Goal: Book appointment/travel/reservation

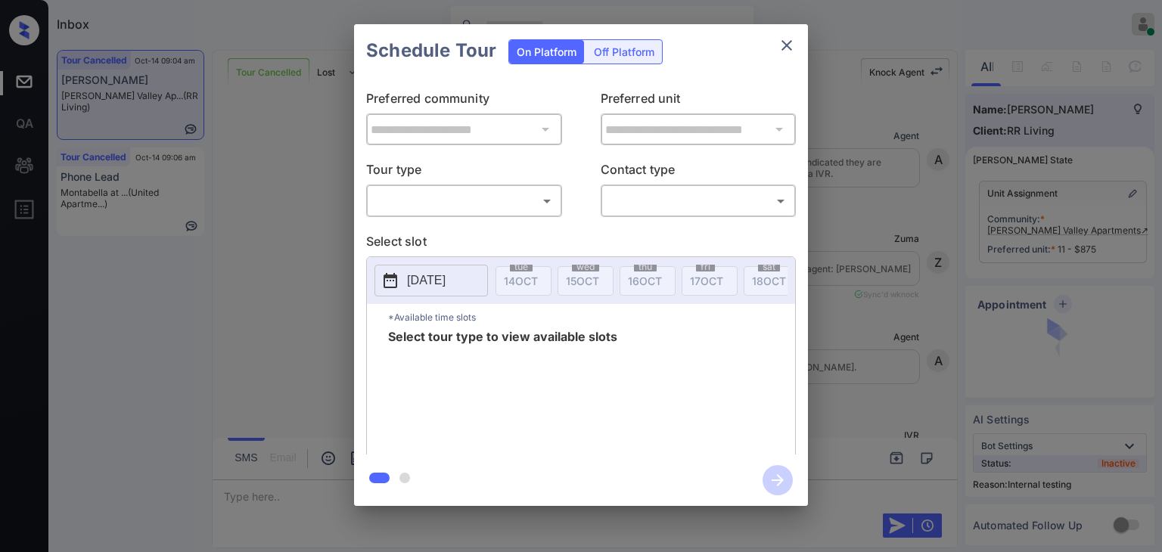
scroll to position [11805, 0]
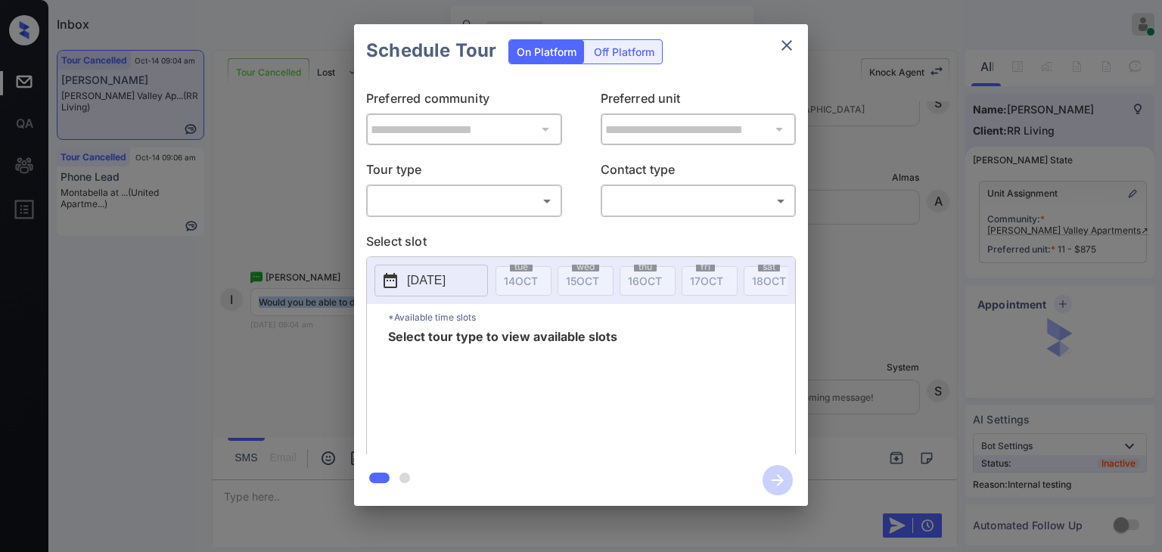
click at [515, 191] on body "Inbox Danielle Dela Cruz Online Set yourself offline Set yourself on break Prof…" at bounding box center [581, 276] width 1162 height 552
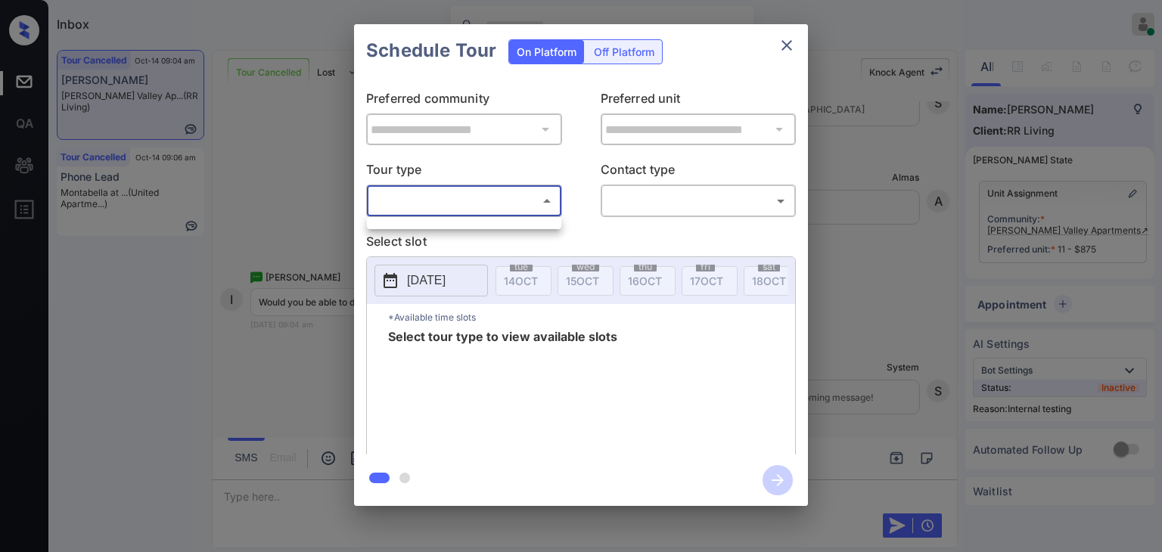
click at [773, 45] on div at bounding box center [581, 276] width 1162 height 552
click at [778, 45] on icon "close" at bounding box center [787, 45] width 18 height 18
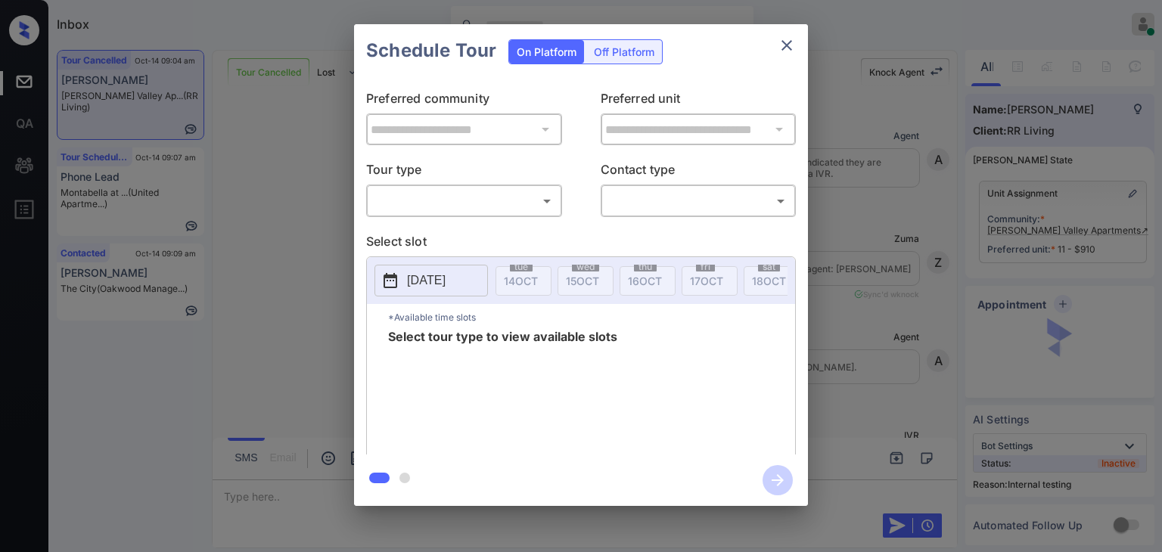
scroll to position [11805, 0]
click at [449, 201] on body "Inbox Danielle Dela Cruz Online Set yourself offline Set yourself on break Prof…" at bounding box center [581, 276] width 1162 height 552
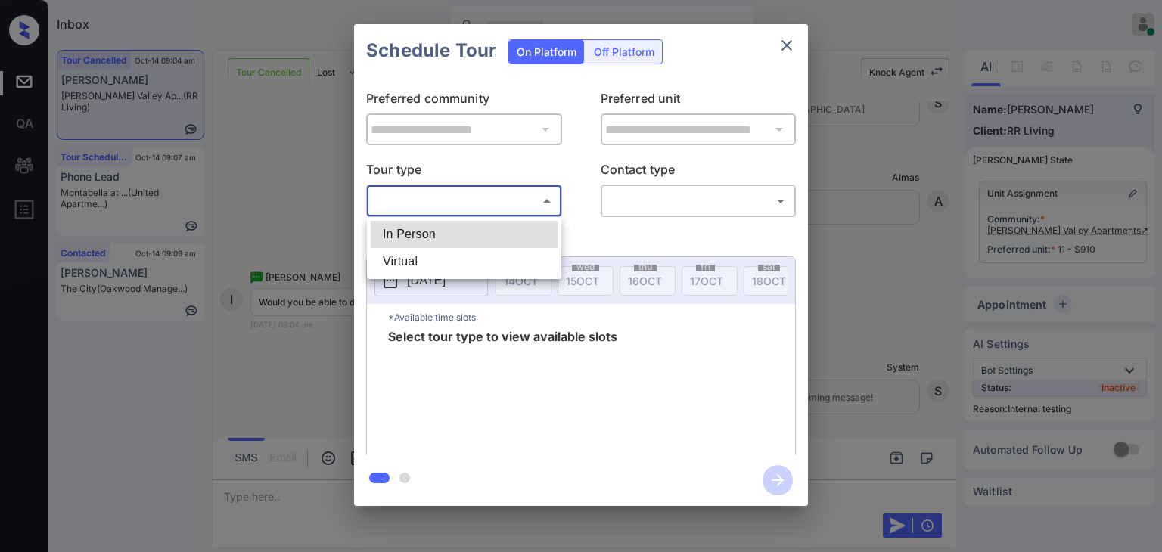
click at [400, 235] on li "In Person" at bounding box center [464, 234] width 187 height 27
type input "********"
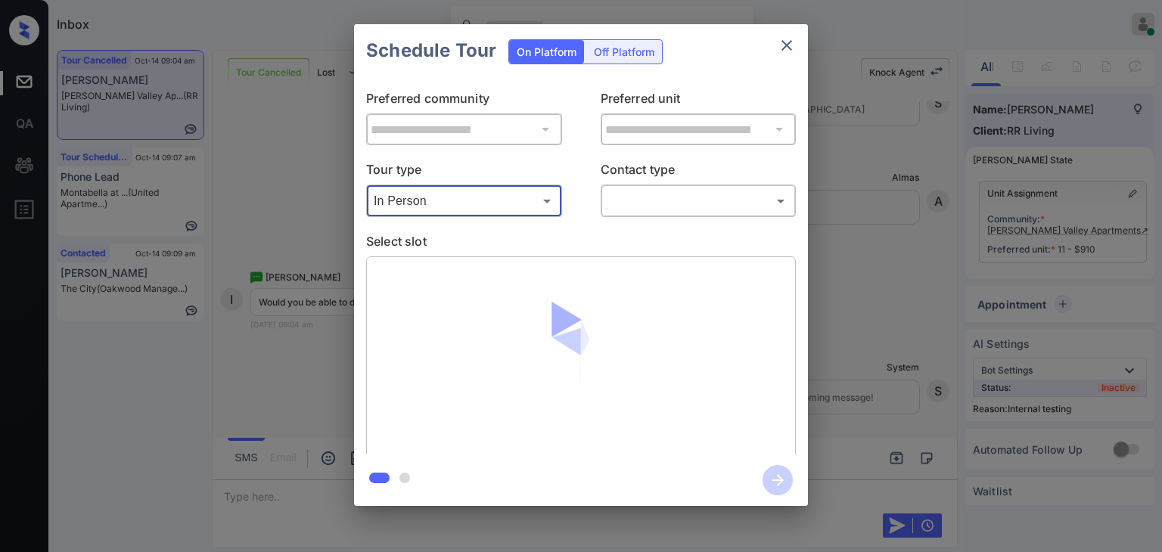
click at [680, 200] on body "Inbox Danielle Dela Cruz Online Set yourself offline Set yourself on break Prof…" at bounding box center [581, 276] width 1162 height 552
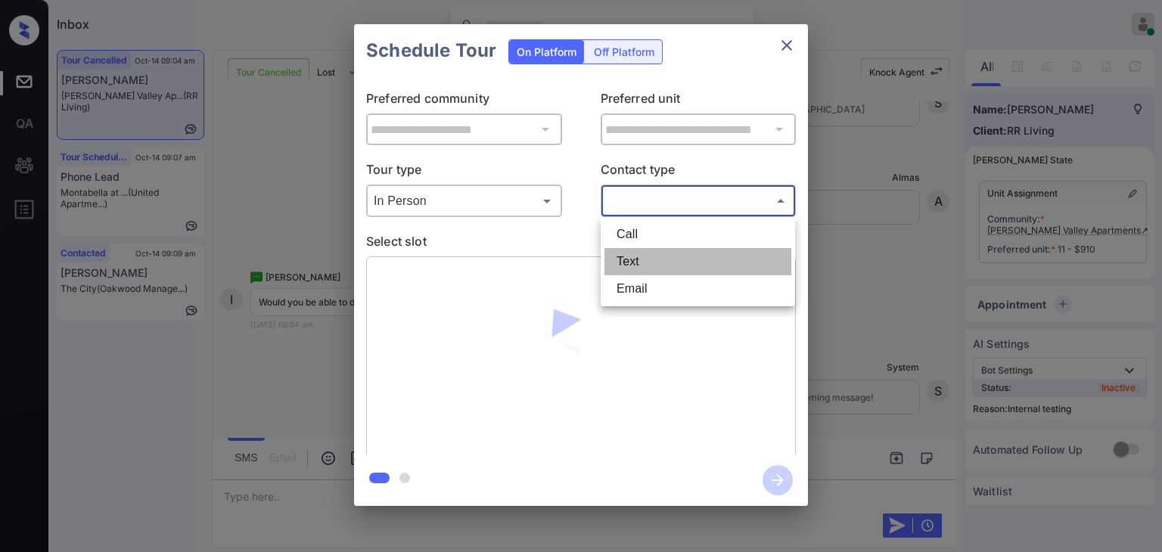
click at [639, 257] on li "Text" at bounding box center [698, 261] width 187 height 27
type input "****"
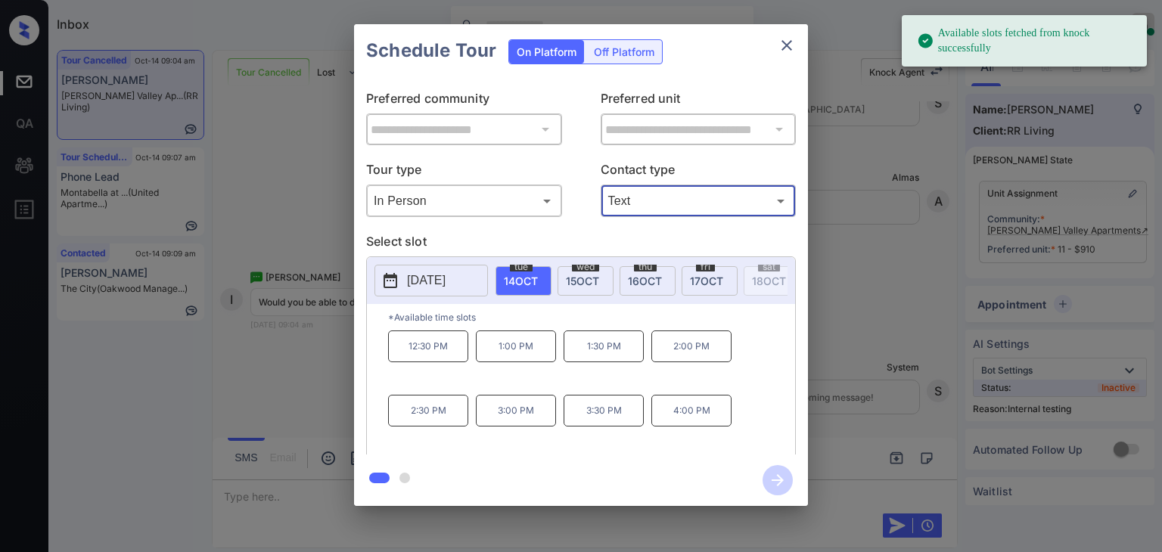
click at [574, 276] on span "15 OCT" at bounding box center [582, 281] width 33 height 13
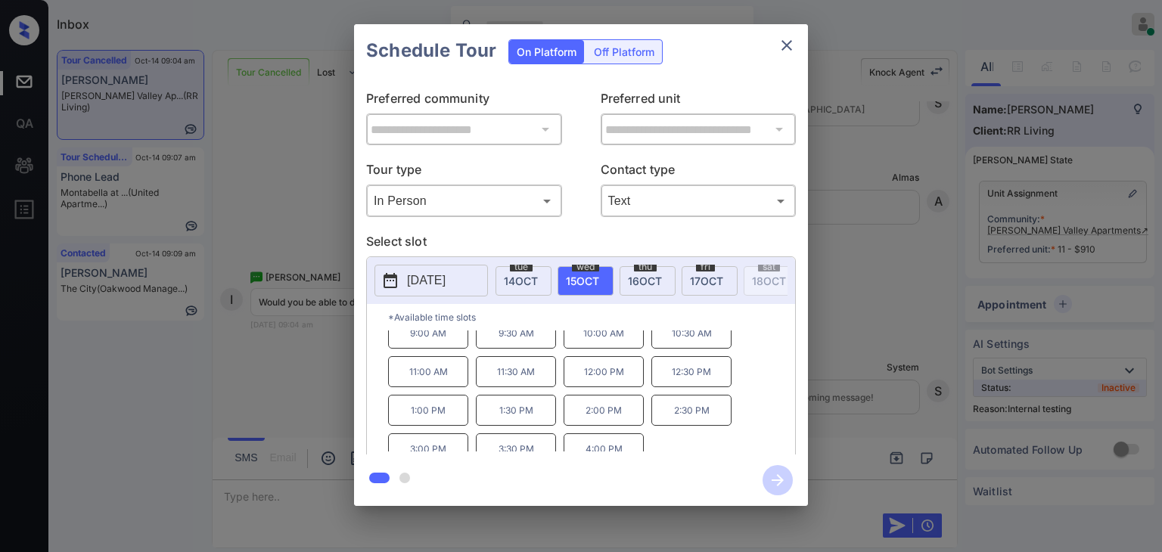
scroll to position [24, 0]
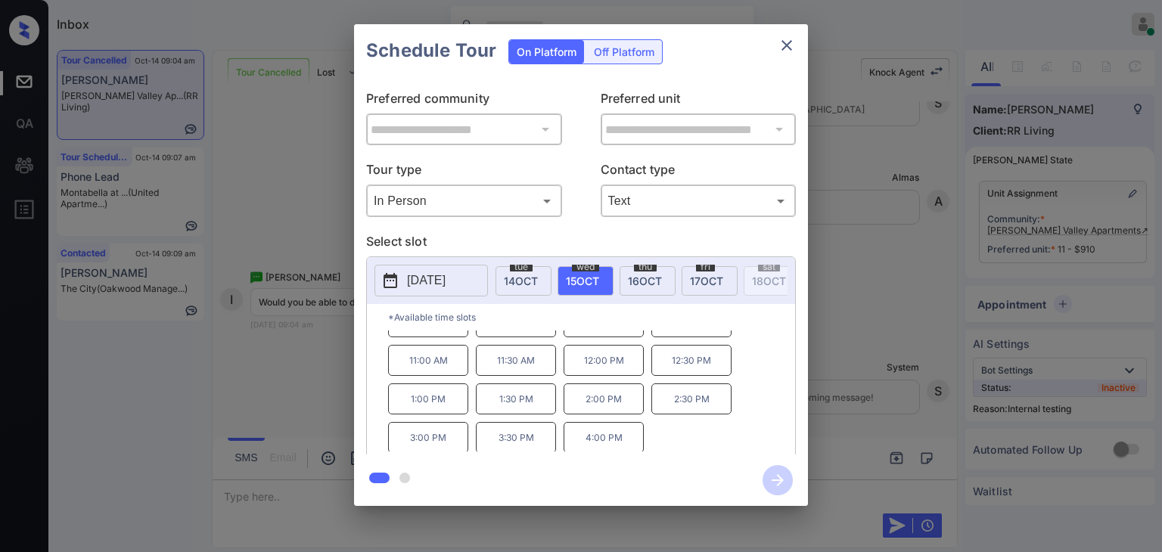
click at [431, 402] on p "1:00 PM" at bounding box center [428, 399] width 80 height 31
click at [292, 325] on div "**********" at bounding box center [581, 265] width 1162 height 531
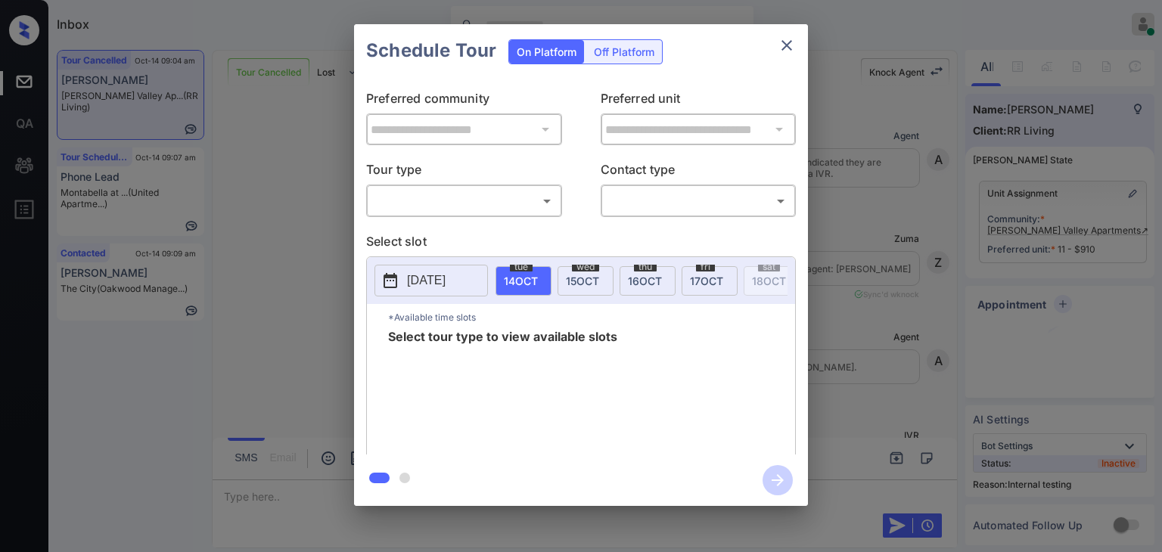
scroll to position [9686, 0]
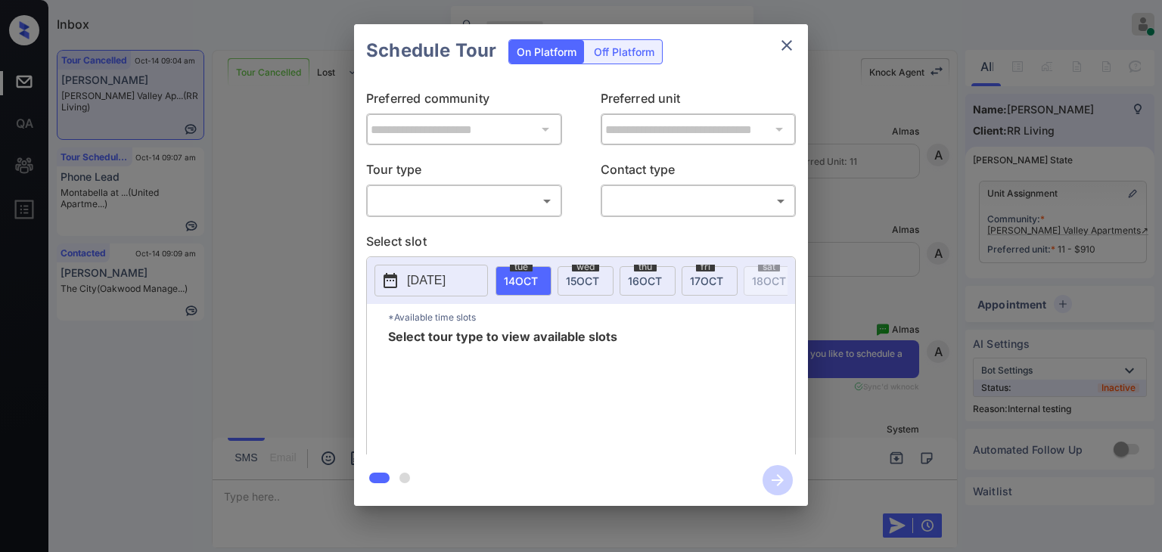
click at [407, 195] on body "Inbox Danielle Dela Cruz Online Set yourself offline Set yourself on break Prof…" at bounding box center [581, 276] width 1162 height 552
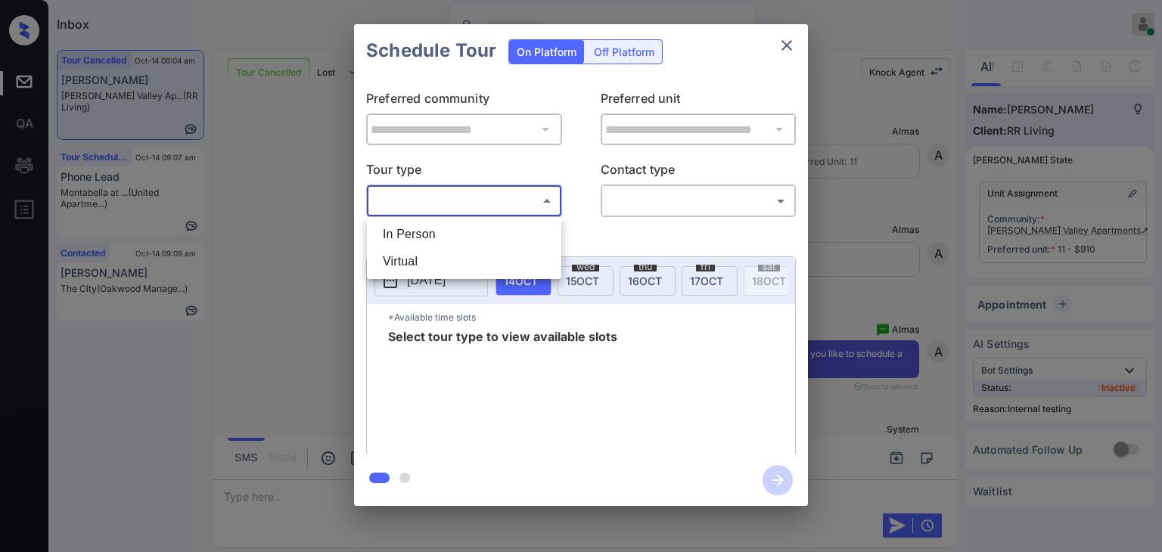
click at [437, 230] on li "In Person" at bounding box center [464, 234] width 187 height 27
type input "********"
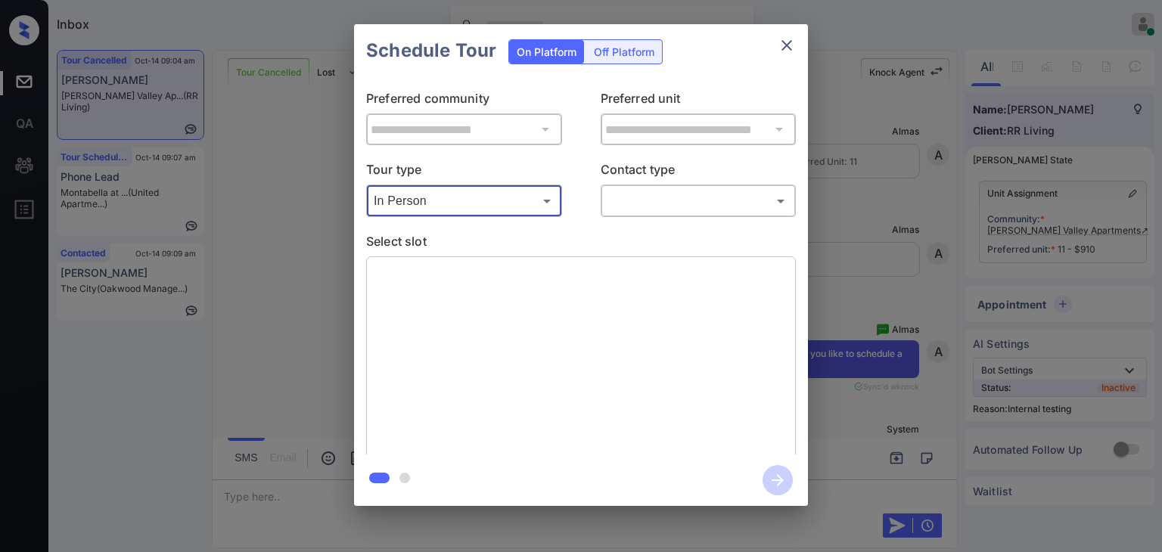
click at [632, 209] on body "Inbox Danielle Dela Cruz Online Set yourself offline Set yourself on break Prof…" at bounding box center [581, 276] width 1162 height 552
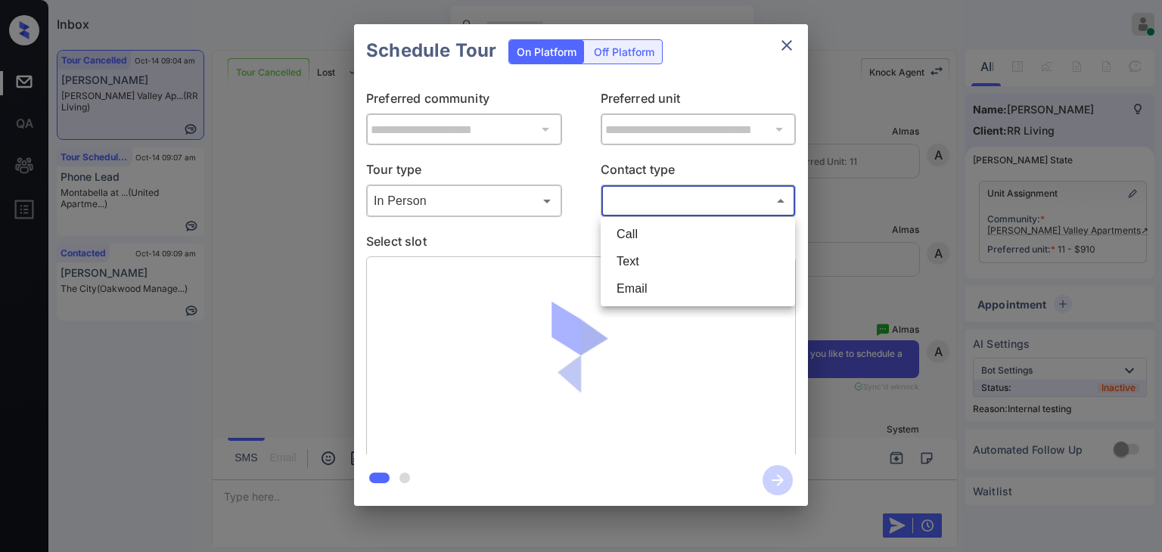
click at [637, 249] on li "Text" at bounding box center [698, 261] width 187 height 27
type input "****"
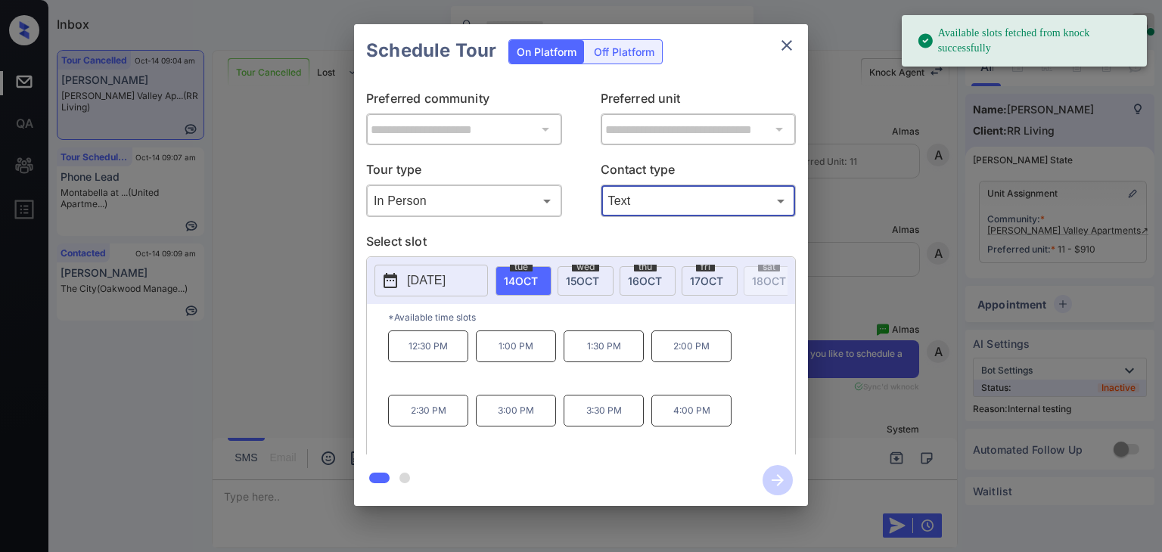
click at [587, 278] on span "15 OCT" at bounding box center [582, 281] width 33 height 13
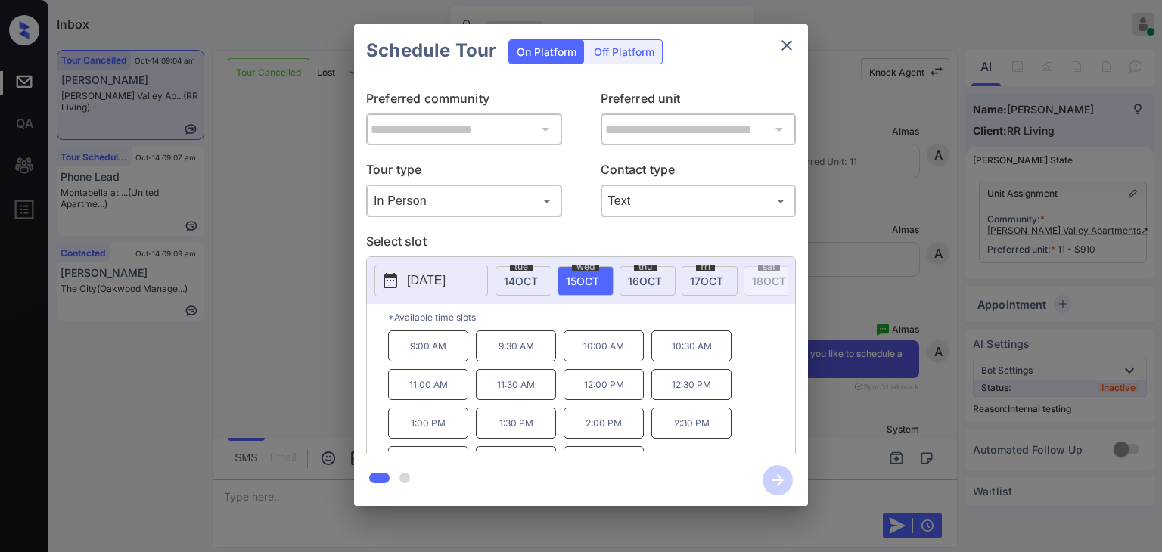
scroll to position [24, 0]
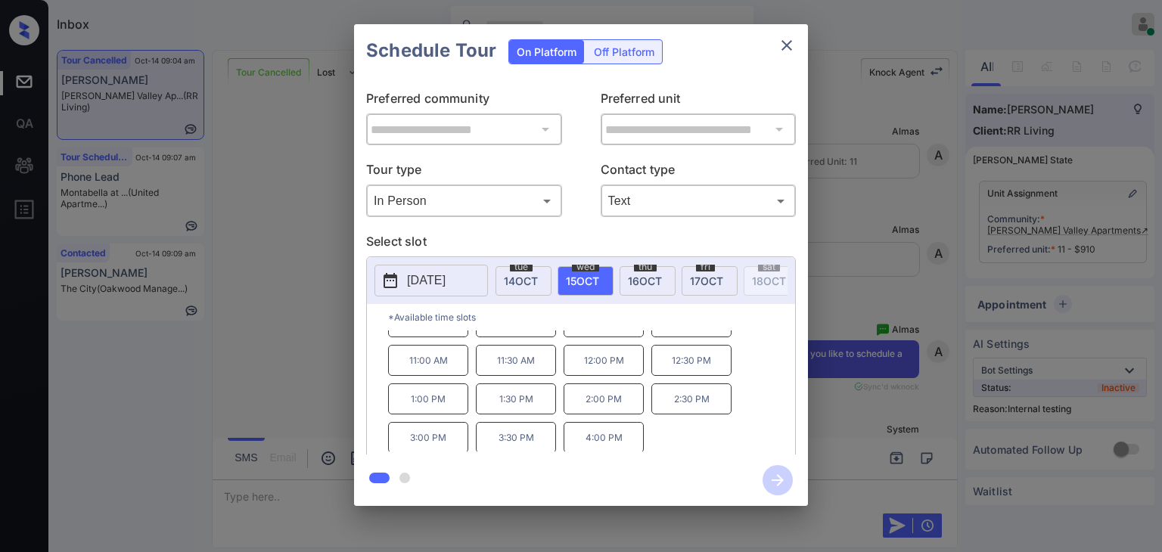
click at [431, 407] on p "1:00 PM" at bounding box center [428, 399] width 80 height 31
click at [775, 477] on icon "button" at bounding box center [778, 480] width 30 height 30
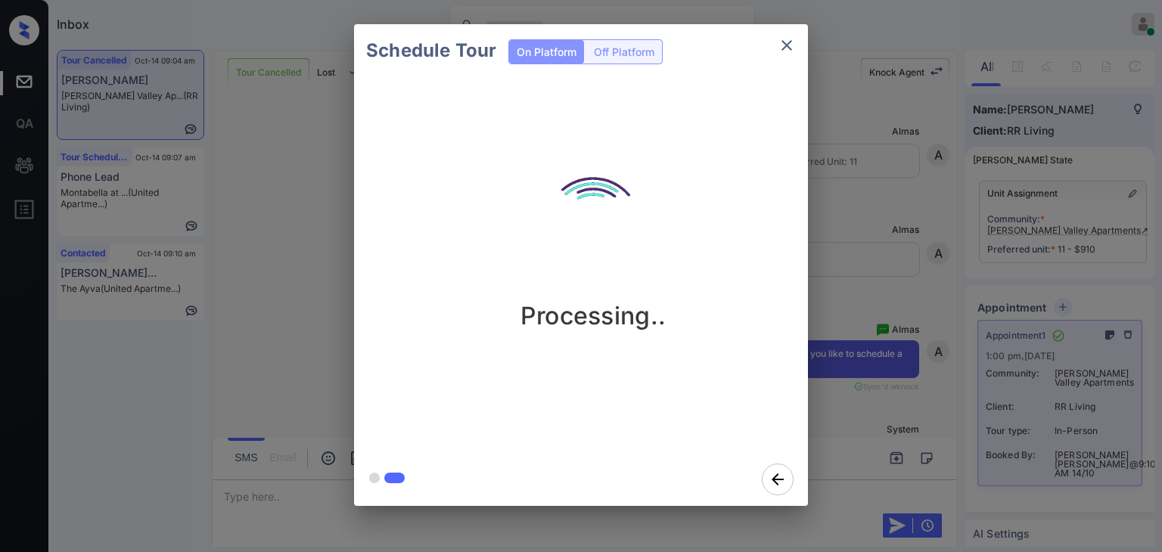
click at [251, 198] on div "Schedule Tour On Platform Off Platform Processing.." at bounding box center [581, 265] width 1162 height 531
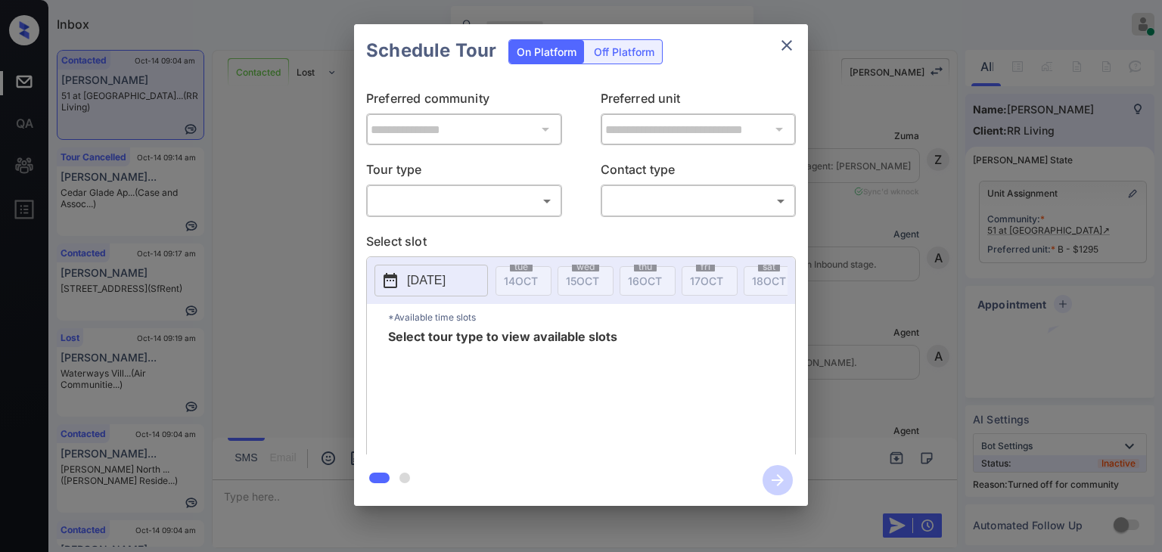
scroll to position [5003, 0]
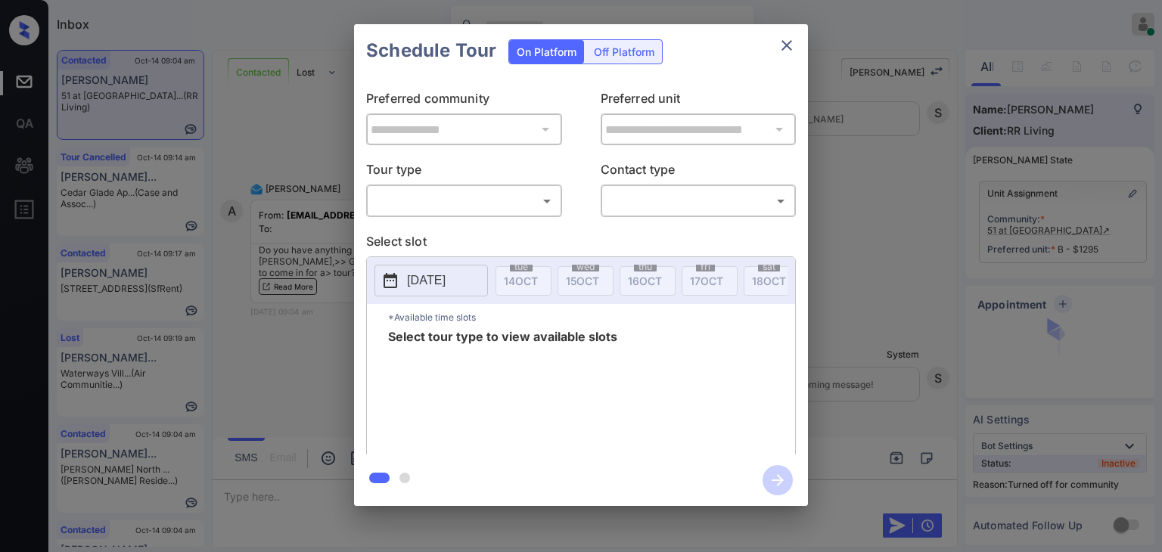
click at [419, 217] on div "**********" at bounding box center [581, 266] width 454 height 378
click at [427, 200] on body "Inbox [PERSON_NAME] [PERSON_NAME] Online Set yourself offline Set yourself on b…" at bounding box center [581, 276] width 1162 height 552
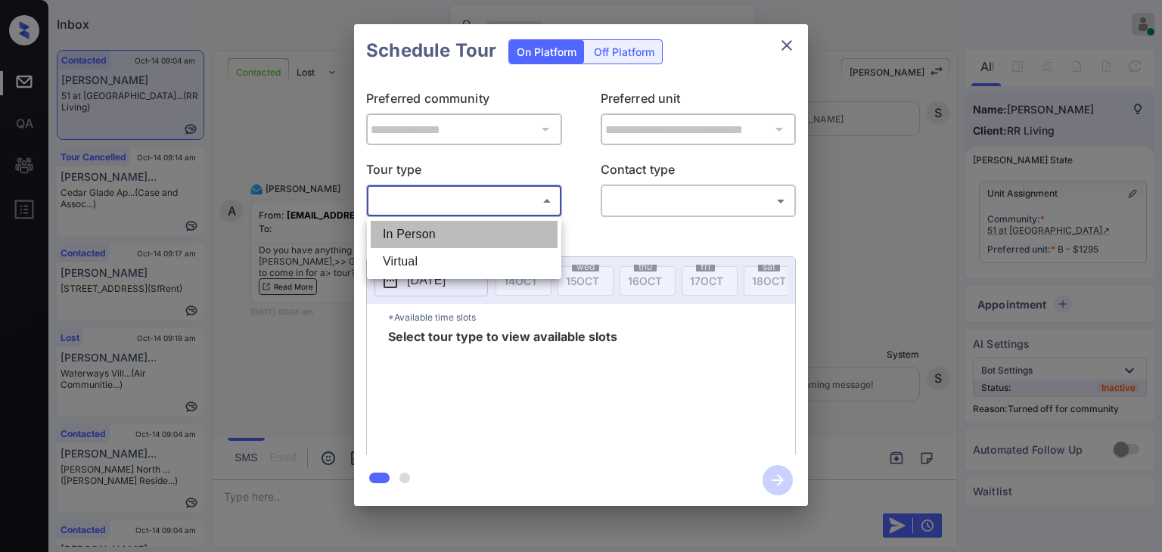
drag, startPoint x: 422, startPoint y: 238, endPoint x: 724, endPoint y: 188, distance: 306.0
click at [422, 237] on li "In Person" at bounding box center [464, 234] width 187 height 27
type input "********"
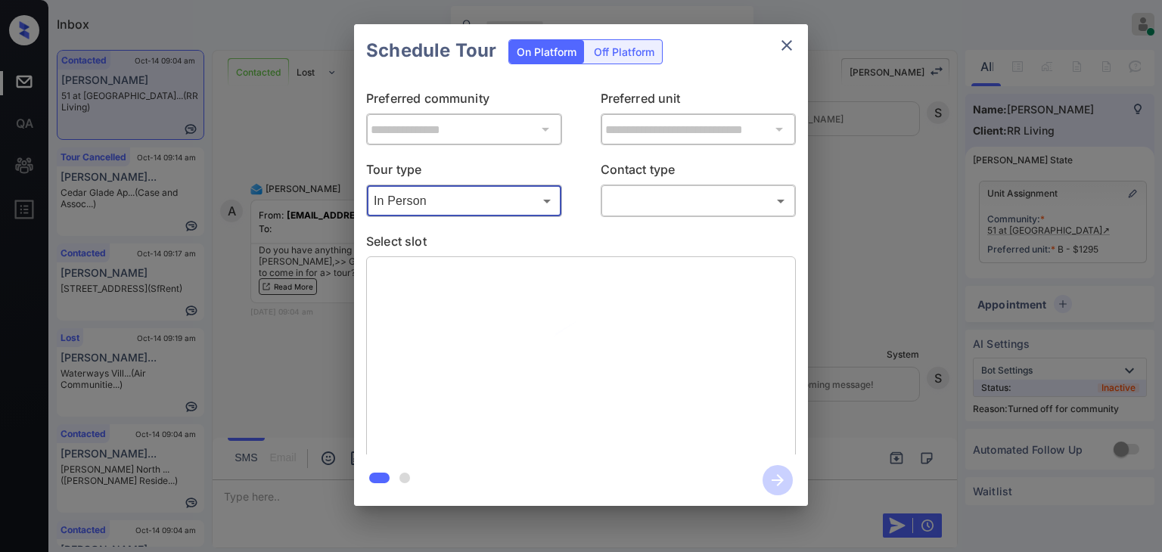
click at [657, 204] on body "Inbox Danielle Dela Cruz Online Set yourself offline Set yourself on break Prof…" at bounding box center [581, 276] width 1162 height 552
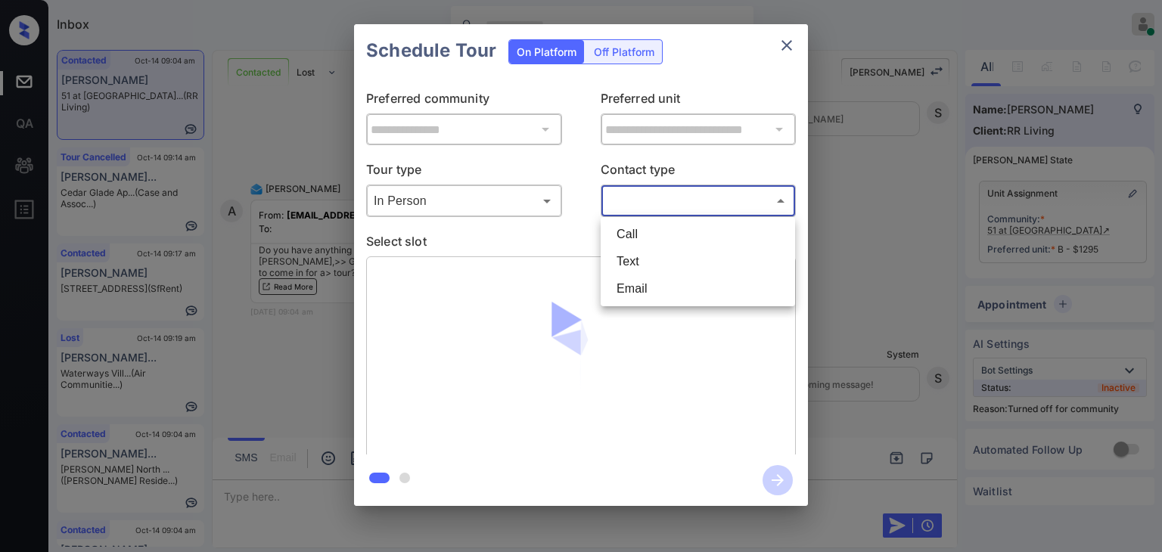
click at [629, 254] on li "Text" at bounding box center [698, 261] width 187 height 27
type input "****"
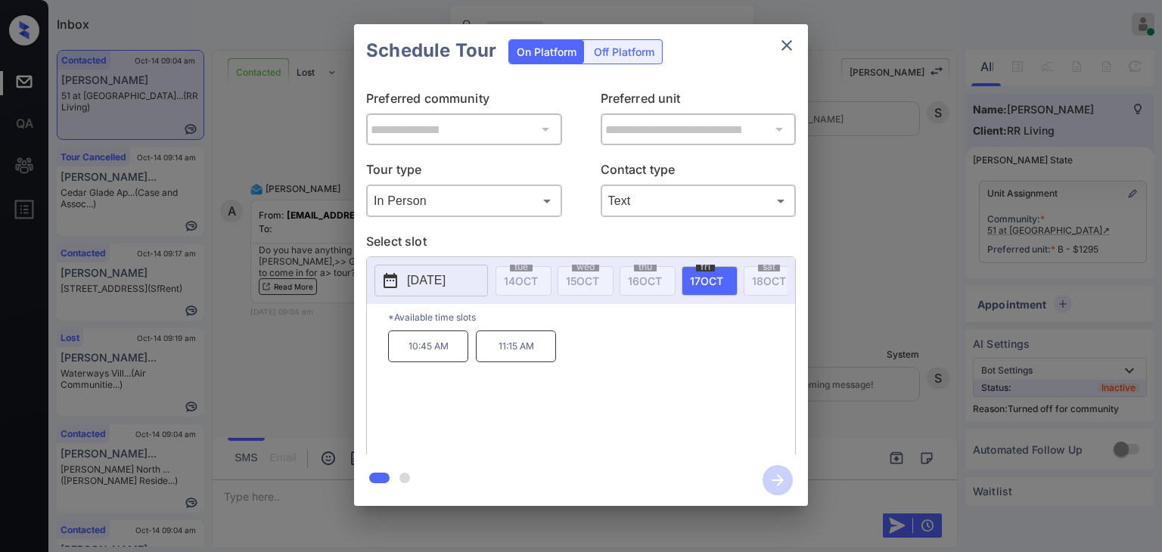
drag, startPoint x: 529, startPoint y: 331, endPoint x: 577, endPoint y: 324, distance: 48.9
click at [577, 325] on div "*Available time slots 10:45 AM 11:15 AM" at bounding box center [581, 381] width 428 height 155
drag, startPoint x: 536, startPoint y: 344, endPoint x: 410, endPoint y: 348, distance: 125.7
click at [403, 350] on div "10:45 AM 11:15 AM" at bounding box center [591, 391] width 407 height 121
copy div "10:45 AM 11:15 AM"
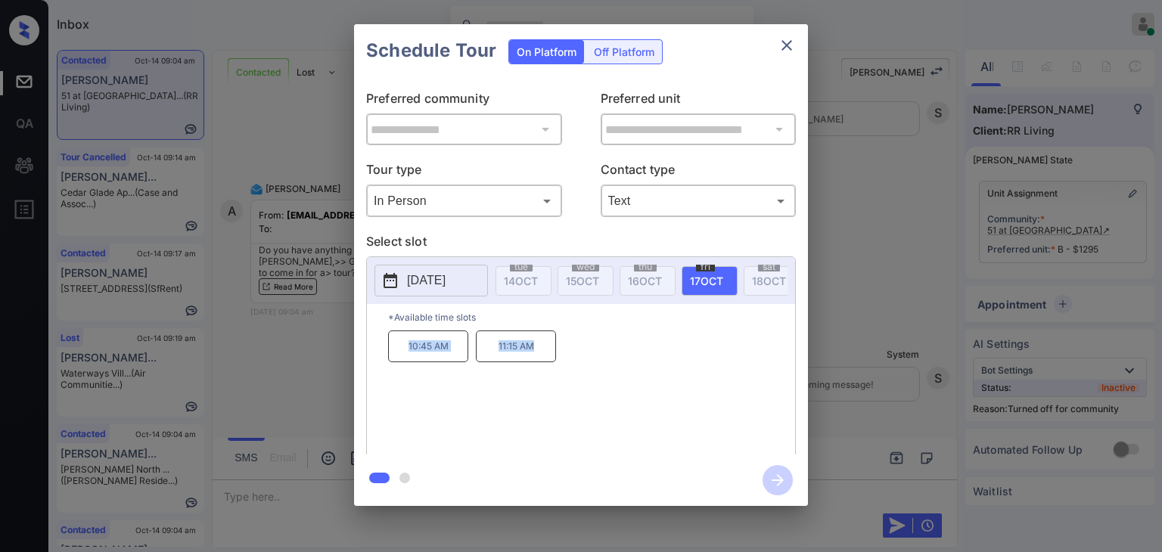
click at [785, 46] on icon "close" at bounding box center [787, 45] width 11 height 11
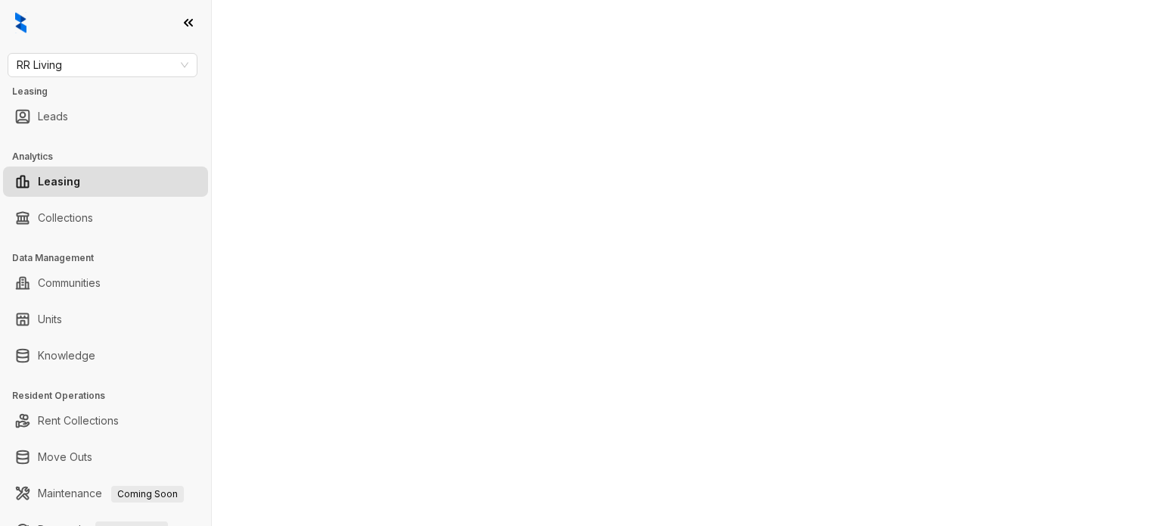
select select "******"
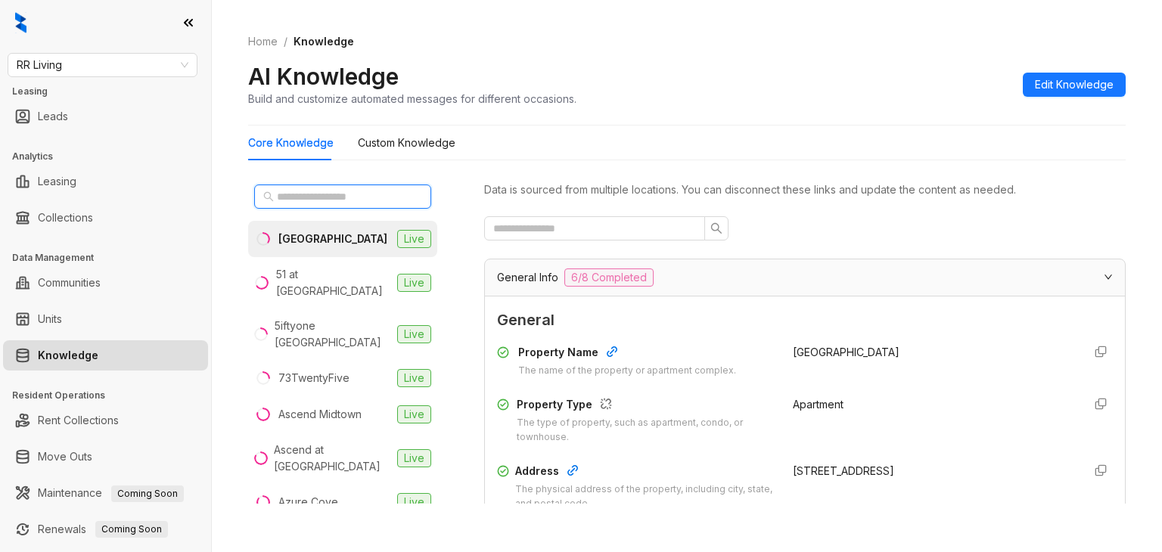
click at [296, 195] on input "text" at bounding box center [343, 196] width 133 height 17
click at [118, 61] on span "RR Living" at bounding box center [103, 65] width 172 height 23
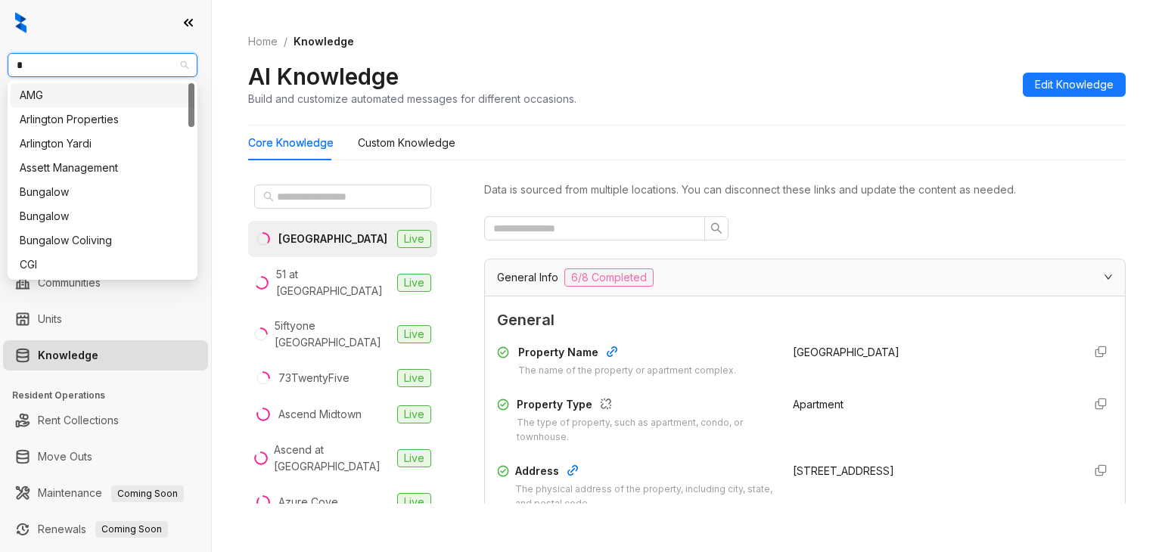
type input "**"
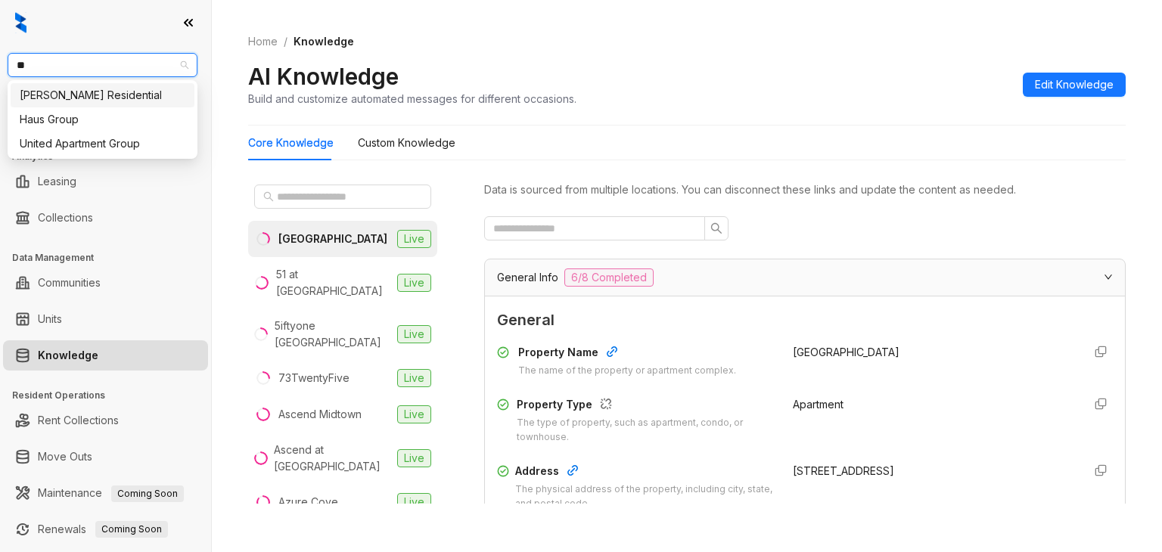
click at [79, 96] on div "[PERSON_NAME] Residential" at bounding box center [103, 95] width 166 height 17
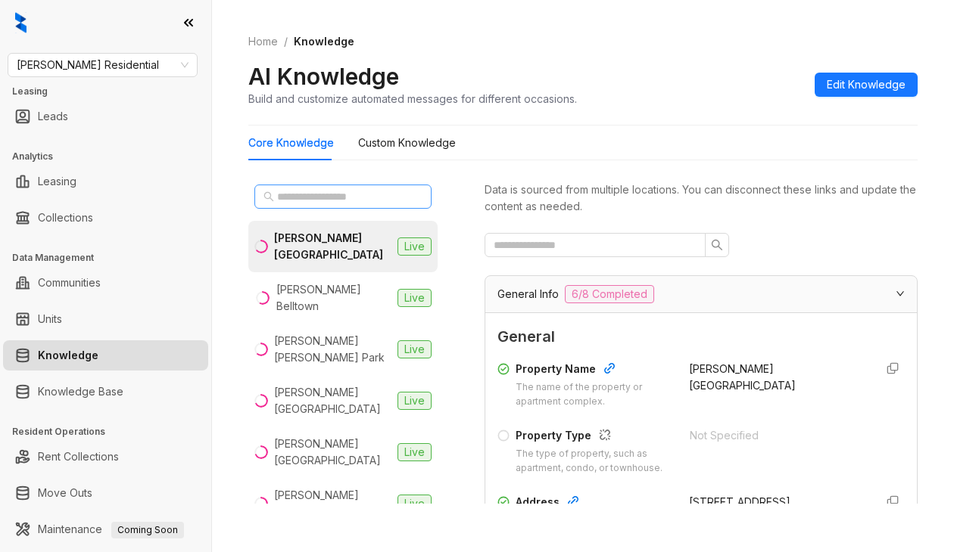
click at [331, 186] on span at bounding box center [342, 197] width 177 height 24
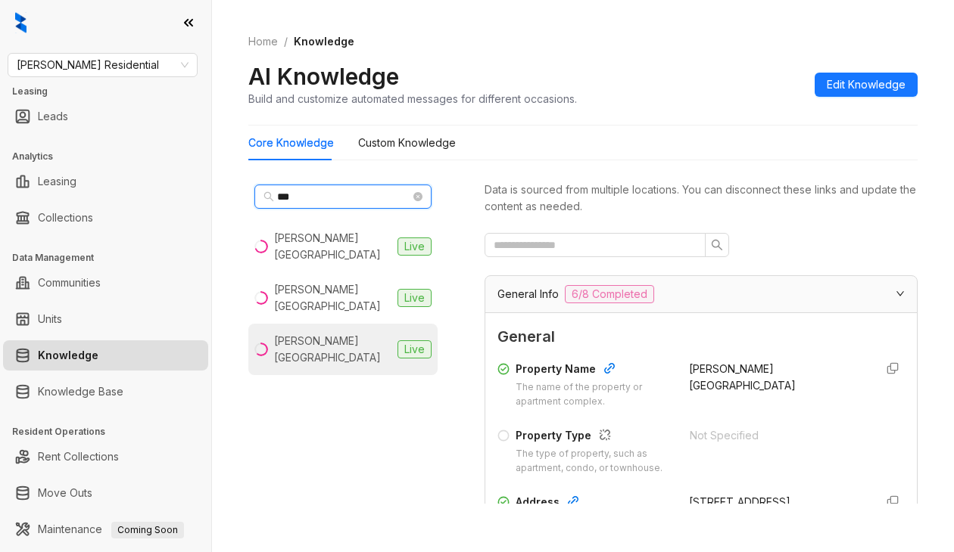
type input "***"
click at [319, 333] on div "Griffis North Union" at bounding box center [332, 349] width 117 height 33
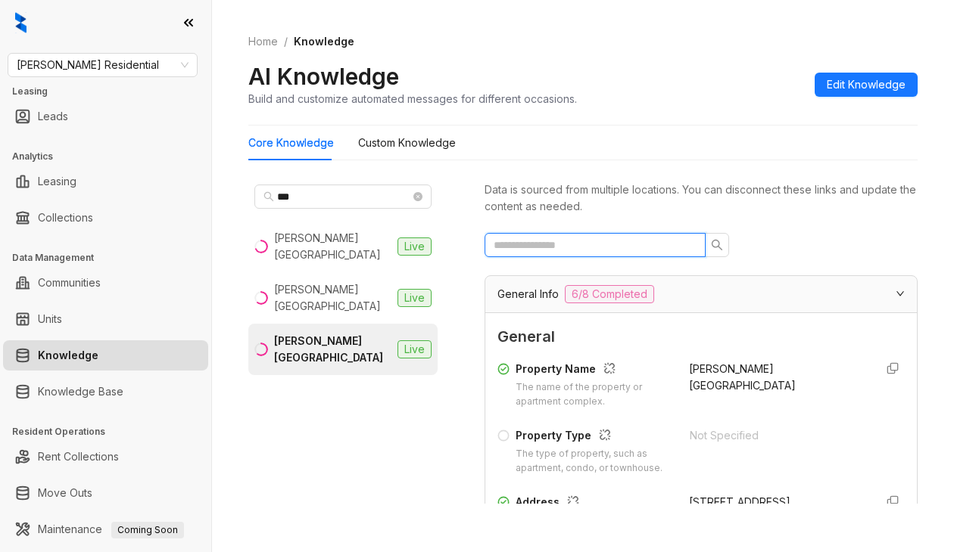
click at [552, 247] on input "text" at bounding box center [588, 245] width 191 height 17
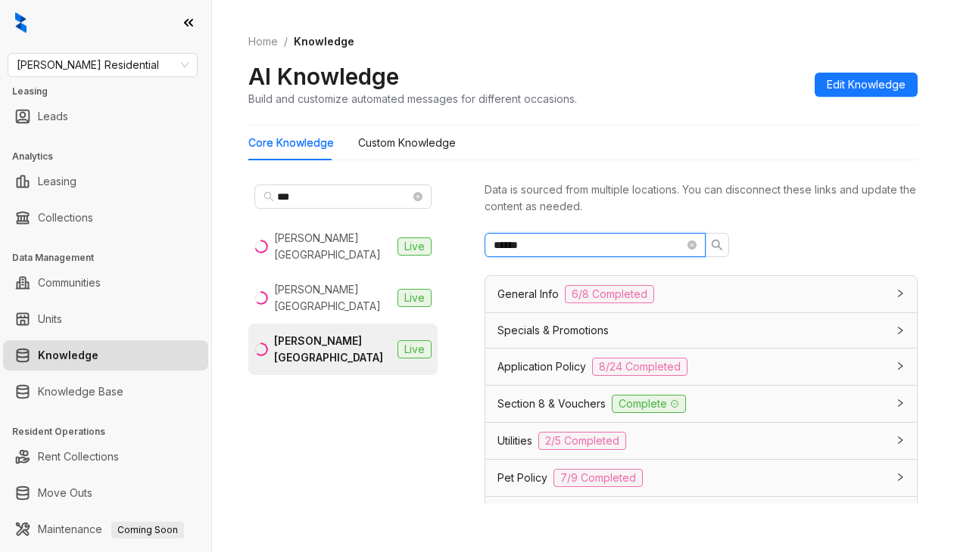
type input "*******"
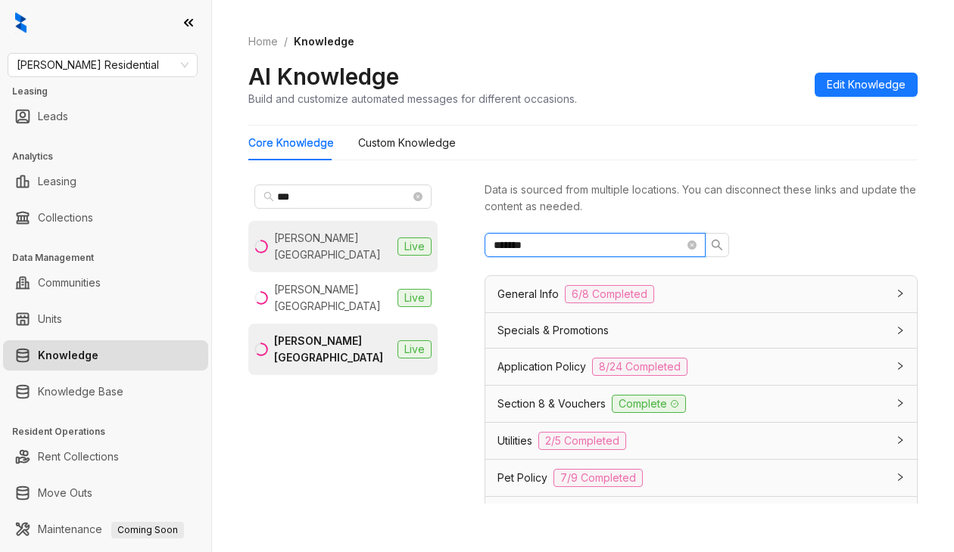
drag, startPoint x: 575, startPoint y: 252, endPoint x: 300, endPoint y: 261, distance: 274.9
click at [300, 261] on div "*** Griffis Cherry Creek North Live Griffis North Creek Live Griffis North Unio…" at bounding box center [582, 345] width 669 height 344
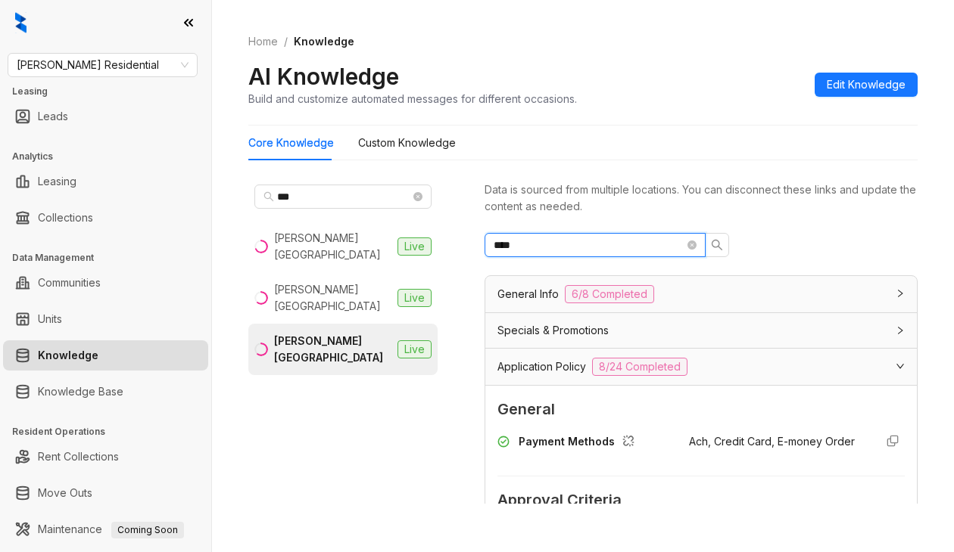
drag, startPoint x: 546, startPoint y: 244, endPoint x: 448, endPoint y: 250, distance: 97.8
click at [449, 250] on div "*** Griffis Cherry Creek North Live Griffis North Creek Live Griffis North Unio…" at bounding box center [582, 345] width 669 height 344
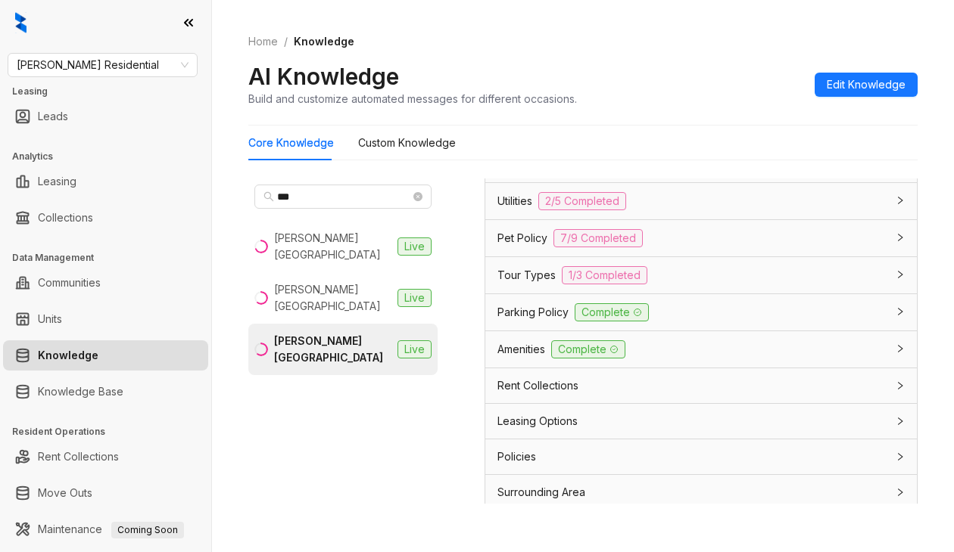
scroll to position [241, 0]
type input "****"
click at [530, 415] on span "Leasing Options" at bounding box center [537, 420] width 80 height 17
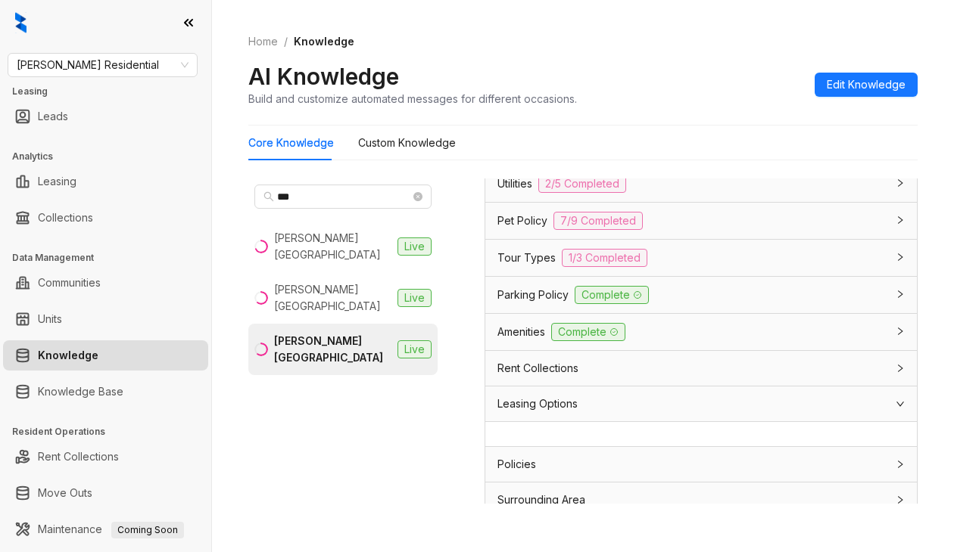
scroll to position [266, 0]
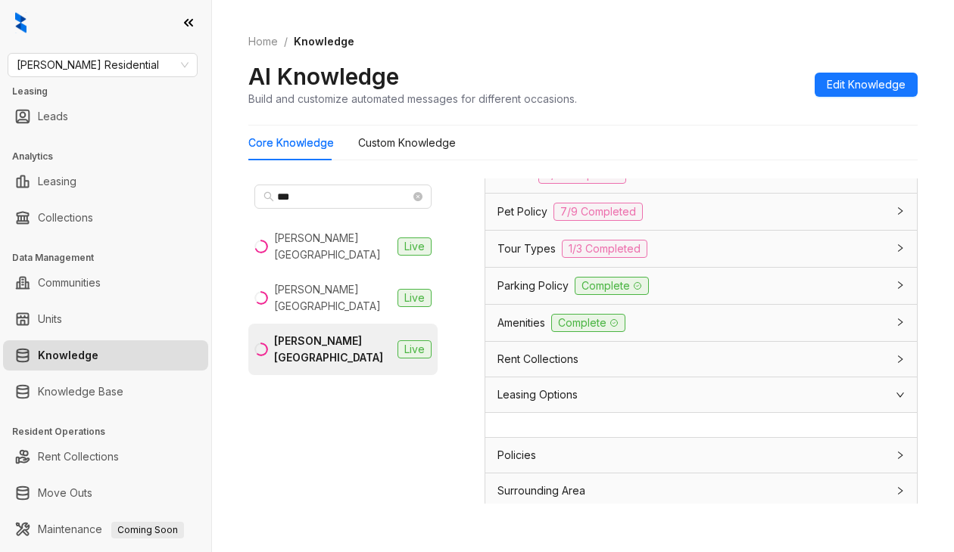
click at [520, 438] on div "Policies" at bounding box center [700, 455] width 431 height 35
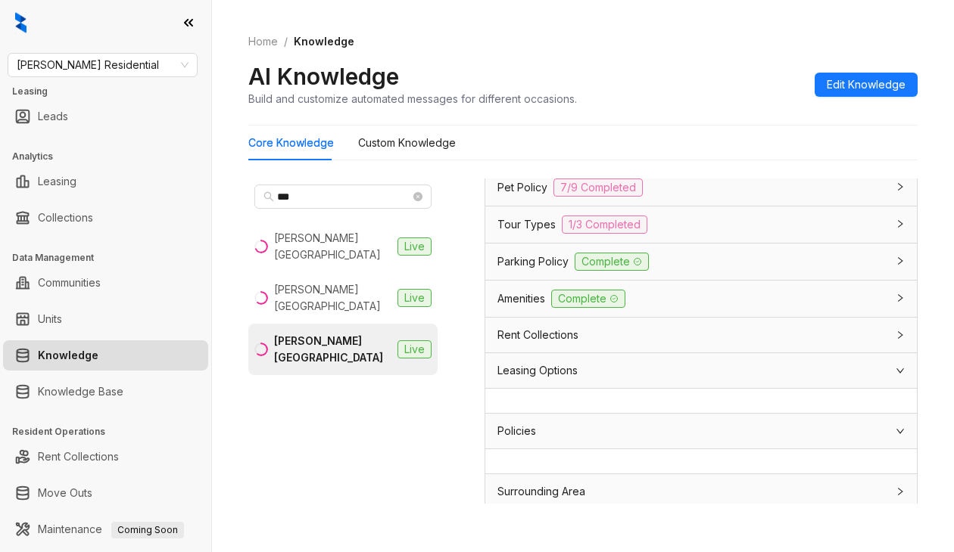
drag, startPoint x: 521, startPoint y: 487, endPoint x: 529, endPoint y: 480, distance: 10.2
click at [521, 487] on span "Surrounding Area" at bounding box center [541, 492] width 88 height 17
click at [543, 330] on span "Rent Collections" at bounding box center [537, 335] width 81 height 17
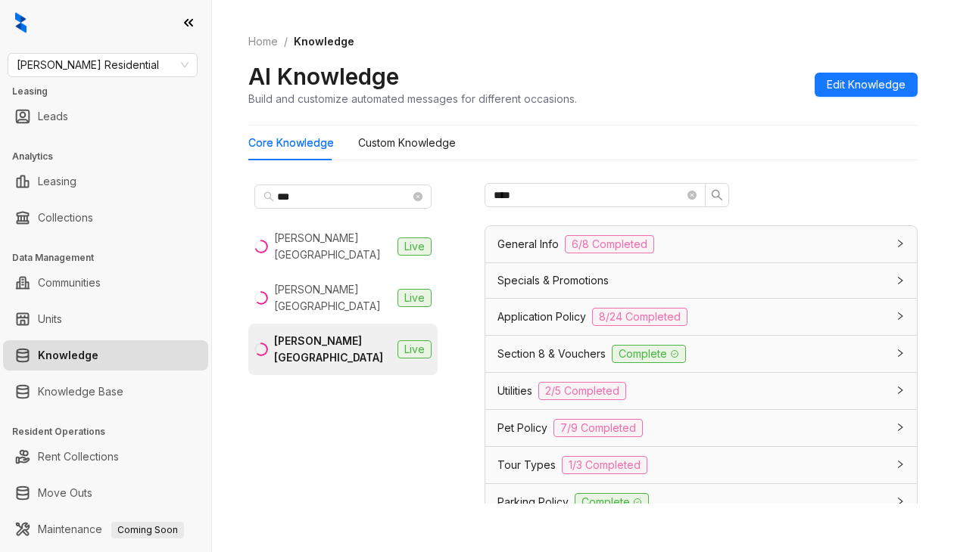
scroll to position [76, 0]
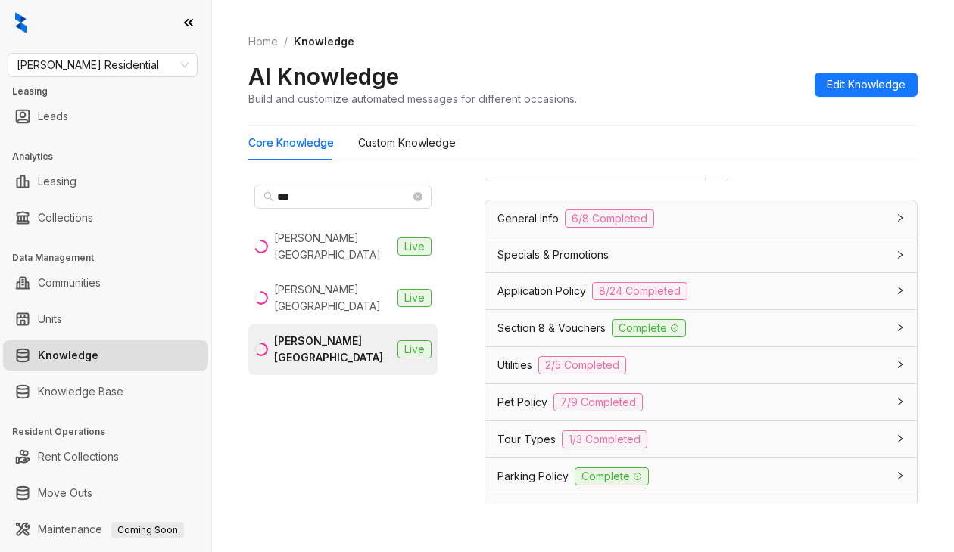
click at [545, 258] on span "Specials & Promotions" at bounding box center [552, 255] width 111 height 17
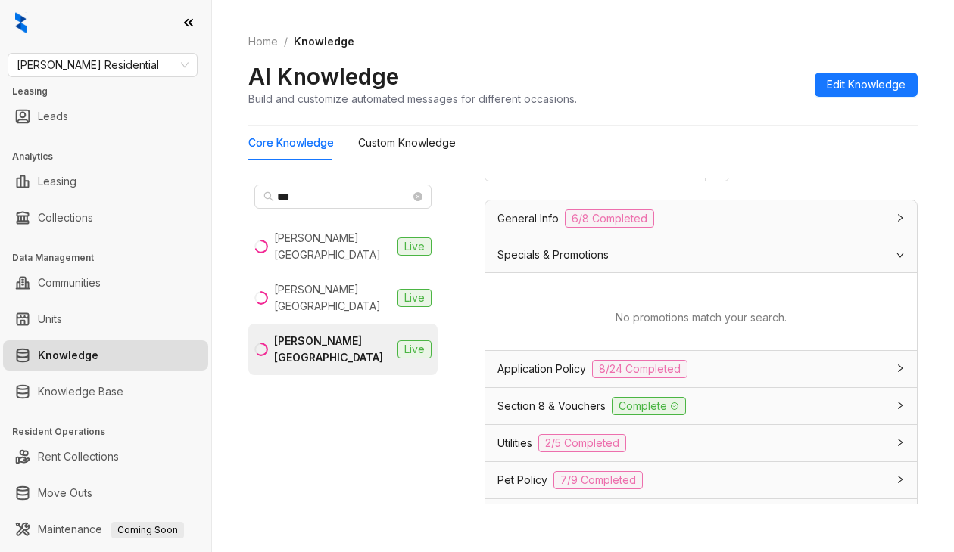
click at [533, 391] on div "Section 8 & Vouchers Complete" at bounding box center [700, 406] width 431 height 36
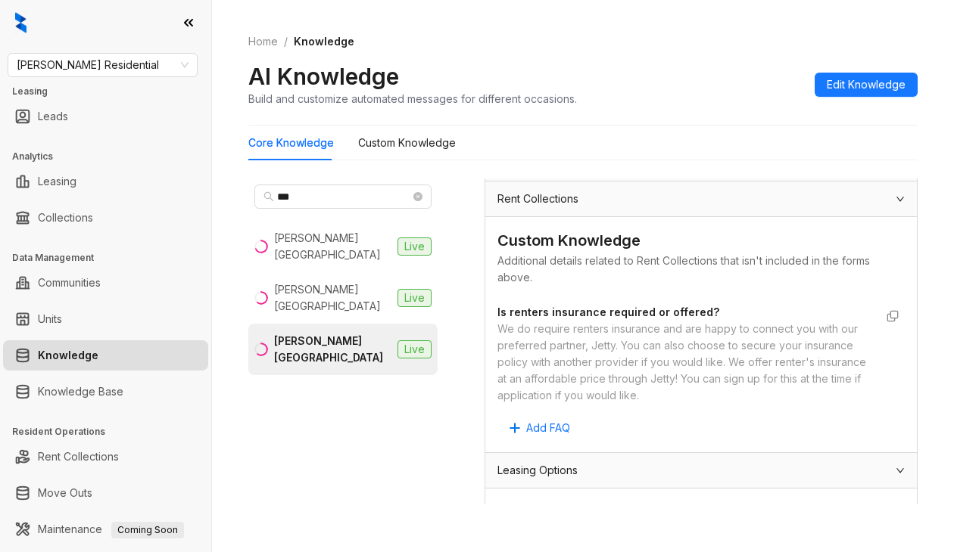
scroll to position [655, 0]
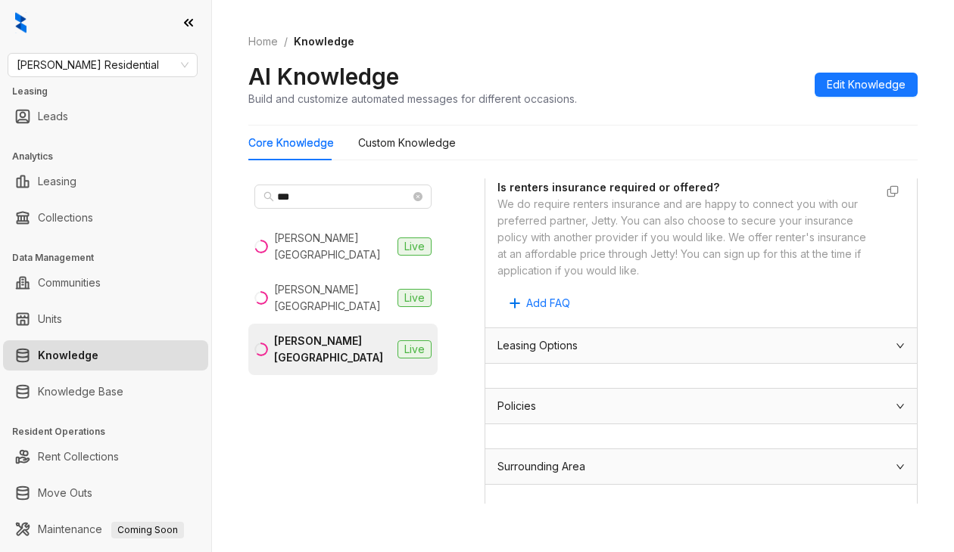
click at [525, 398] on span "Policies" at bounding box center [516, 406] width 39 height 17
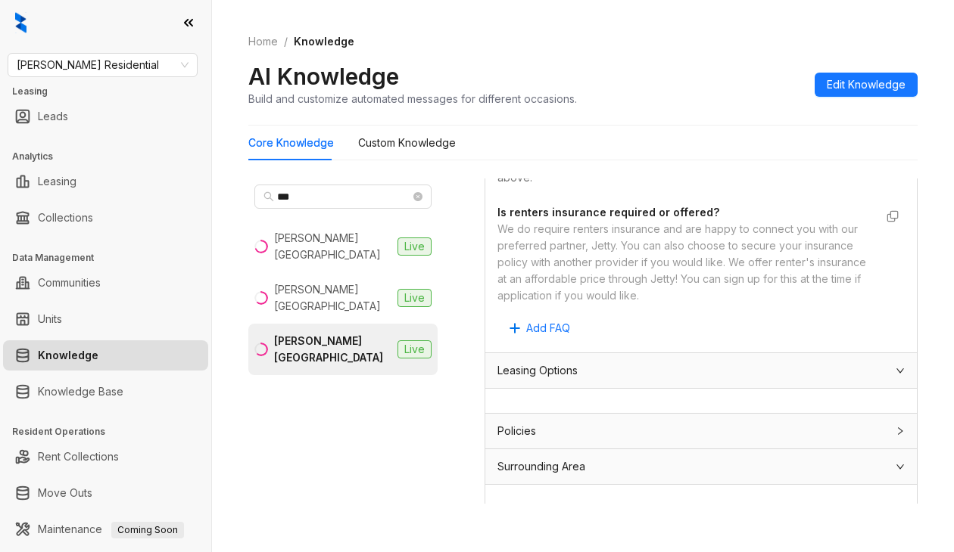
click at [529, 363] on span "Leasing Options" at bounding box center [537, 371] width 80 height 17
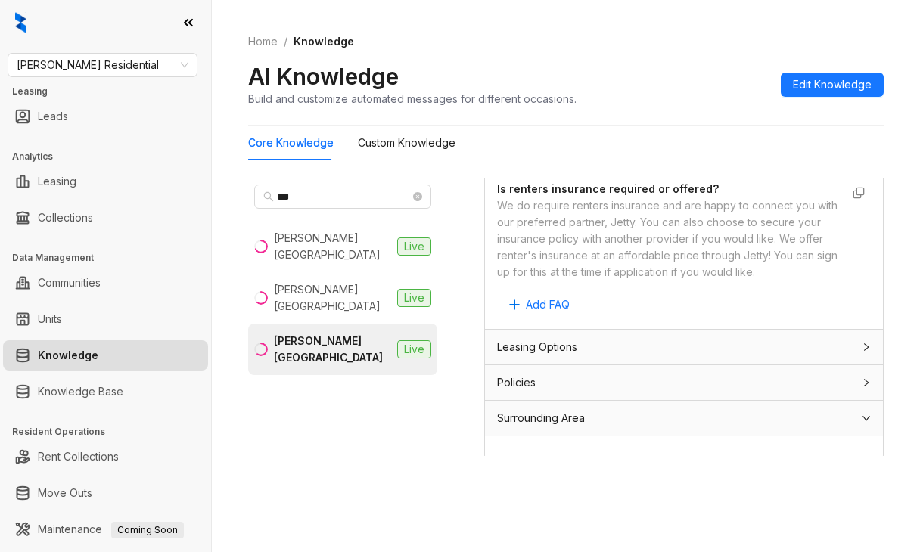
scroll to position [622, 0]
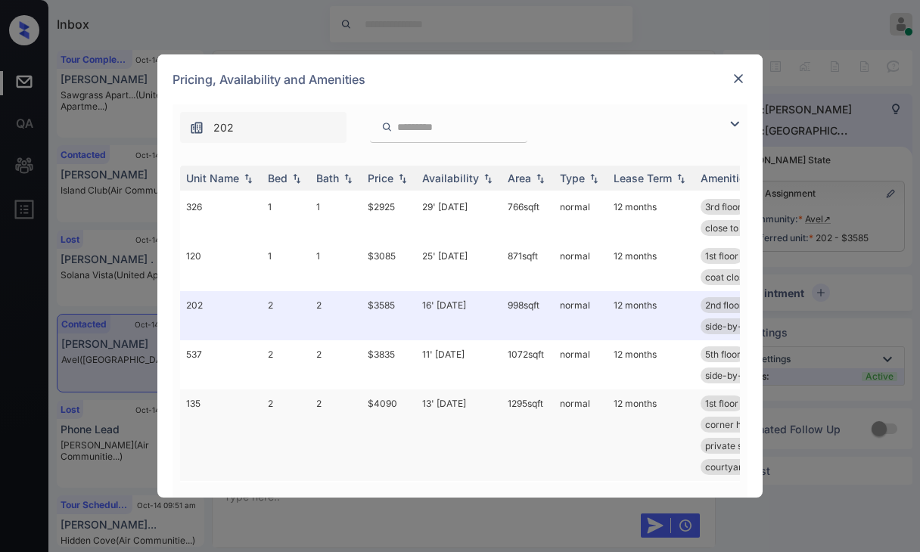
scroll to position [176, 0]
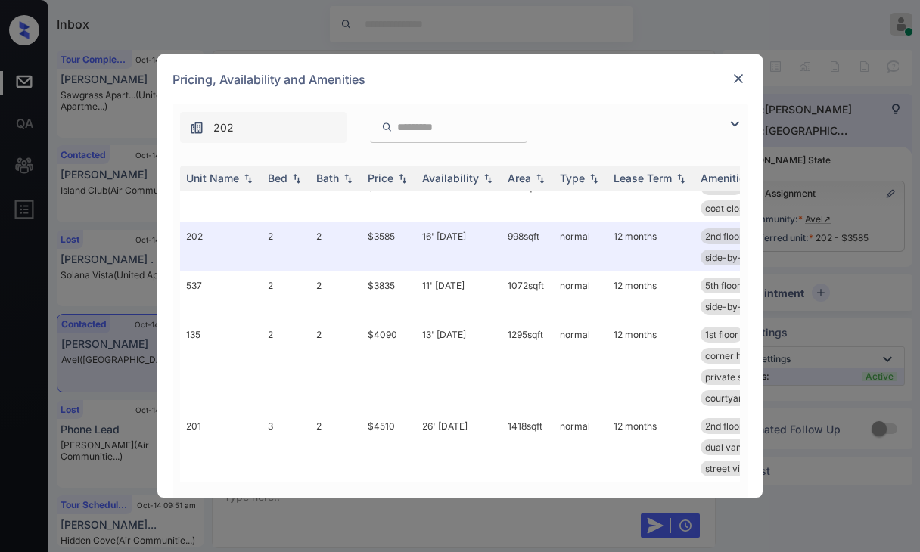
click at [736, 76] on img at bounding box center [738, 78] width 15 height 15
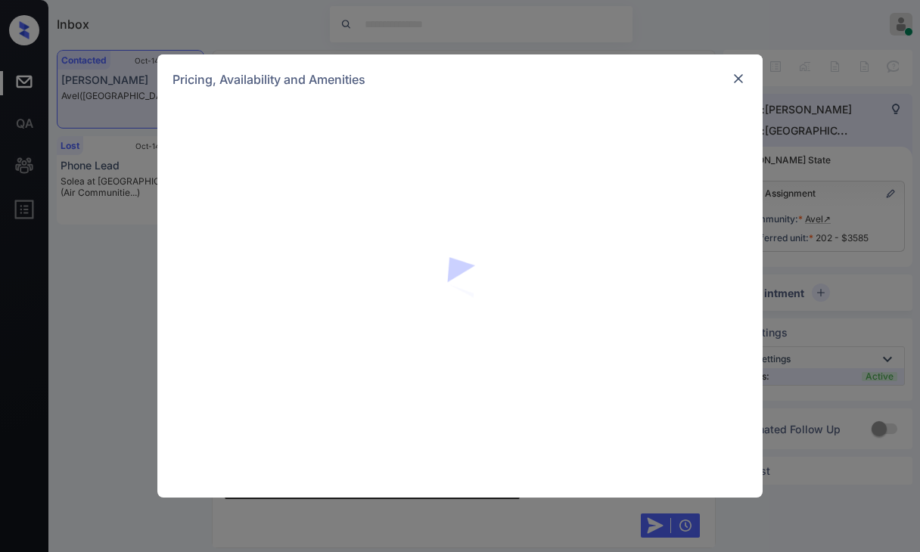
scroll to position [633, 0]
click at [740, 75] on img at bounding box center [738, 78] width 15 height 15
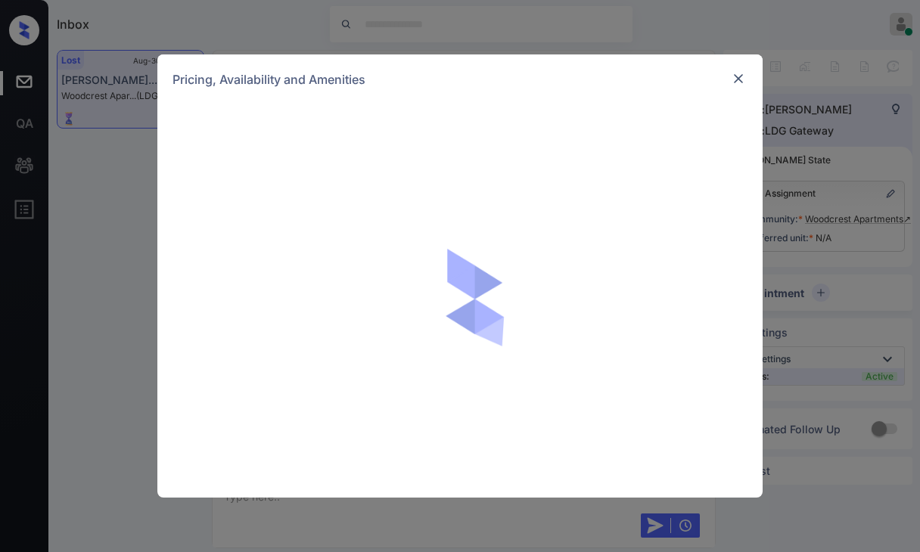
scroll to position [6490, 0]
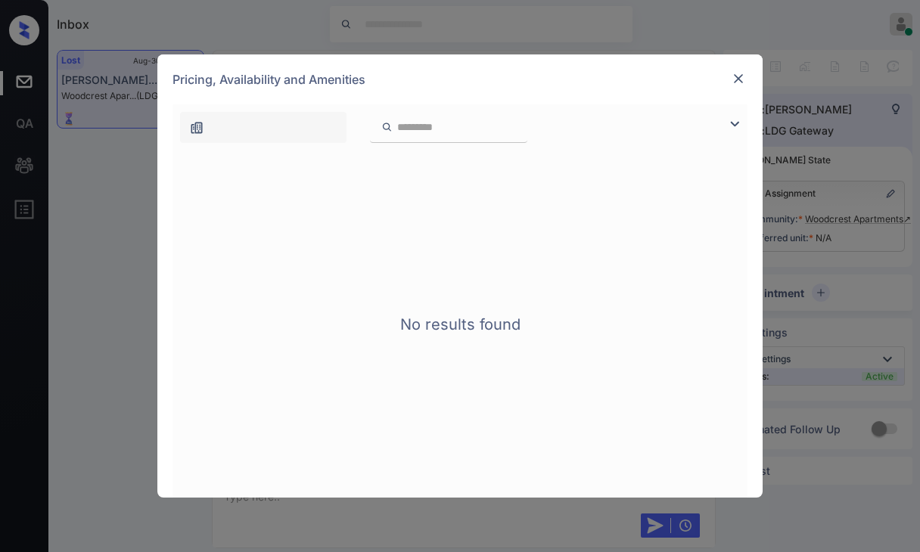
click at [730, 78] on div at bounding box center [739, 79] width 18 height 18
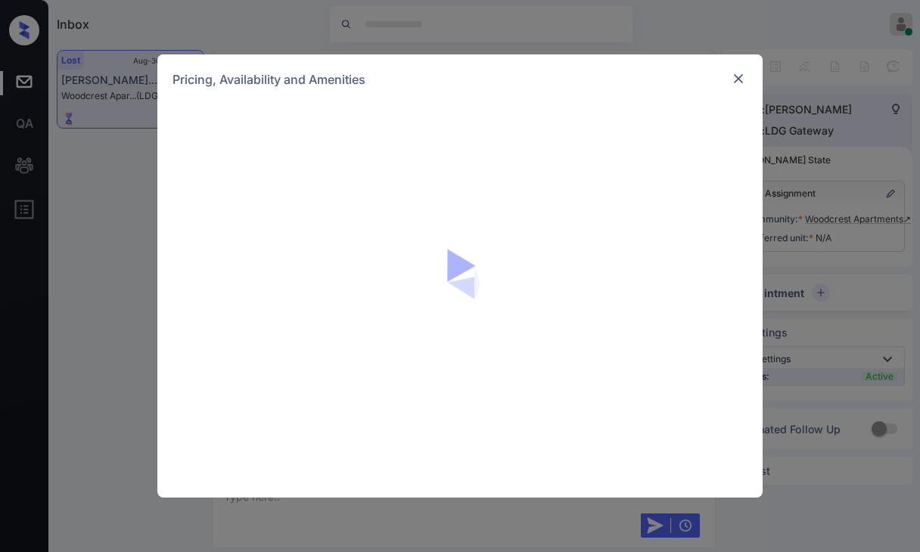
scroll to position [6490, 0]
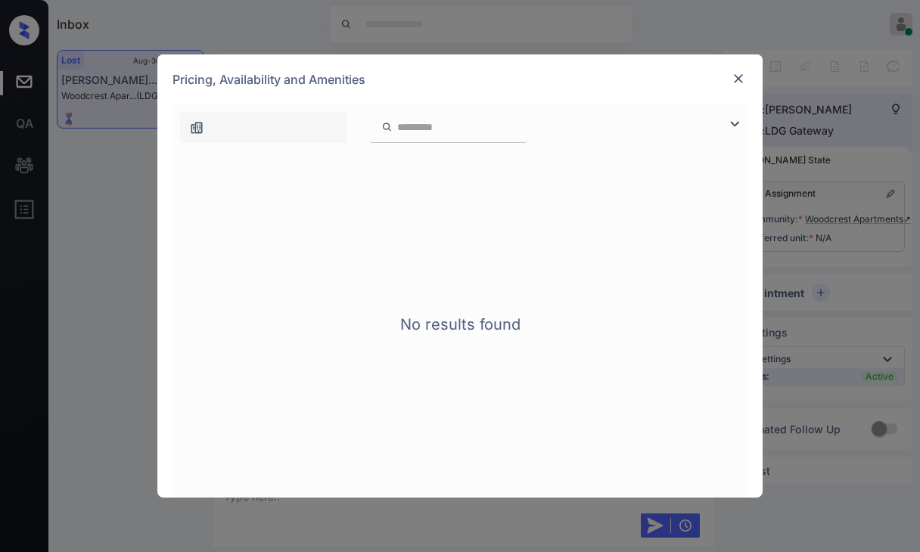
click at [739, 79] on img at bounding box center [738, 78] width 15 height 15
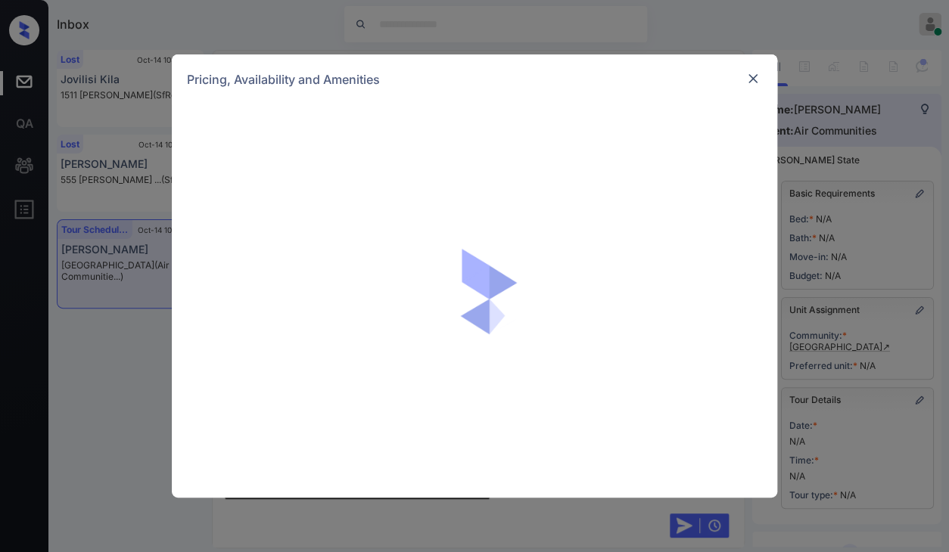
scroll to position [4695, 0]
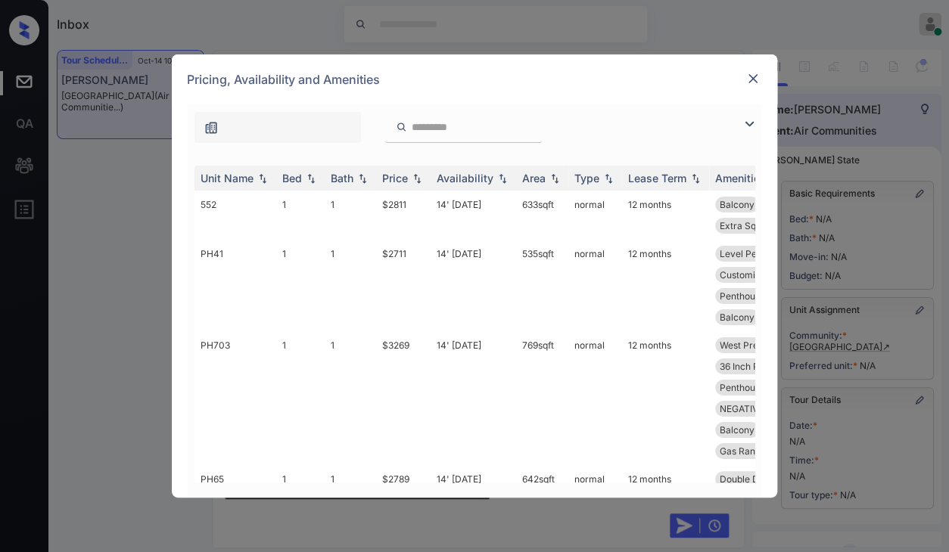
click at [756, 74] on img at bounding box center [752, 78] width 15 height 15
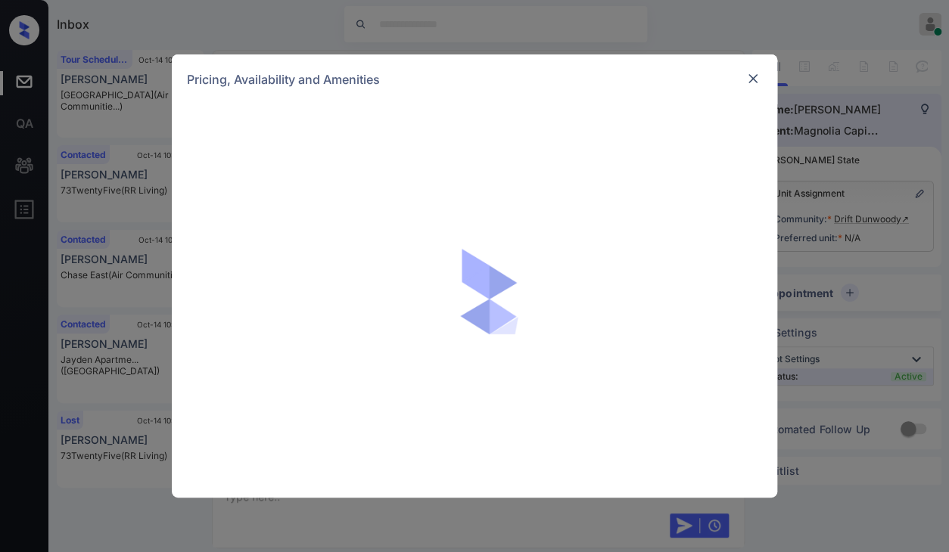
scroll to position [702, 0]
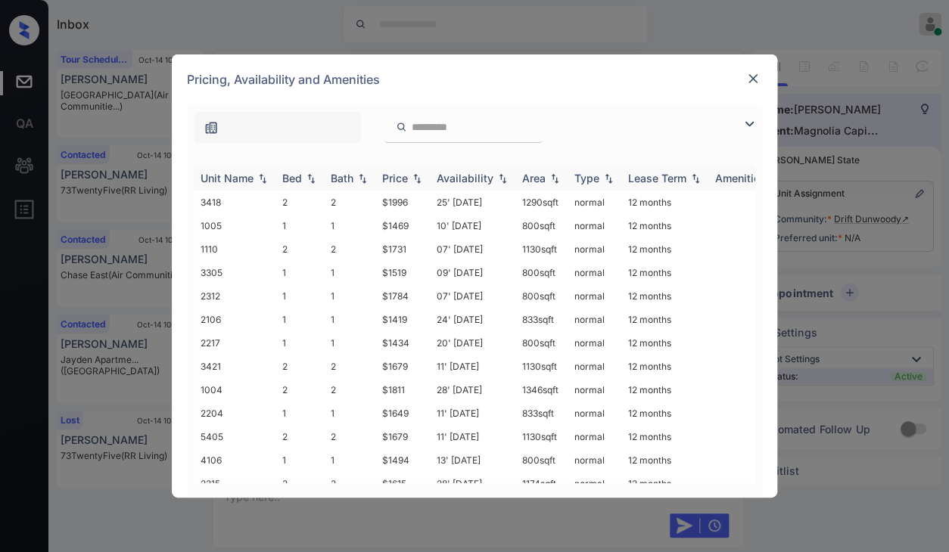
click at [285, 183] on div "Bed" at bounding box center [292, 178] width 20 height 13
drag, startPoint x: 377, startPoint y: 249, endPoint x: 429, endPoint y: 243, distance: 52.6
click at [429, 243] on td "$1469" at bounding box center [403, 249] width 54 height 23
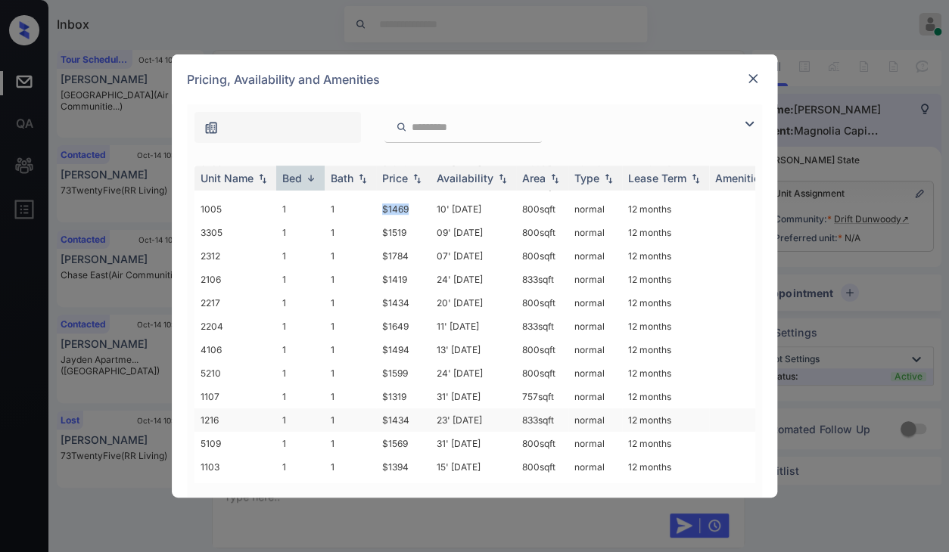
scroll to position [403, 0]
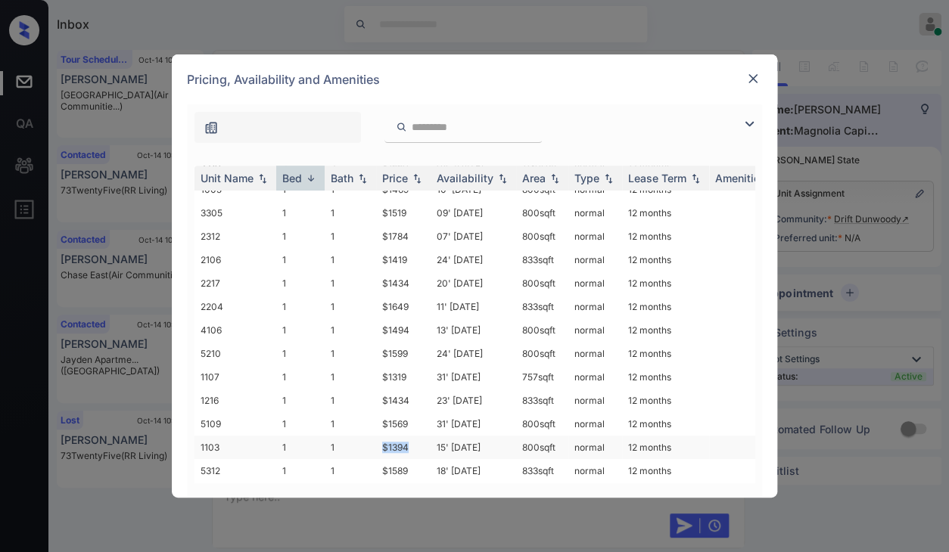
drag, startPoint x: 373, startPoint y: 440, endPoint x: 415, endPoint y: 434, distance: 42.0
click at [415, 436] on tr "1103 1 1 $1394 15' Nov 25 800 sqft normal 12 months" at bounding box center [590, 447] width 791 height 23
copy tr "$1394"
drag, startPoint x: 384, startPoint y: 360, endPoint x: 410, endPoint y: 361, distance: 25.7
click at [410, 366] on td "$1319" at bounding box center [403, 377] width 54 height 23
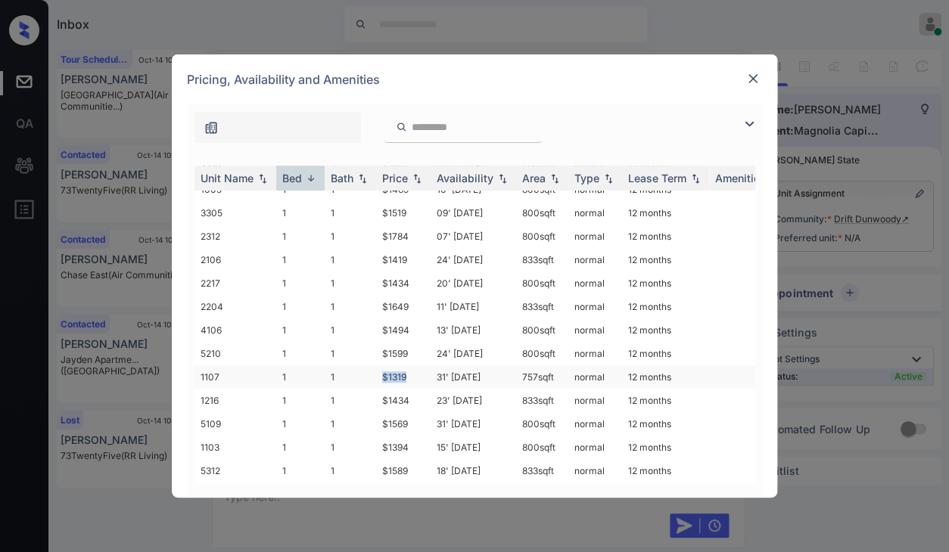
copy td "$1319"
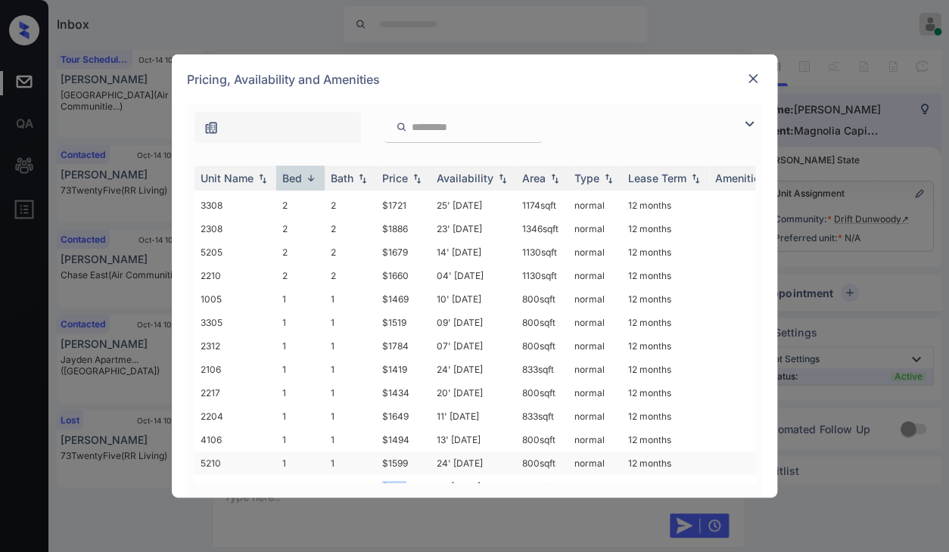
scroll to position [252, 0]
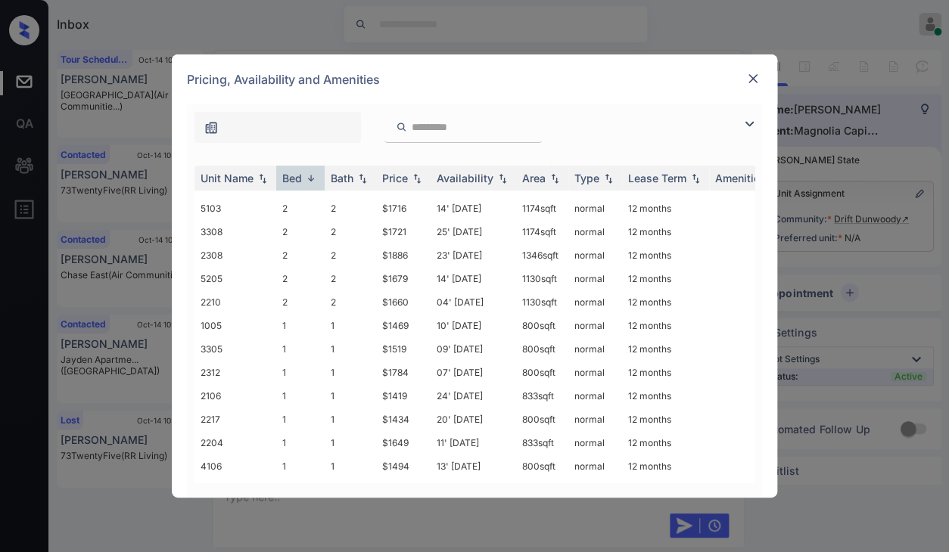
click at [757, 73] on img at bounding box center [752, 78] width 15 height 15
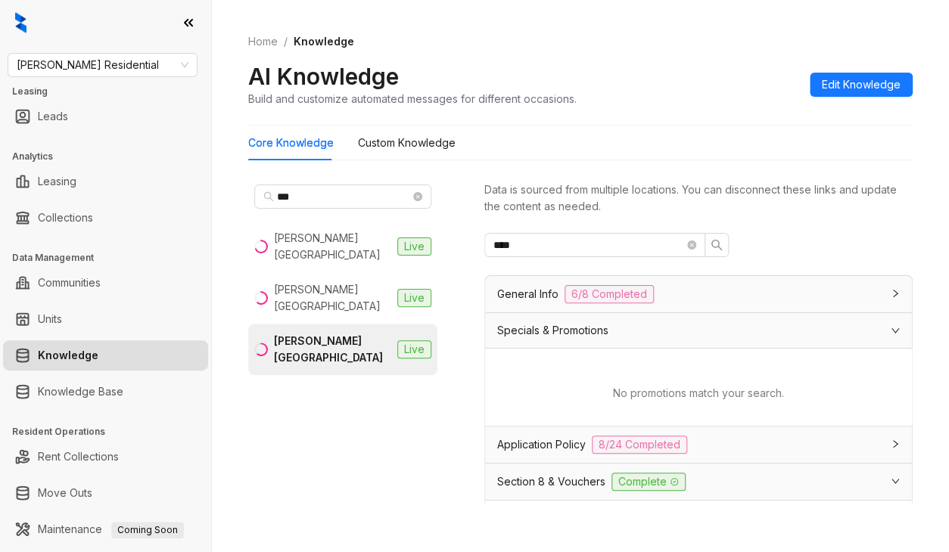
scroll to position [605, 0]
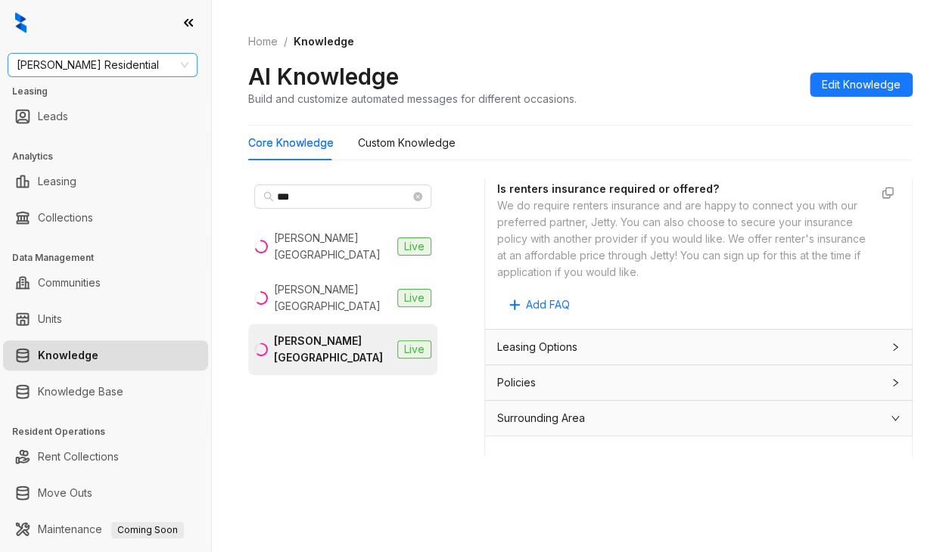
click at [119, 68] on span "[PERSON_NAME] Residential" at bounding box center [103, 65] width 172 height 23
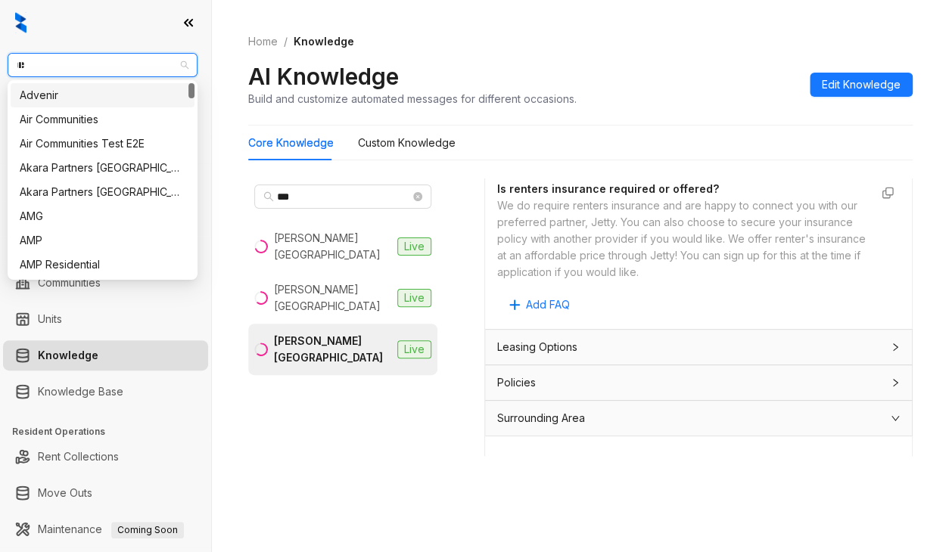
type input "***"
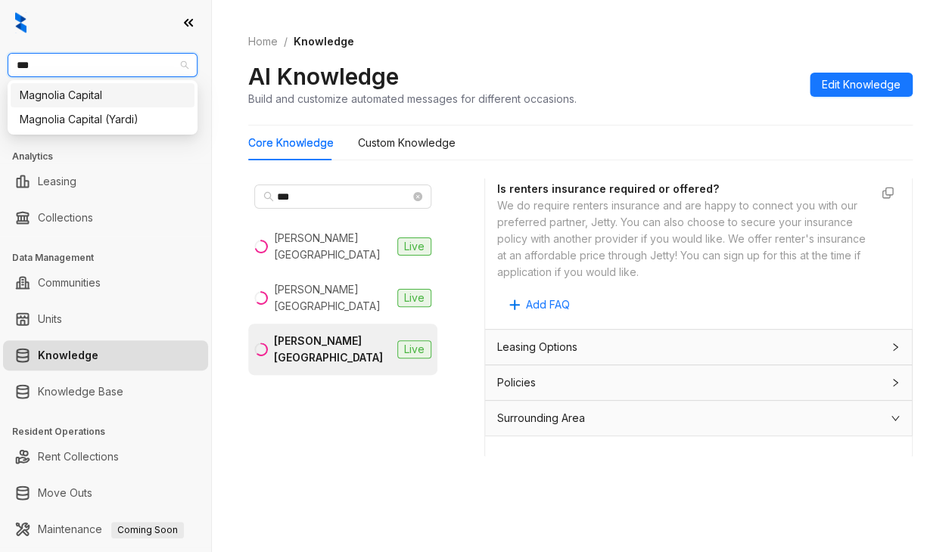
click at [88, 94] on div "Magnolia Capital" at bounding box center [103, 95] width 166 height 17
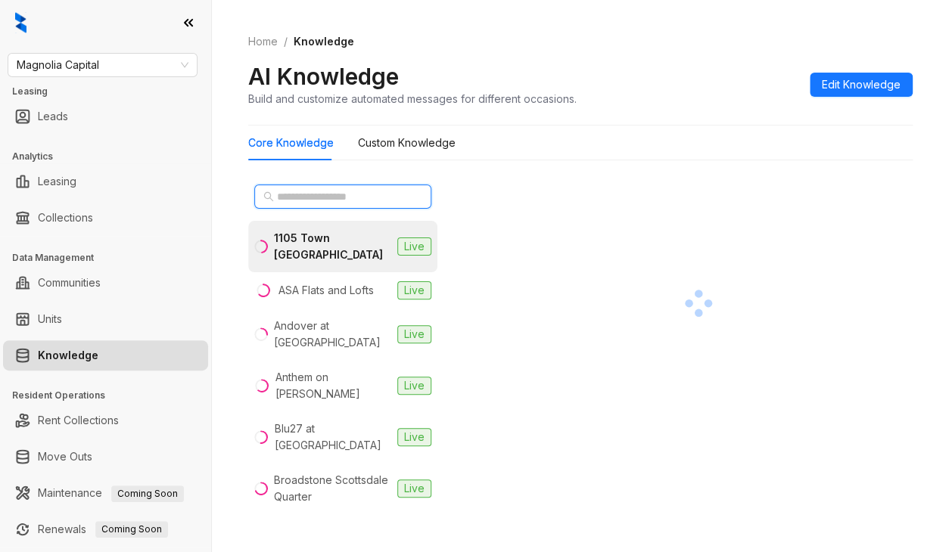
click at [349, 196] on input "text" at bounding box center [343, 196] width 133 height 17
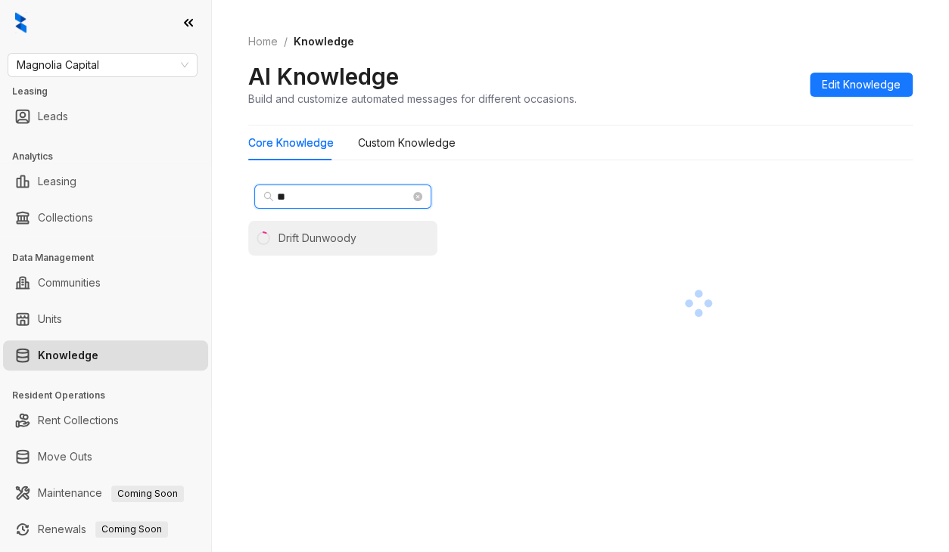
type input "**"
click at [329, 238] on div "Drift Dunwoody" at bounding box center [318, 238] width 78 height 17
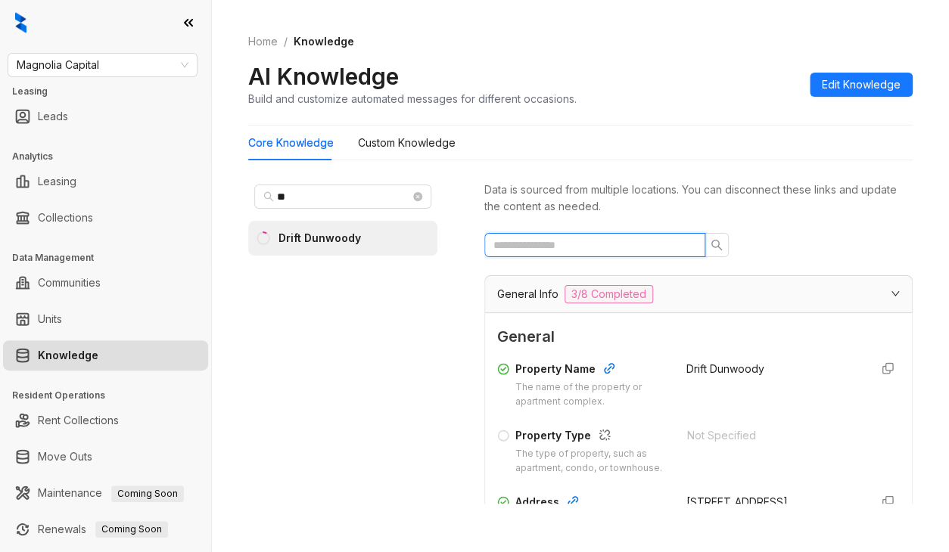
click at [560, 240] on input "text" at bounding box center [588, 245] width 191 height 17
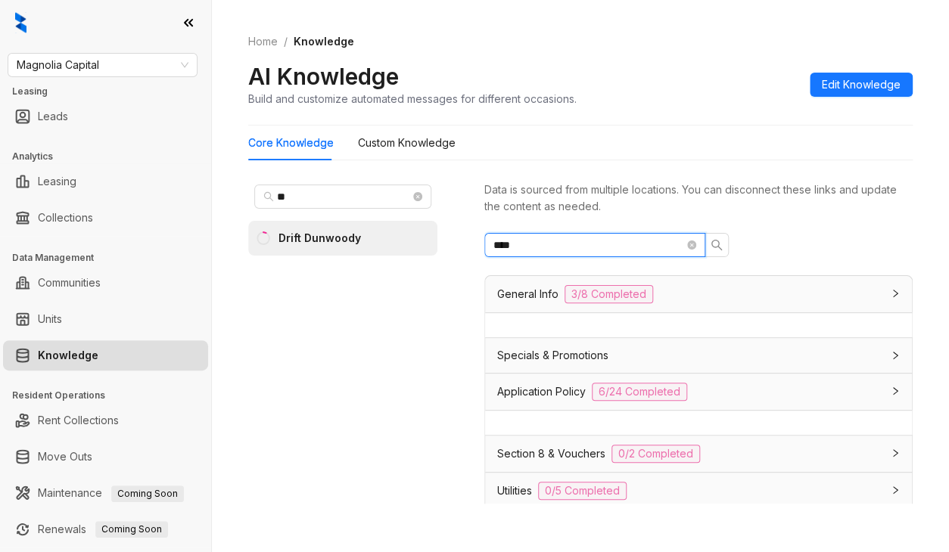
type input "*****"
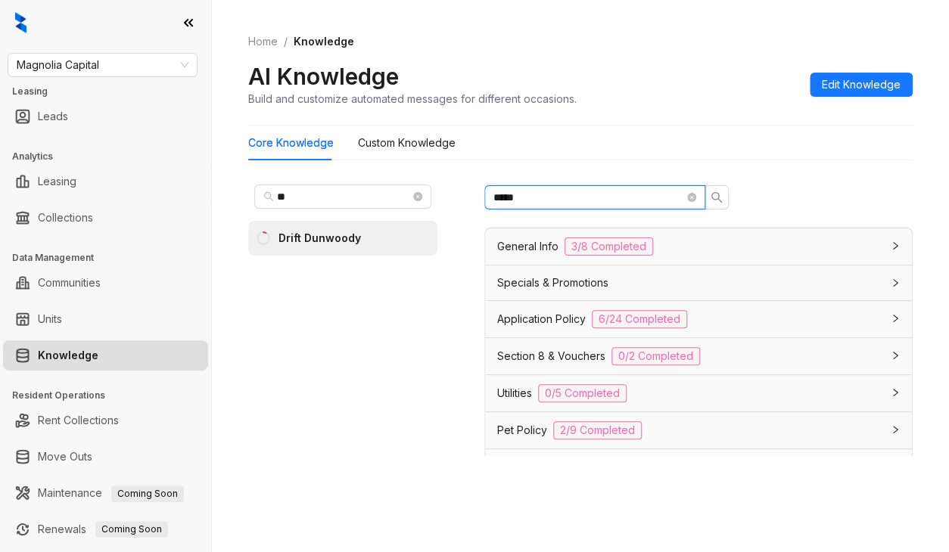
drag, startPoint x: 519, startPoint y: 198, endPoint x: 465, endPoint y: 196, distance: 54.5
click at [465, 196] on div "** Drift Dunwoody Data is sourced from multiple locations. You can disconnect t…" at bounding box center [580, 345] width 664 height 344
type input "*"
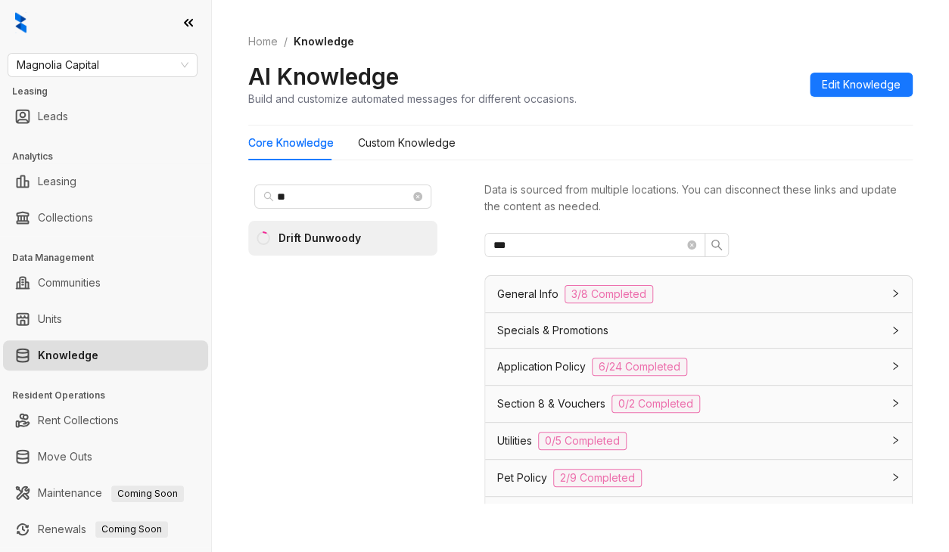
drag, startPoint x: 550, startPoint y: 255, endPoint x: 484, endPoint y: 249, distance: 66.1
click at [469, 254] on div "** Drift Dunwoody Data is sourced from multiple locations. You can disconnect t…" at bounding box center [580, 345] width 664 height 344
click at [529, 241] on input "***" at bounding box center [588, 245] width 191 height 17
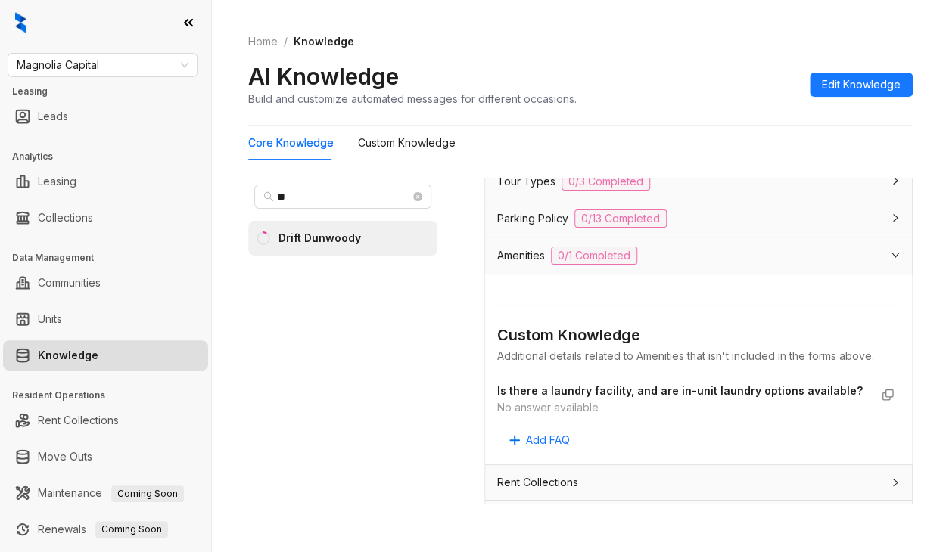
scroll to position [1514, 0]
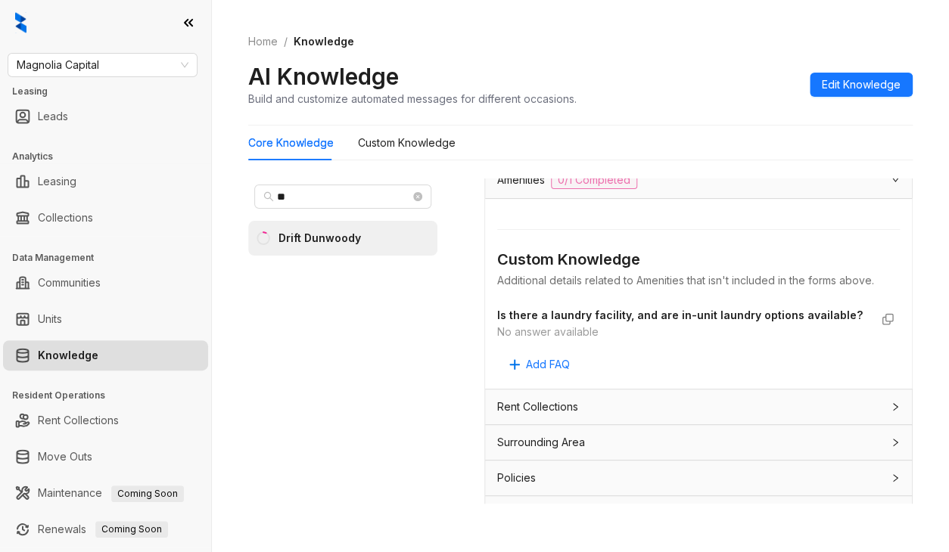
type input "**"
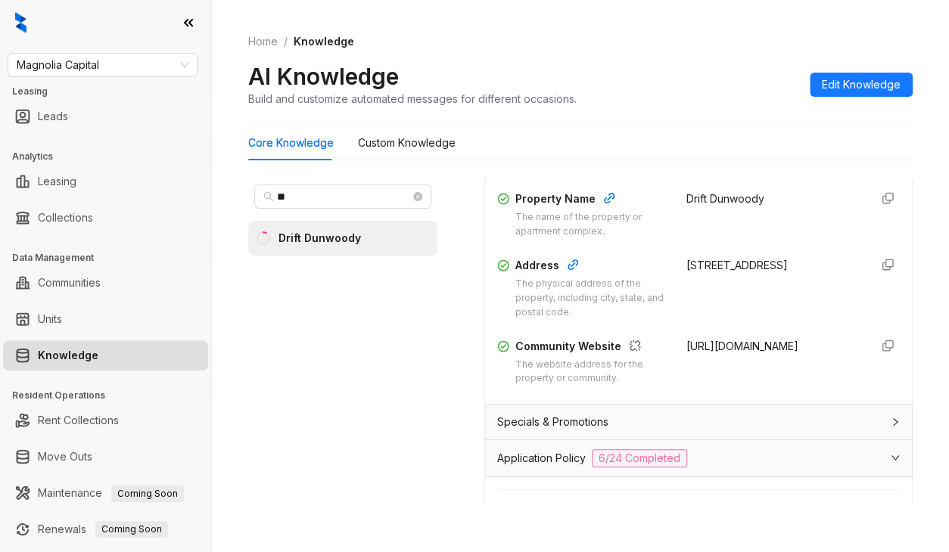
scroll to position [0, 0]
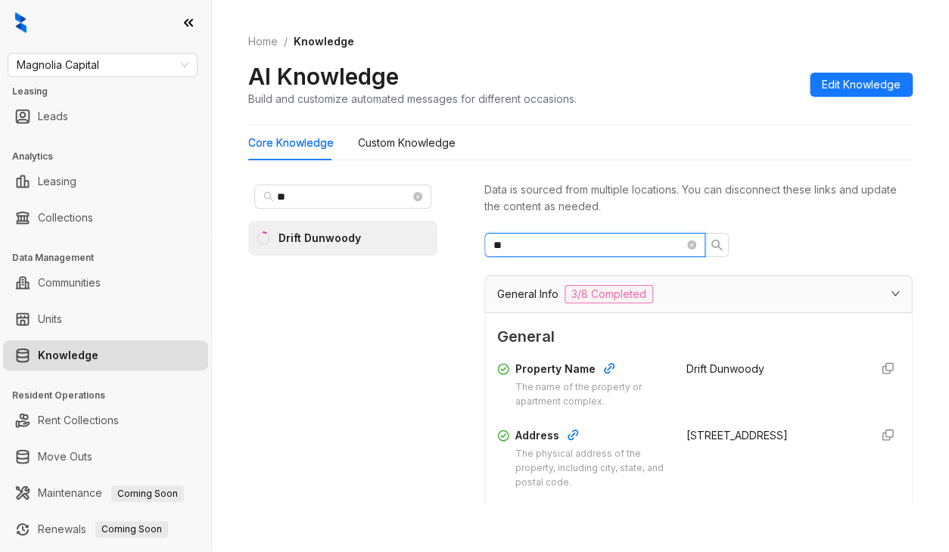
drag, startPoint x: 571, startPoint y: 243, endPoint x: 419, endPoint y: 235, distance: 152.3
click at [420, 235] on div "** Drift Dunwoody Data is sourced from multiple locations. You can disconnect t…" at bounding box center [580, 345] width 664 height 344
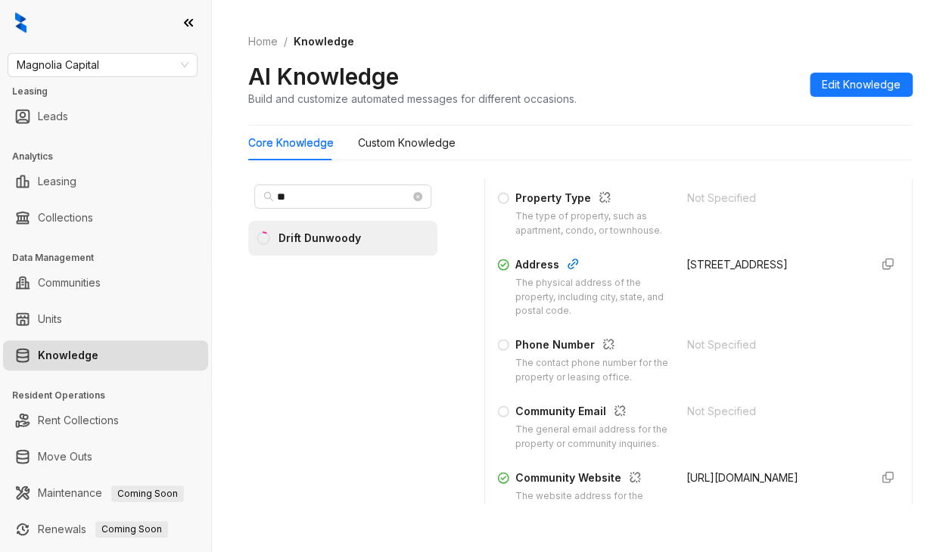
scroll to position [303, 0]
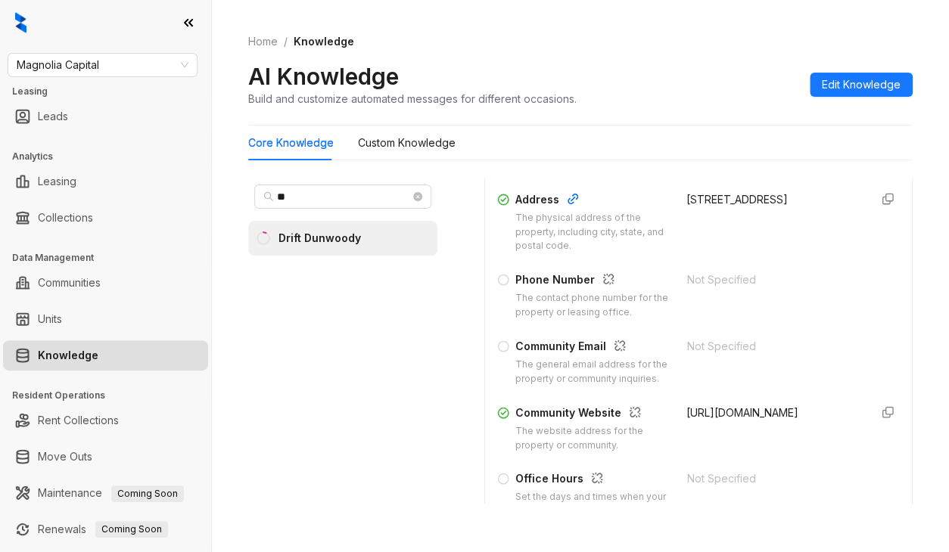
click at [720, 419] on span "https://www.driftdunwoody.com/drift-dunwoody-ga/" at bounding box center [742, 412] width 112 height 13
copy form "https://www.driftdunwoody.com/drift-dunwoody-ga/"
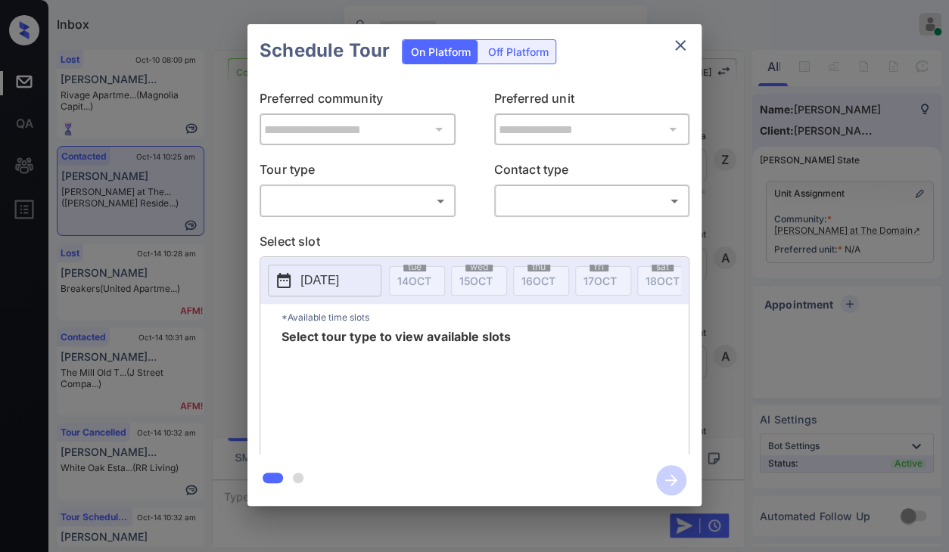
scroll to position [1222, 0]
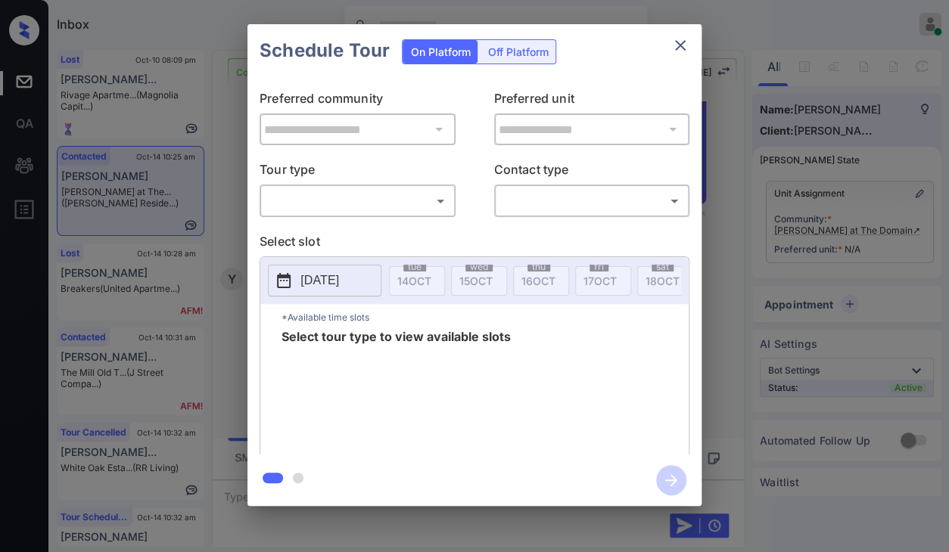
click at [393, 198] on body "Inbox Danielle Dela Cruz Online Set yourself offline Set yourself on break Prof…" at bounding box center [474, 276] width 949 height 552
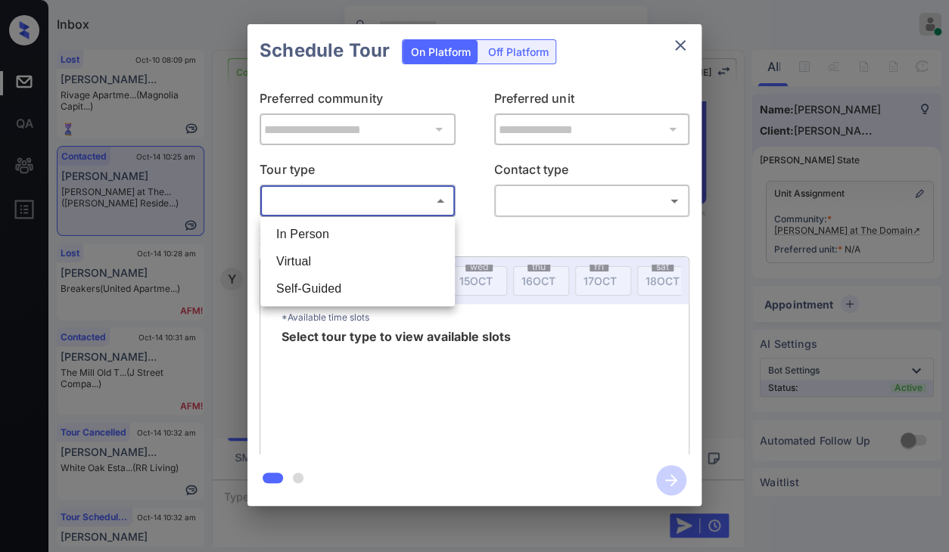
click at [297, 228] on li "In Person" at bounding box center [357, 234] width 187 height 27
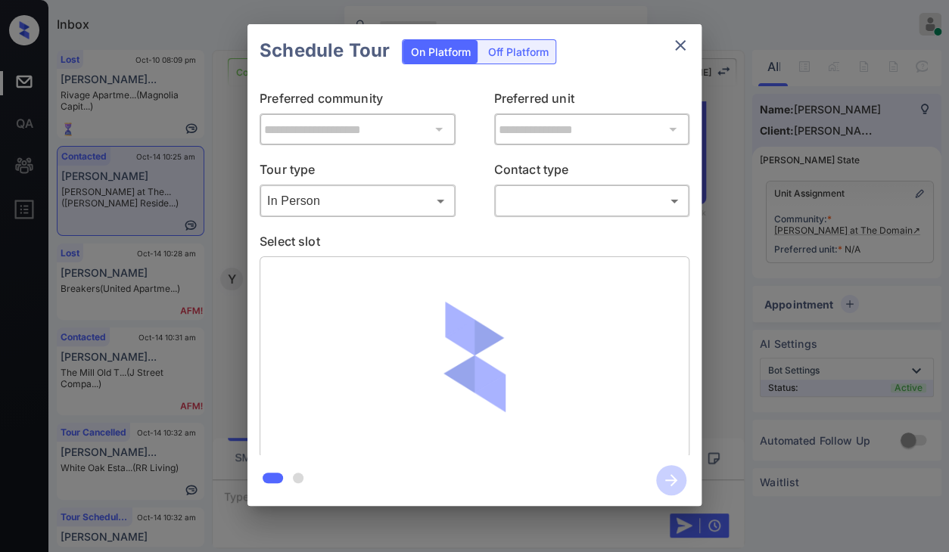
type input "********"
click at [584, 207] on div at bounding box center [474, 276] width 949 height 552
click at [578, 204] on body "Inbox Danielle Dela Cruz Online Set yourself offline Set yourself on break Prof…" at bounding box center [474, 276] width 949 height 552
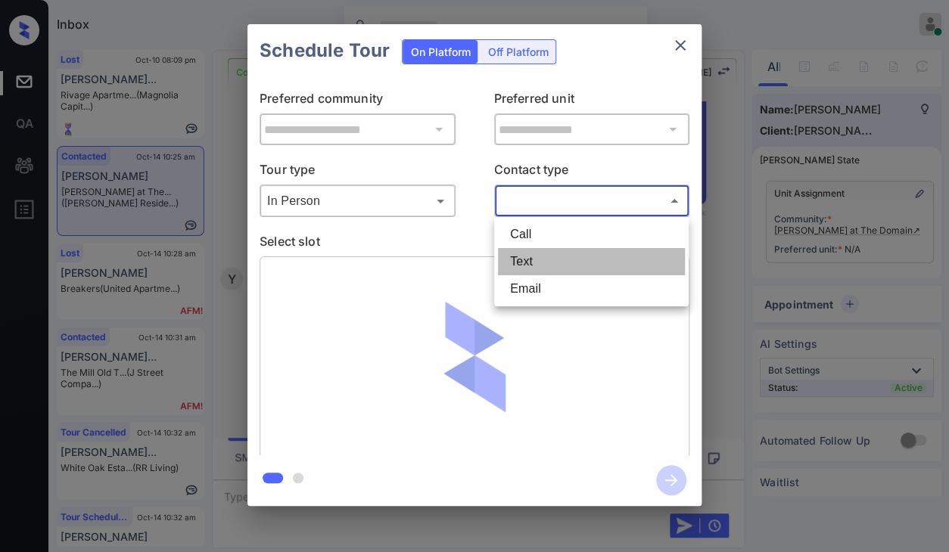
click at [530, 266] on li "Text" at bounding box center [591, 261] width 187 height 27
type input "****"
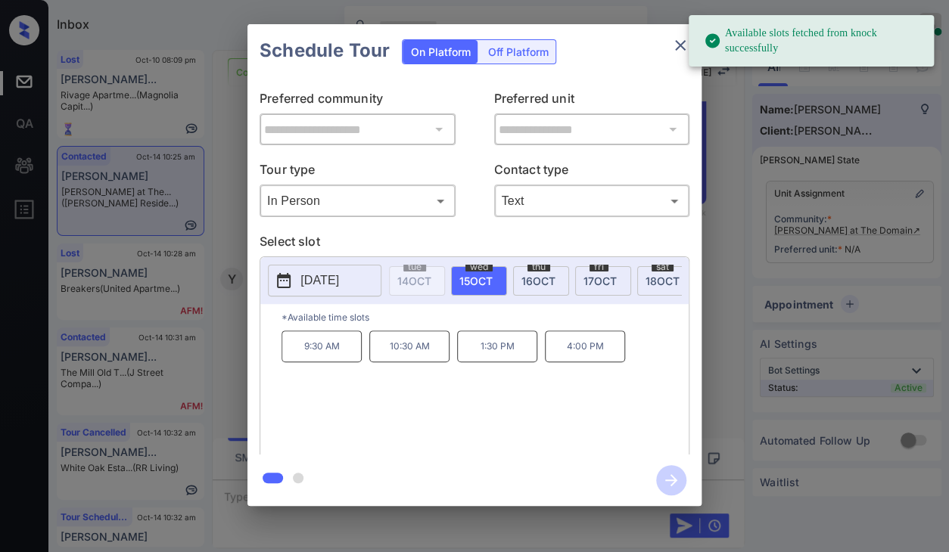
click at [656, 282] on span "18 OCT" at bounding box center [663, 281] width 34 height 13
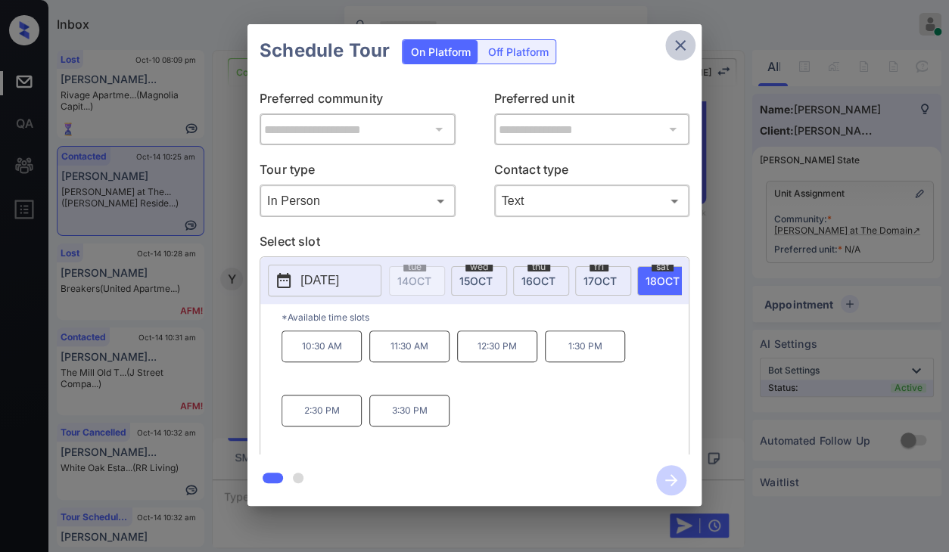
click at [678, 34] on button "close" at bounding box center [680, 45] width 30 height 30
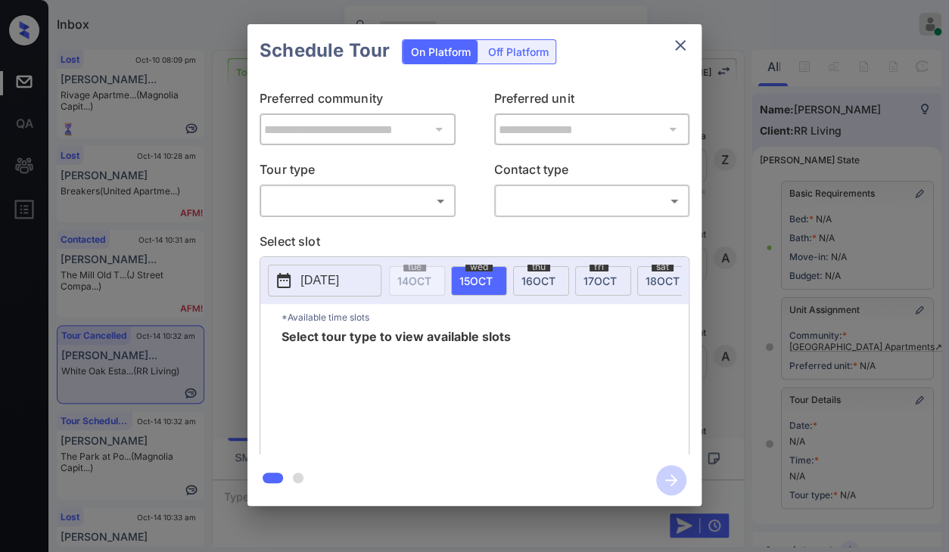
scroll to position [130, 0]
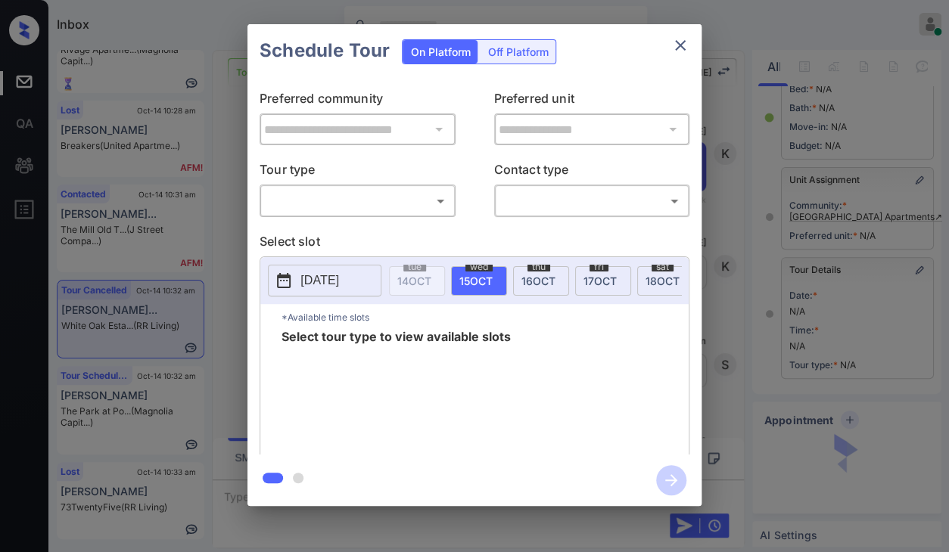
click at [322, 198] on body "Inbox [PERSON_NAME] [PERSON_NAME] Online Set yourself offline Set yourself on b…" at bounding box center [474, 276] width 949 height 552
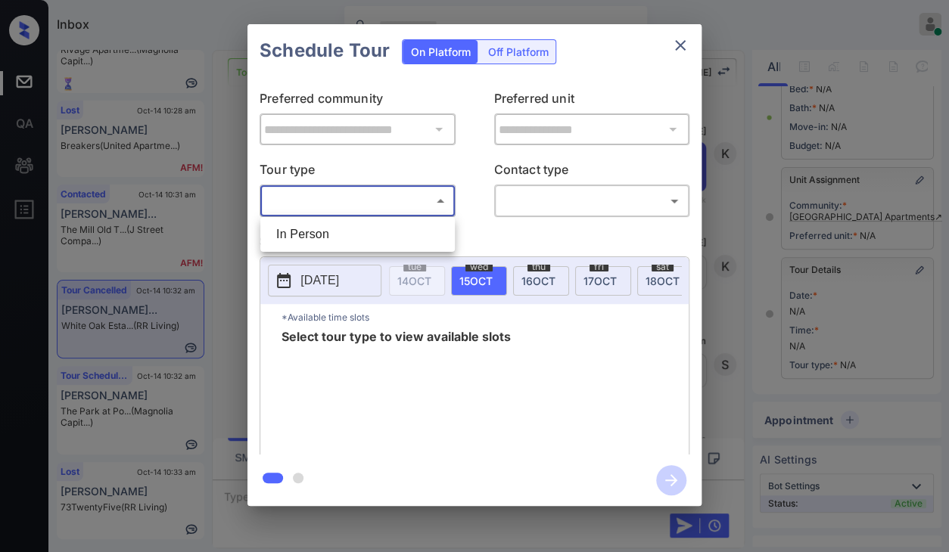
drag, startPoint x: 323, startPoint y: 235, endPoint x: 526, endPoint y: 243, distance: 203.0
click at [323, 234] on li "In Person" at bounding box center [357, 234] width 187 height 27
type input "********"
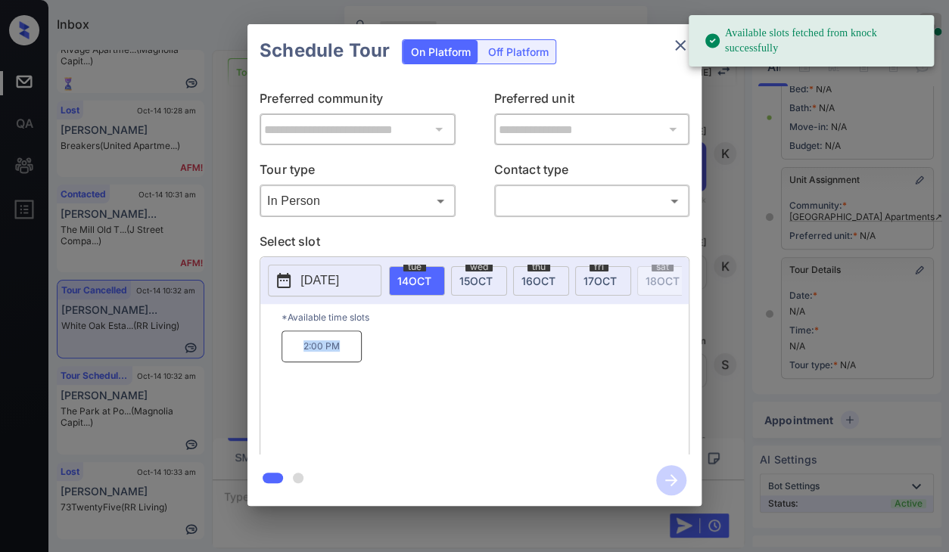
drag, startPoint x: 297, startPoint y: 355, endPoint x: 373, endPoint y: 352, distance: 76.5
click at [373, 355] on div "2:00 PM" at bounding box center [485, 391] width 407 height 121
copy p "2:00 PM"
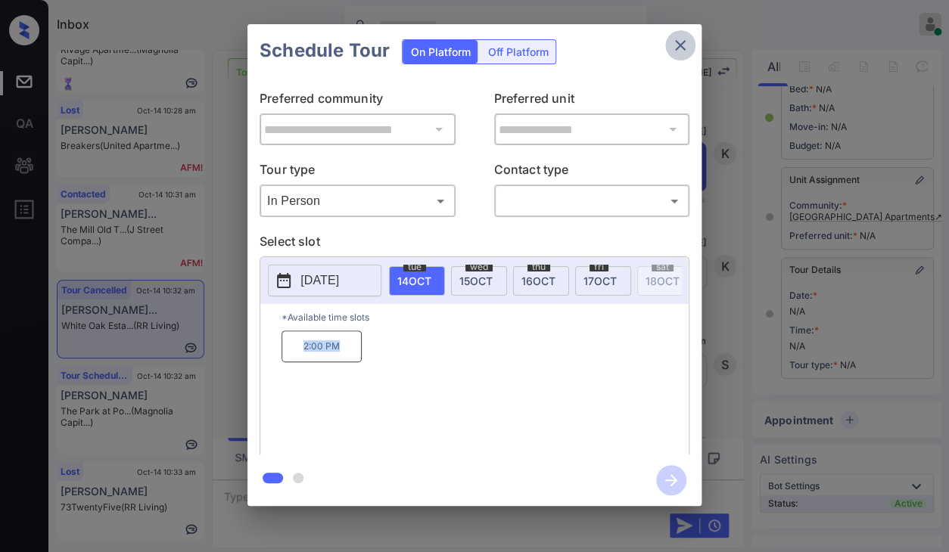
click at [689, 42] on button "close" at bounding box center [680, 45] width 30 height 30
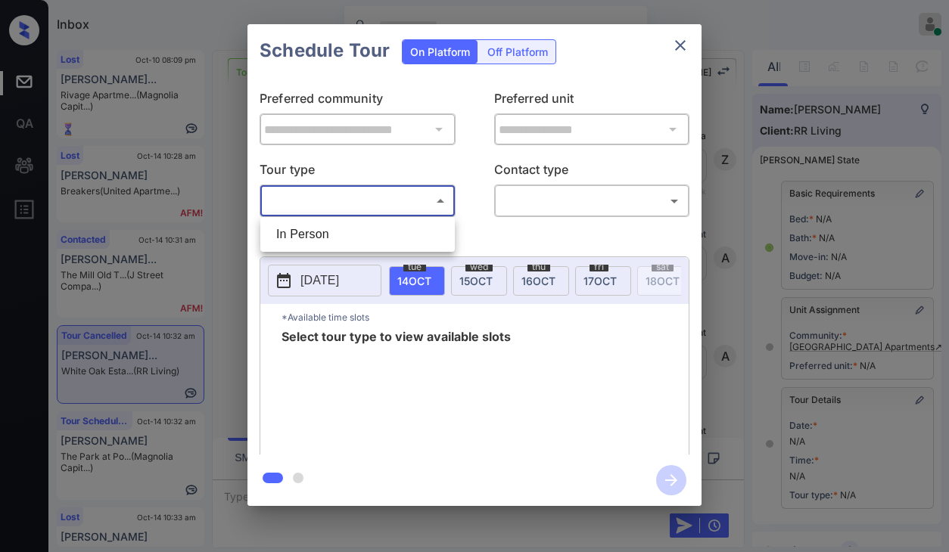
click at [335, 201] on body "Inbox [PERSON_NAME] [PERSON_NAME] Online Set yourself offline Set yourself on b…" at bounding box center [474, 276] width 949 height 552
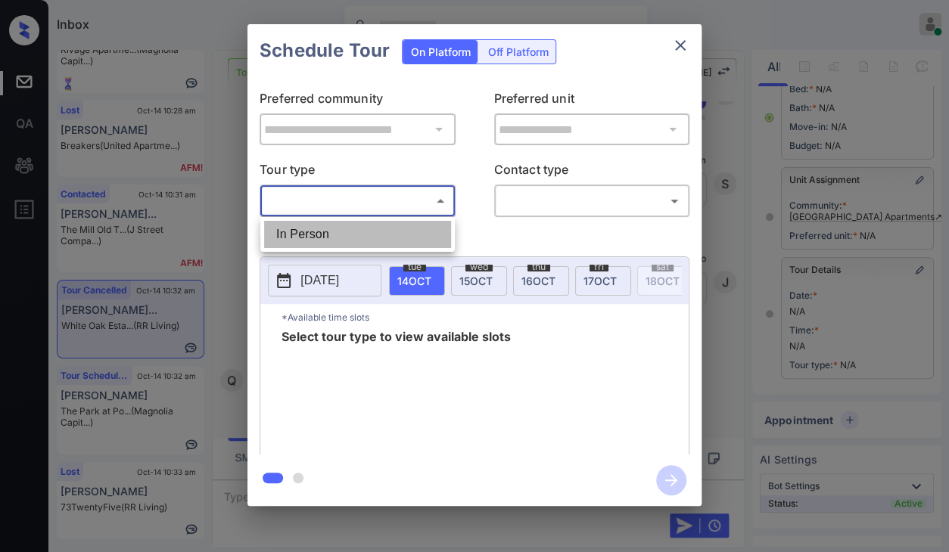
click at [305, 237] on li "In Person" at bounding box center [357, 234] width 187 height 27
type input "********"
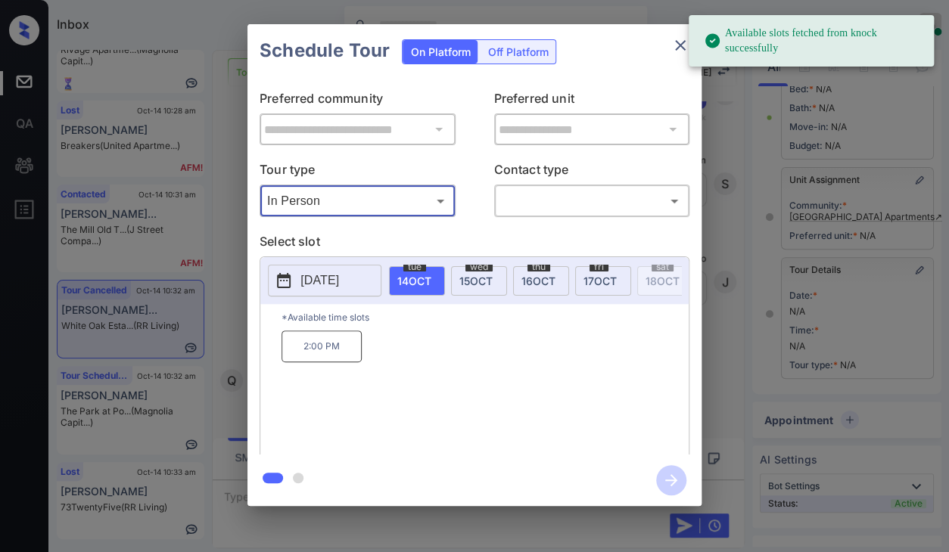
click at [477, 272] on div "wed 15 OCT" at bounding box center [479, 281] width 56 height 30
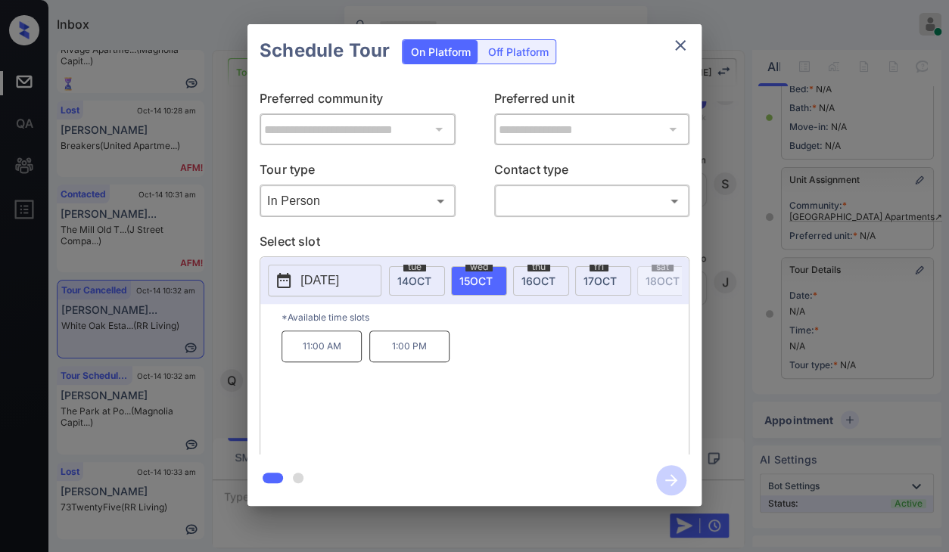
click at [684, 43] on icon "close" at bounding box center [680, 45] width 18 height 18
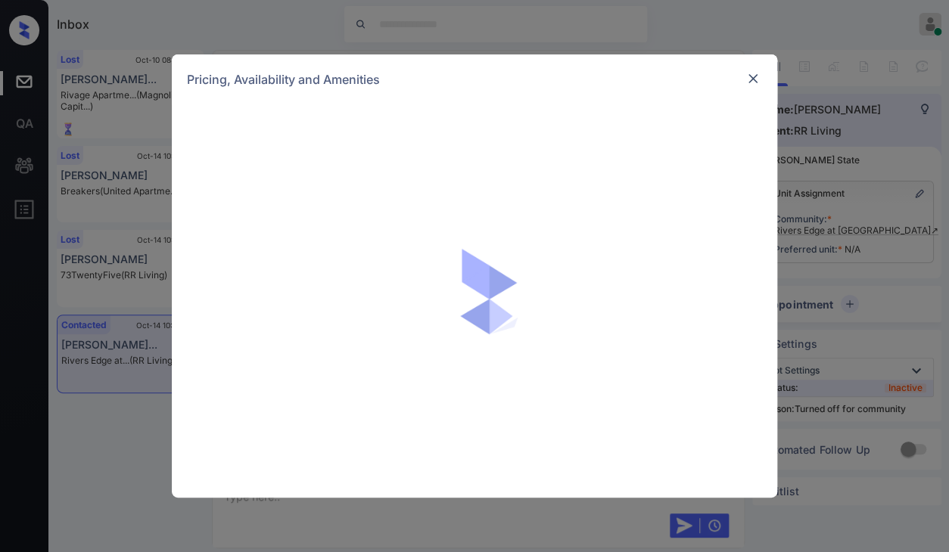
scroll to position [941, 0]
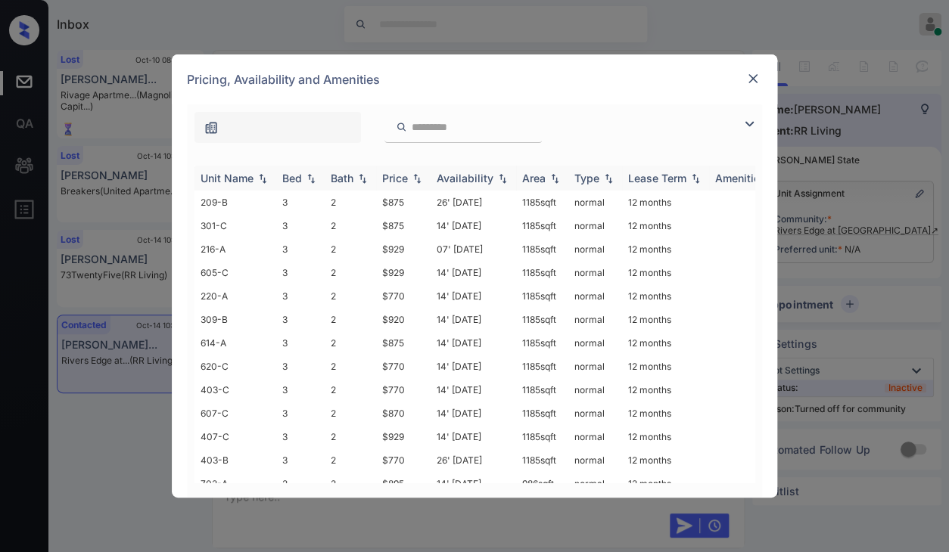
click at [282, 181] on div "Bed" at bounding box center [292, 178] width 20 height 13
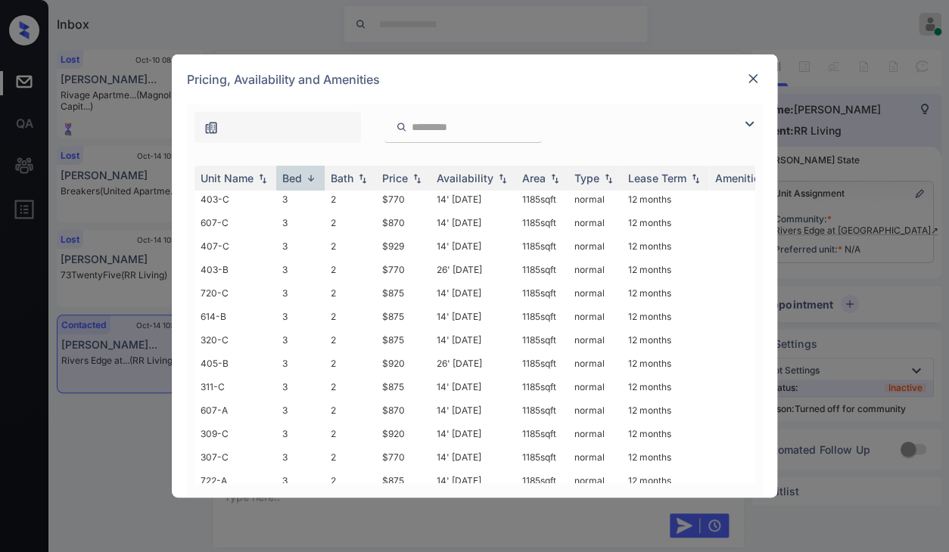
scroll to position [0, 0]
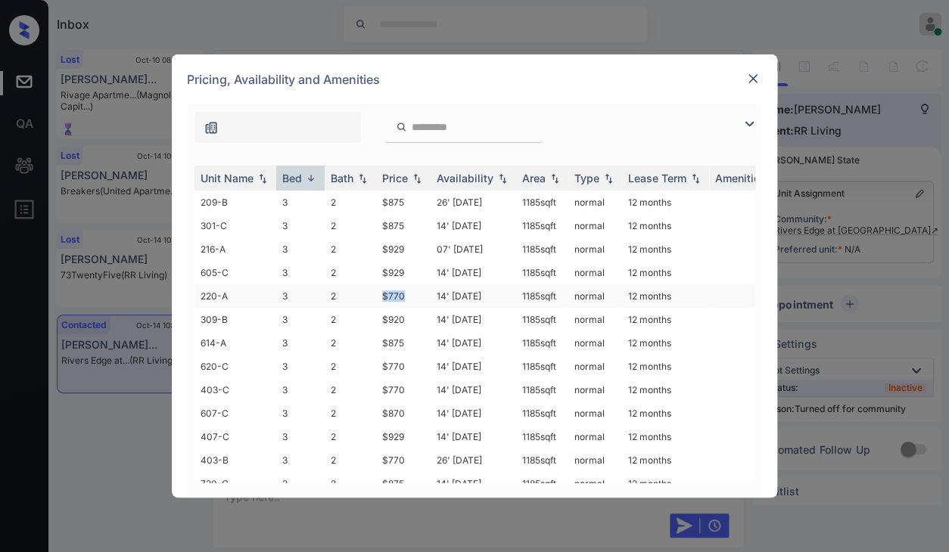
drag, startPoint x: 372, startPoint y: 298, endPoint x: 409, endPoint y: 297, distance: 36.3
click at [409, 297] on tr "220-A 3 2 $770 14' Aug 25 1185 sqft normal 12 months" at bounding box center [590, 296] width 791 height 23
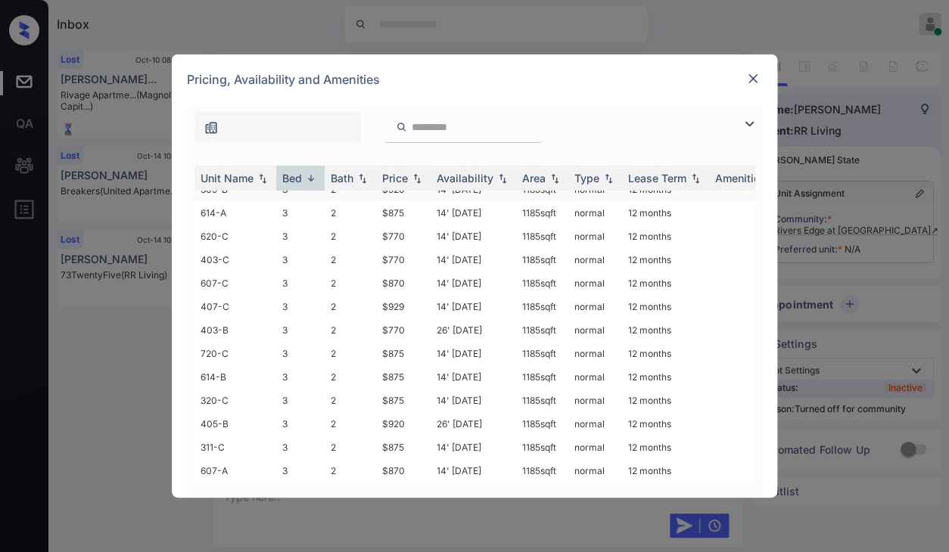
scroll to position [151, 0]
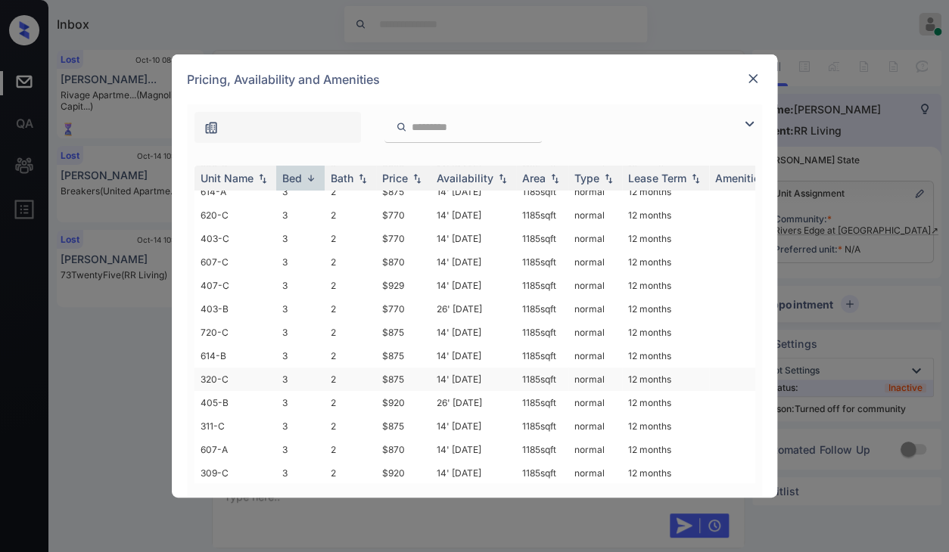
copy tr "$770"
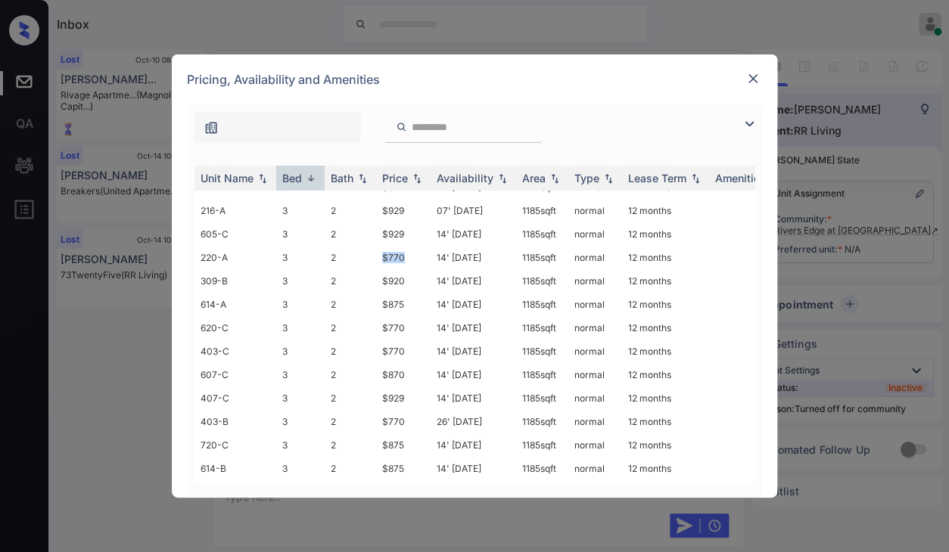
scroll to position [0, 0]
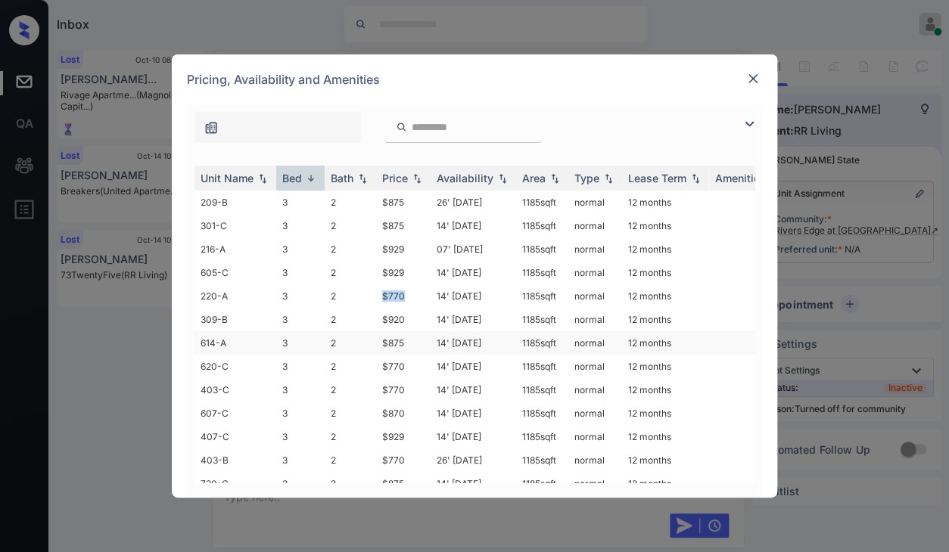
copy tr "$770"
click at [751, 75] on img at bounding box center [752, 78] width 15 height 15
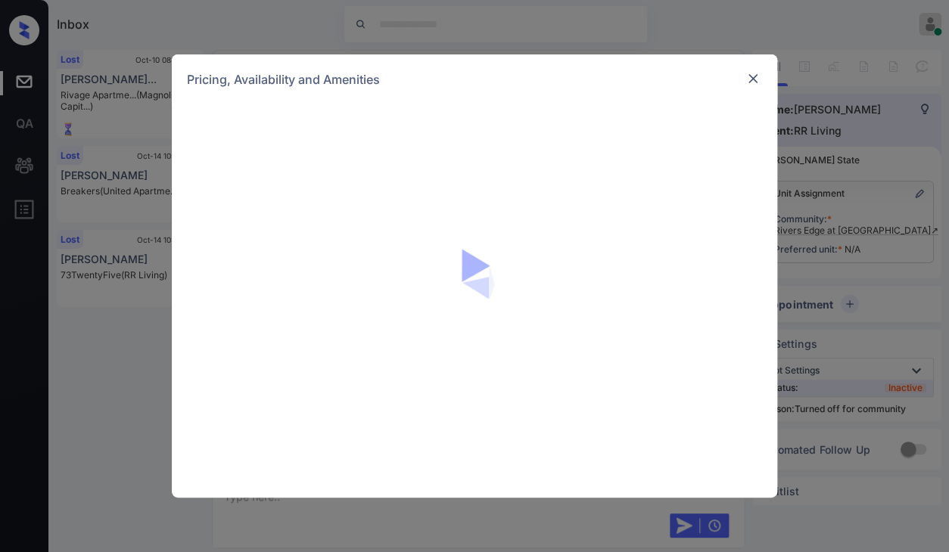
scroll to position [1334, 0]
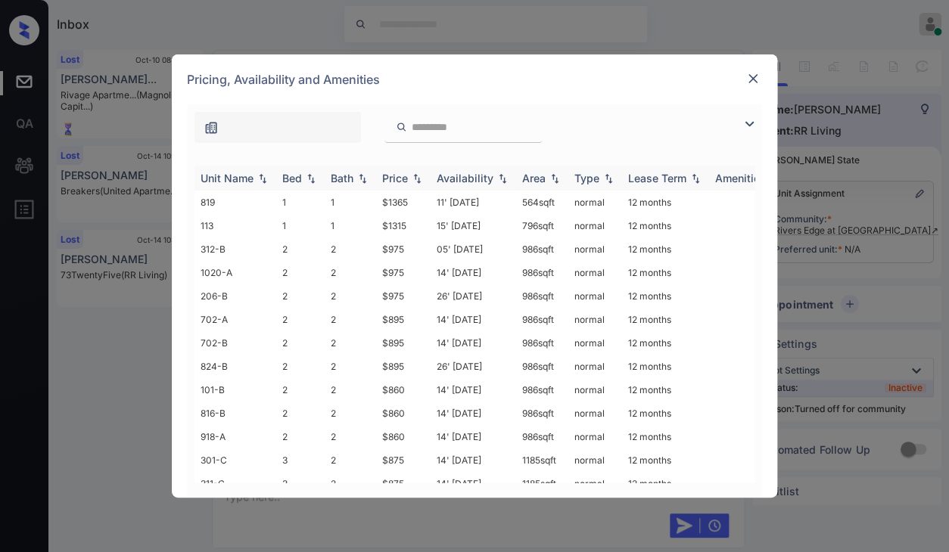
click at [331, 178] on div "Bath" at bounding box center [342, 178] width 23 height 13
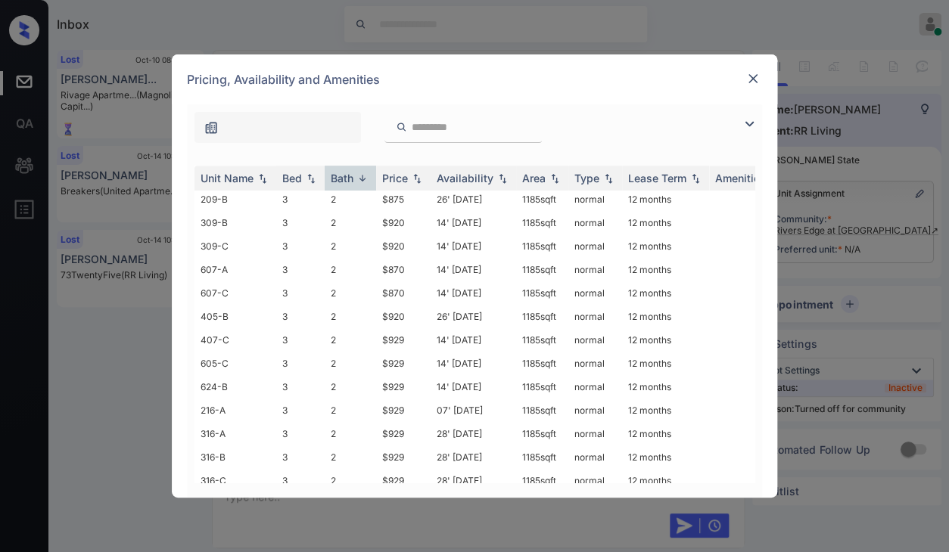
click at [330, 164] on div "Unit Name Bed Bath Price Availability Area Type Lease Term Amenities 312-B 2 2 …" at bounding box center [474, 324] width 575 height 347
click at [337, 178] on div "Bath" at bounding box center [342, 178] width 23 height 13
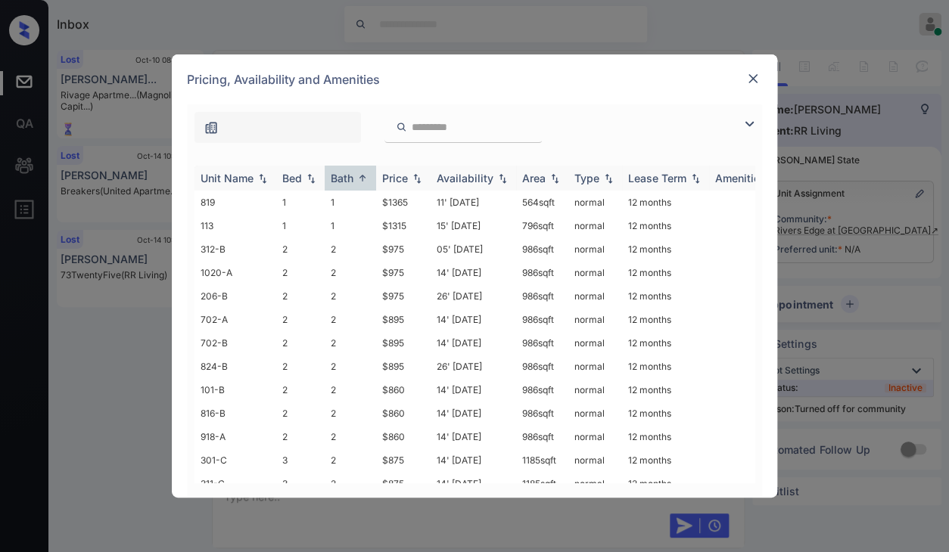
click at [346, 185] on th "Bath" at bounding box center [350, 178] width 51 height 25
click at [294, 177] on div "Bed" at bounding box center [292, 178] width 20 height 13
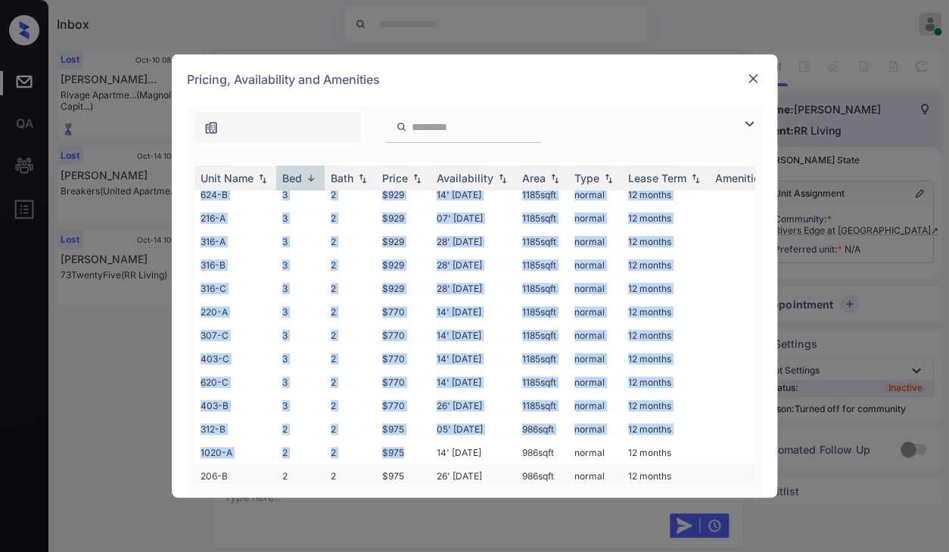
scroll to position [454, 0]
drag, startPoint x: 380, startPoint y: 201, endPoint x: 437, endPoint y: 422, distance: 228.4
click at [437, 422] on tbody "301-C 3 2 $875 14' Aug 25 1185 sqft normal 12 months 311-C 3 2 $875 14' Aug 25 …" at bounding box center [590, 159] width 791 height 845
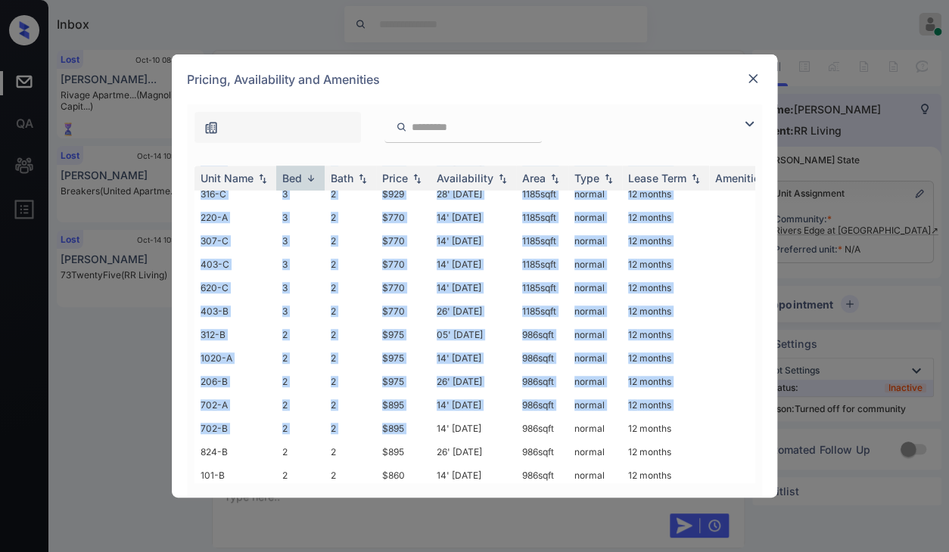
click at [752, 82] on img at bounding box center [752, 78] width 15 height 15
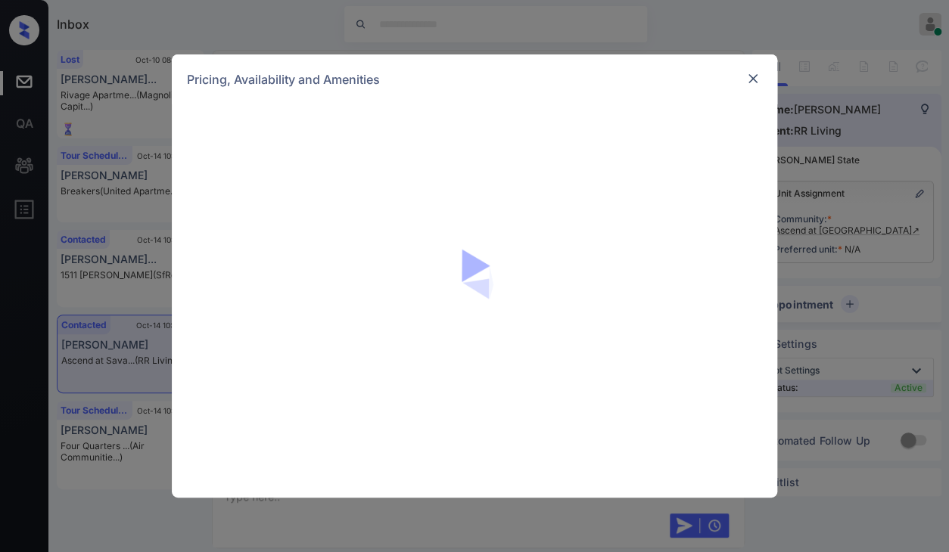
scroll to position [608, 0]
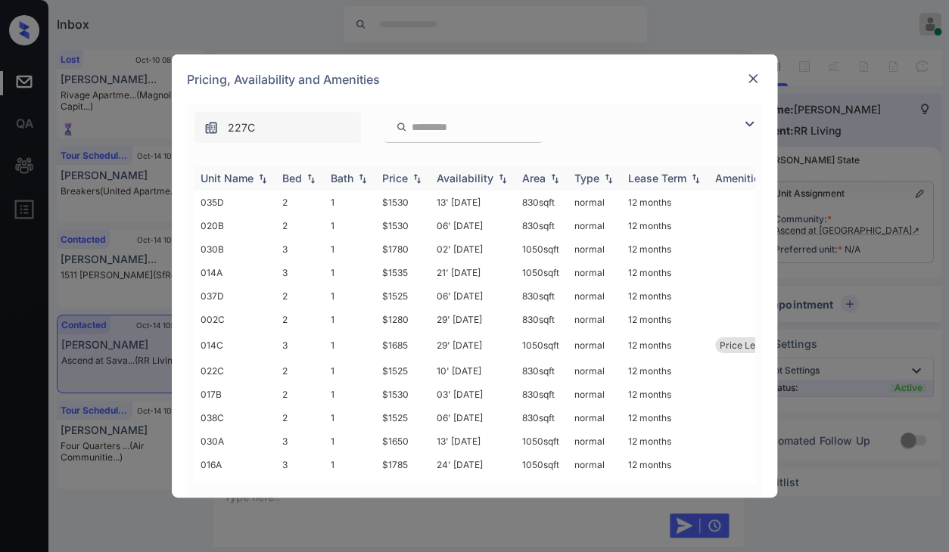
click at [285, 176] on div "Bed" at bounding box center [292, 178] width 20 height 13
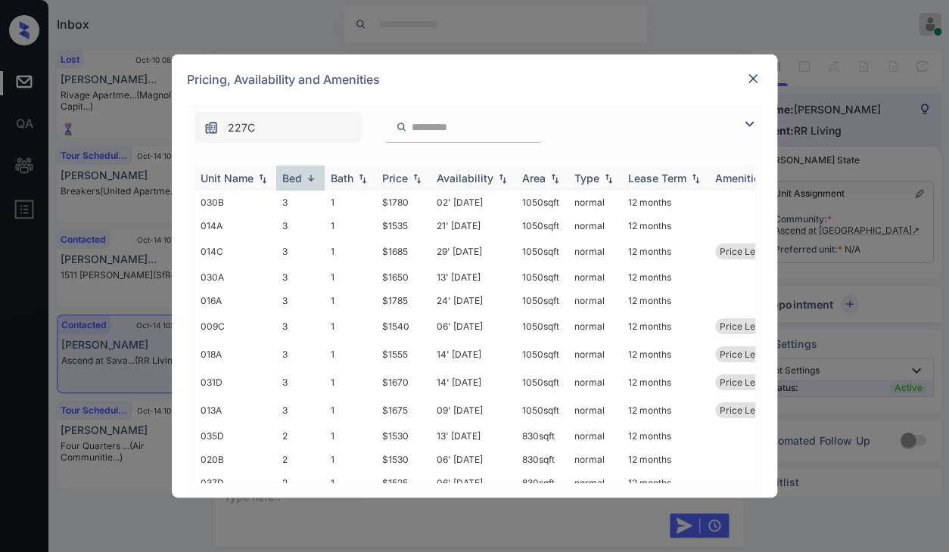
click at [284, 176] on div "Bed" at bounding box center [292, 178] width 20 height 13
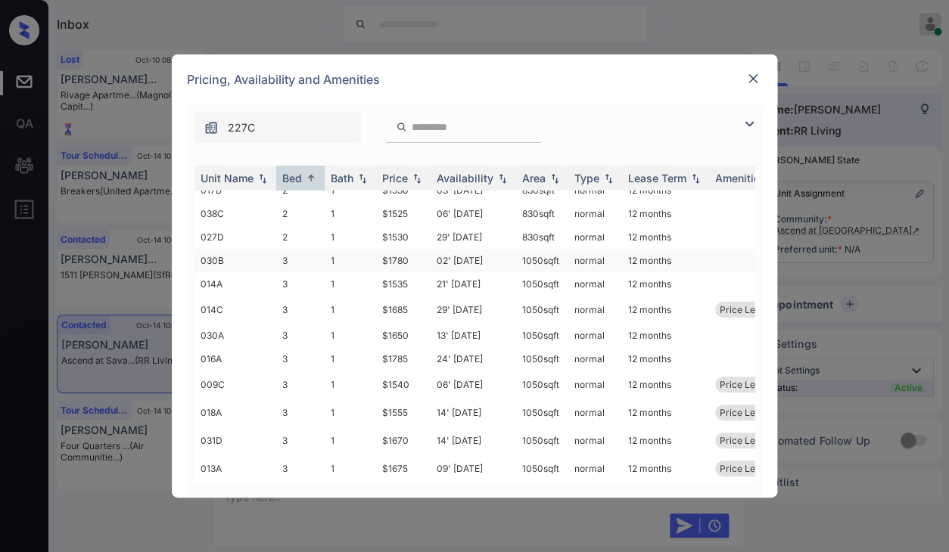
scroll to position [0, 0]
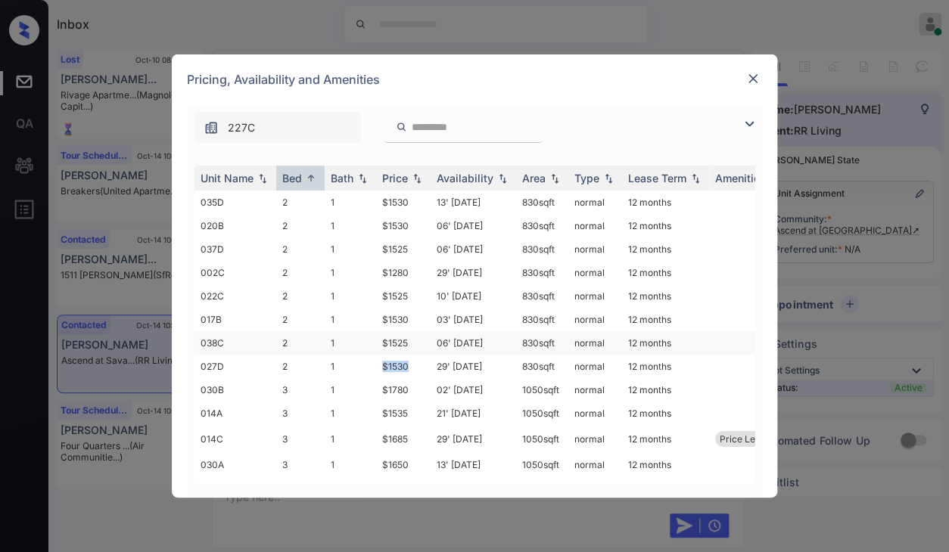
drag, startPoint x: 379, startPoint y: 365, endPoint x: 389, endPoint y: 344, distance: 22.7
click at [418, 361] on td "$1530" at bounding box center [403, 366] width 54 height 23
drag, startPoint x: 377, startPoint y: 343, endPoint x: 381, endPoint y: 269, distance: 74.3
click at [415, 334] on td "$1525" at bounding box center [403, 342] width 54 height 23
drag, startPoint x: 377, startPoint y: 266, endPoint x: 414, endPoint y: 268, distance: 37.2
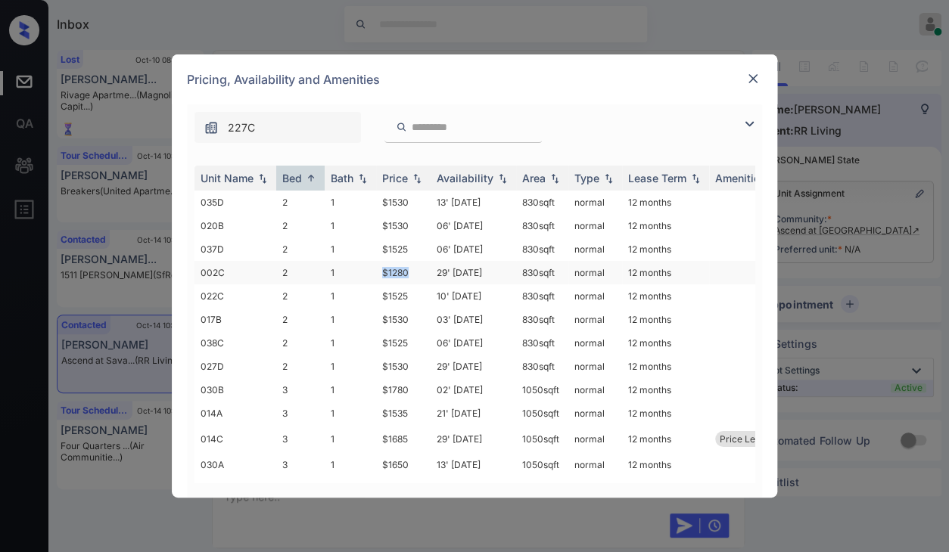
click at [414, 268] on td "$1280" at bounding box center [403, 272] width 54 height 23
copy td "$1280"
click at [748, 79] on img at bounding box center [752, 78] width 15 height 15
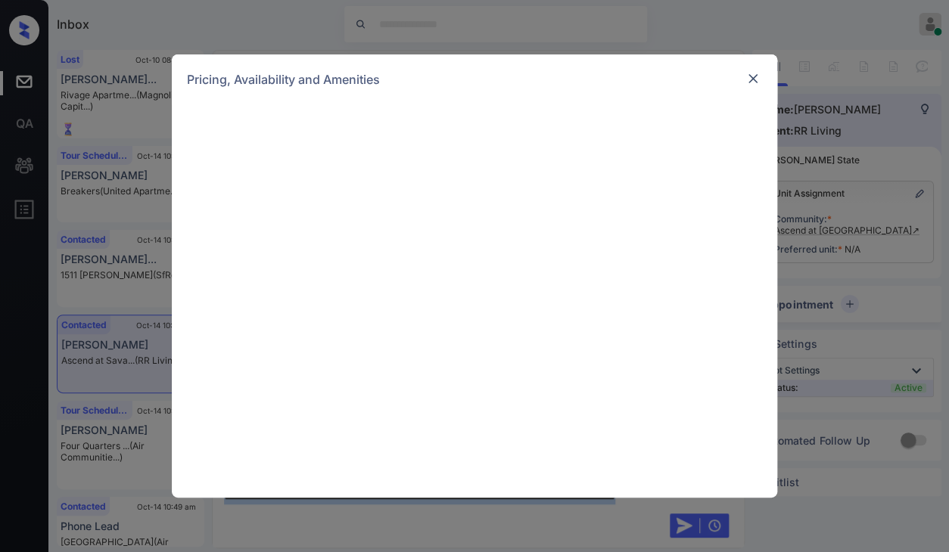
scroll to position [1062, 0]
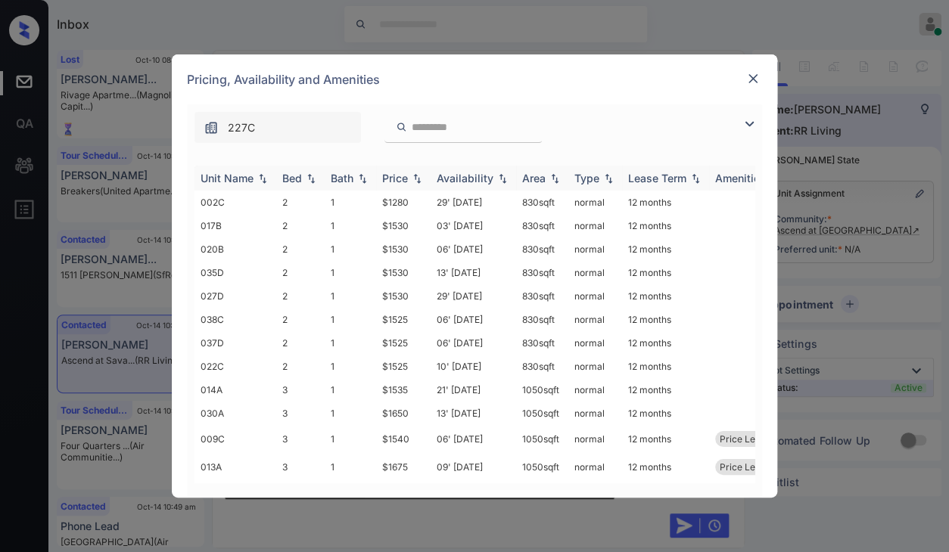
click at [296, 174] on div "Bed" at bounding box center [292, 178] width 20 height 13
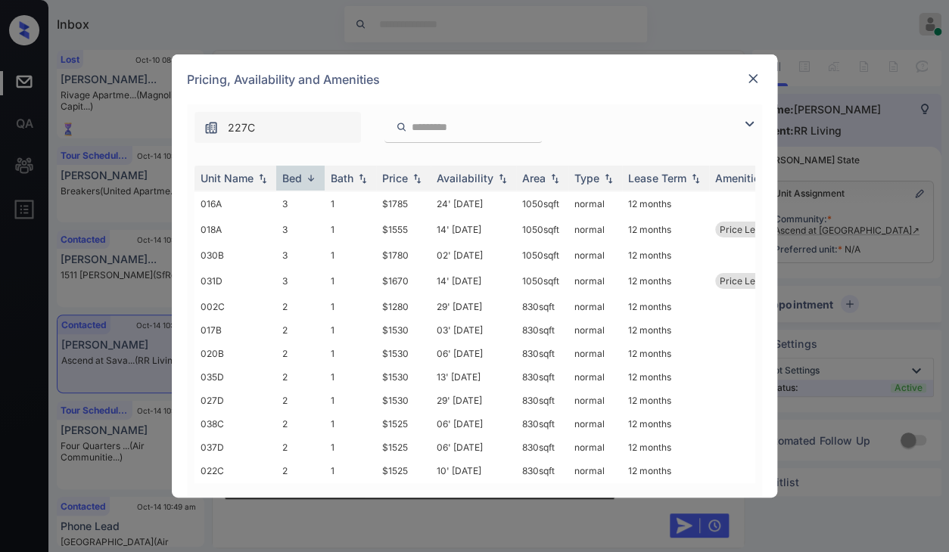
scroll to position [142, 0]
click at [748, 82] on img at bounding box center [752, 78] width 15 height 15
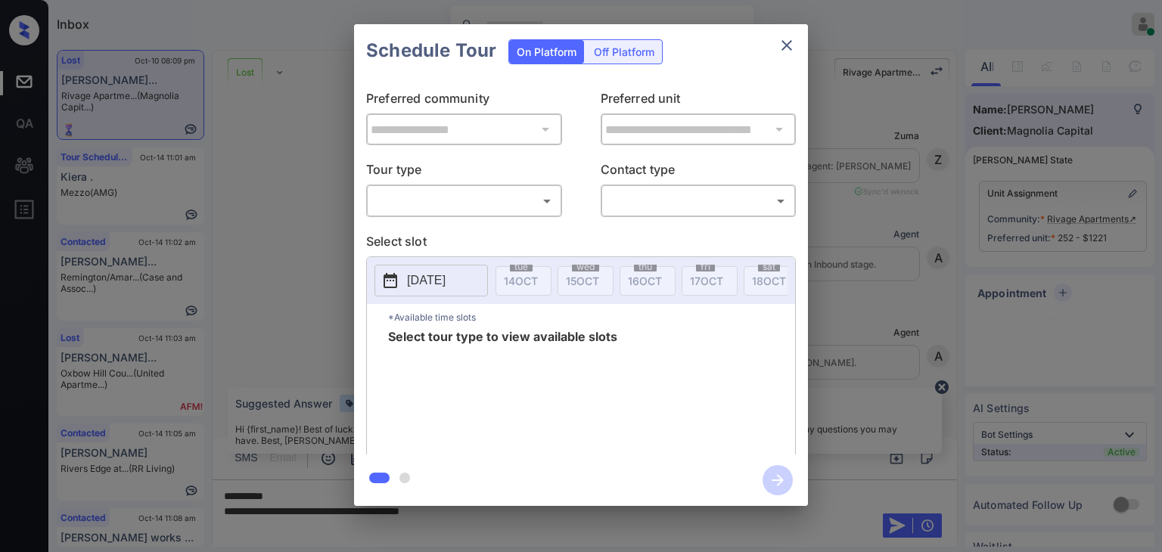
scroll to position [5700, 0]
click at [470, 203] on body "Inbox Danielle Dela Cruz Online Set yourself offline Set yourself on break Prof…" at bounding box center [581, 276] width 1162 height 552
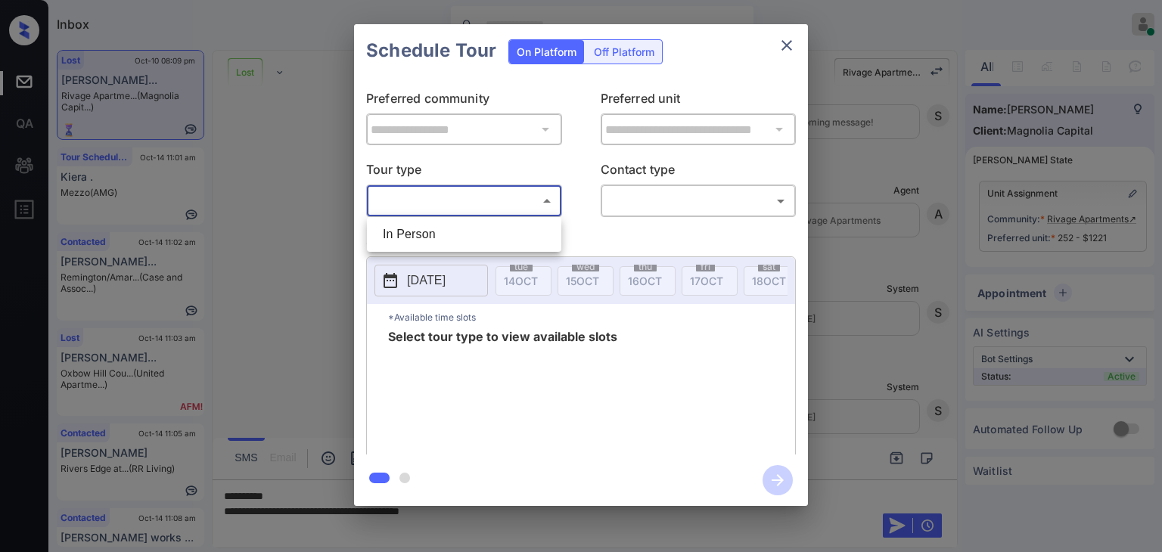
click at [401, 225] on li "In Person" at bounding box center [464, 234] width 187 height 27
type input "********"
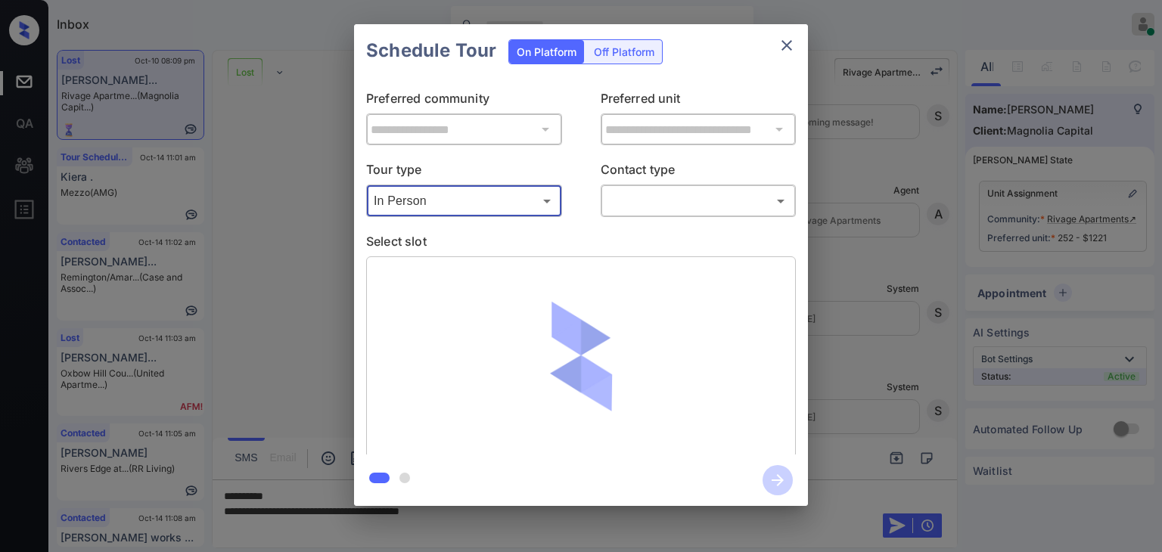
click at [678, 205] on body "Inbox Danielle Dela Cruz Online Set yourself offline Set yourself on break Prof…" at bounding box center [581, 276] width 1162 height 552
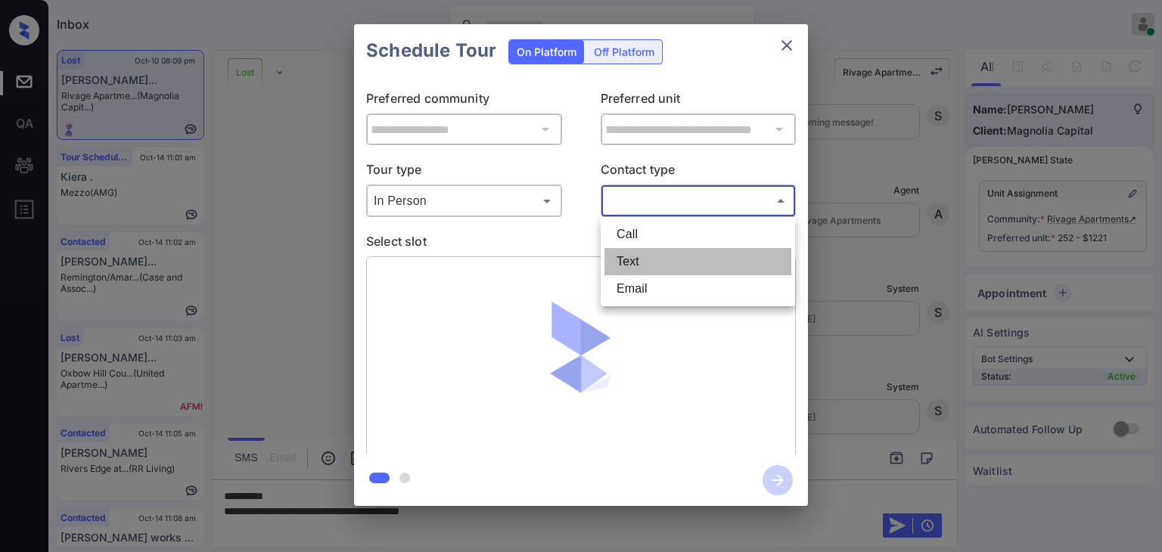
click at [637, 255] on li "Text" at bounding box center [698, 261] width 187 height 27
type input "****"
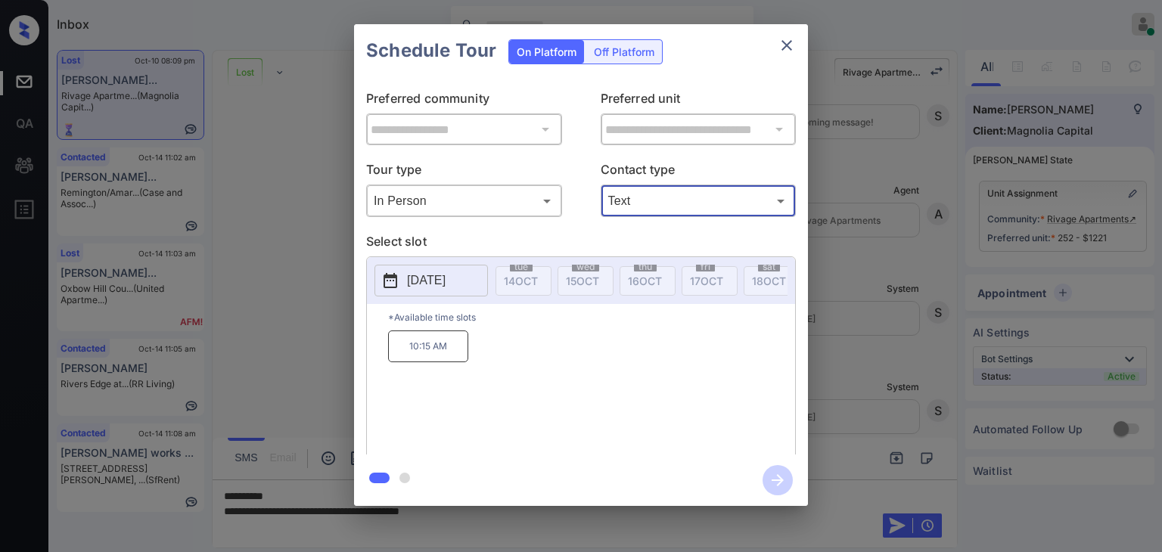
click at [785, 40] on icon "close" at bounding box center [787, 45] width 18 height 18
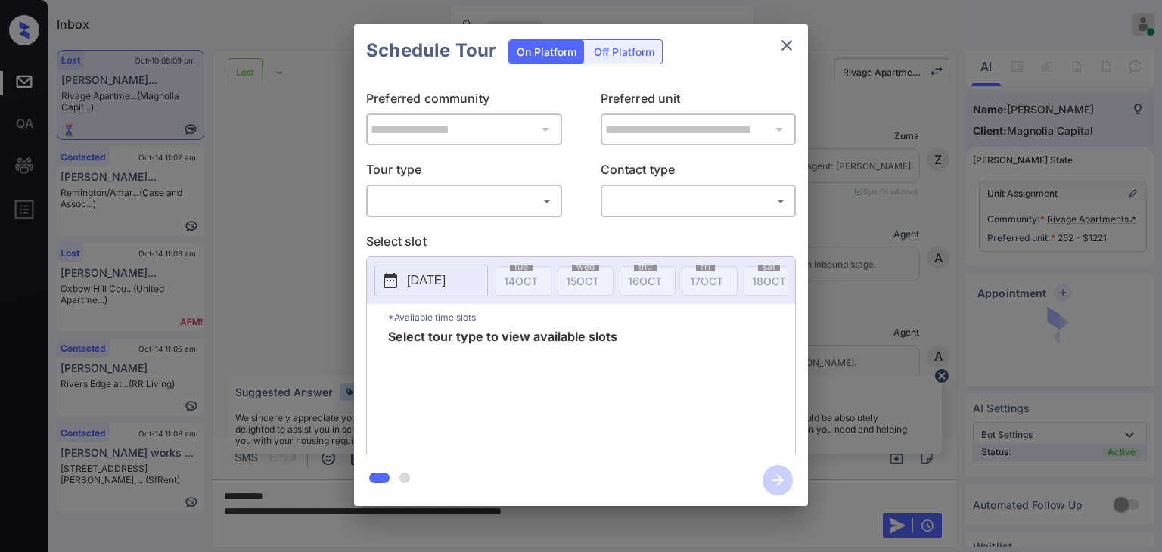
scroll to position [5700, 0]
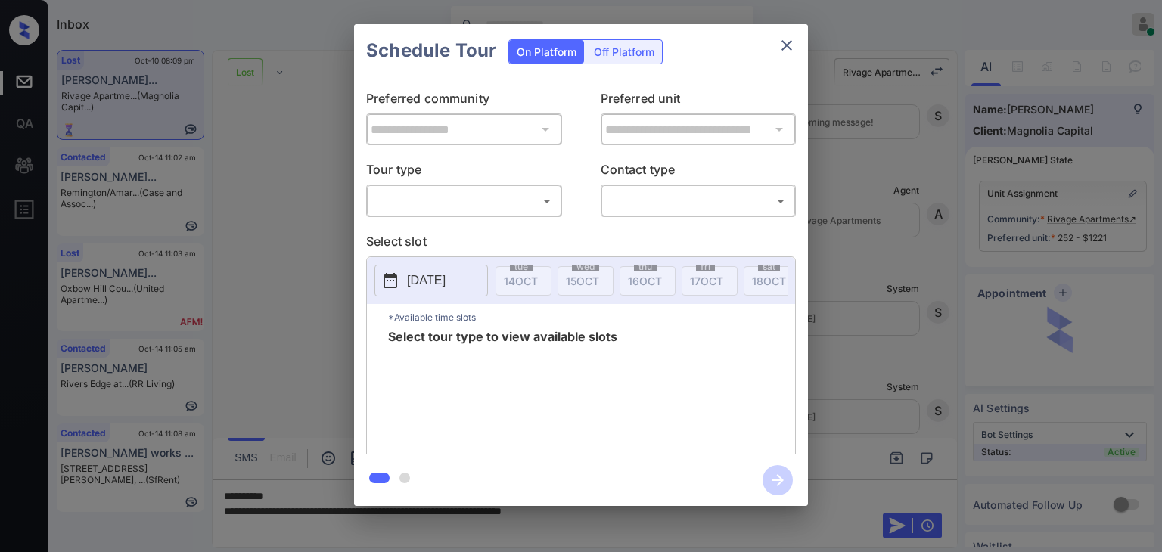
click at [509, 188] on body "Inbox [PERSON_NAME] [PERSON_NAME] Online Set yourself offline Set yourself on b…" at bounding box center [581, 276] width 1162 height 552
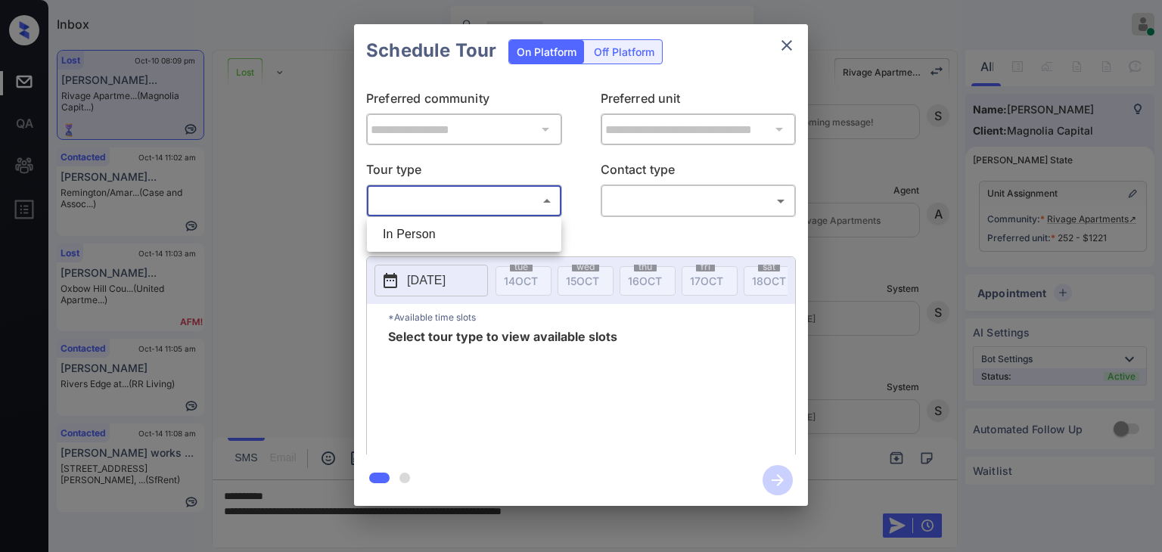
click at [406, 228] on li "In Person" at bounding box center [464, 234] width 187 height 27
type input "********"
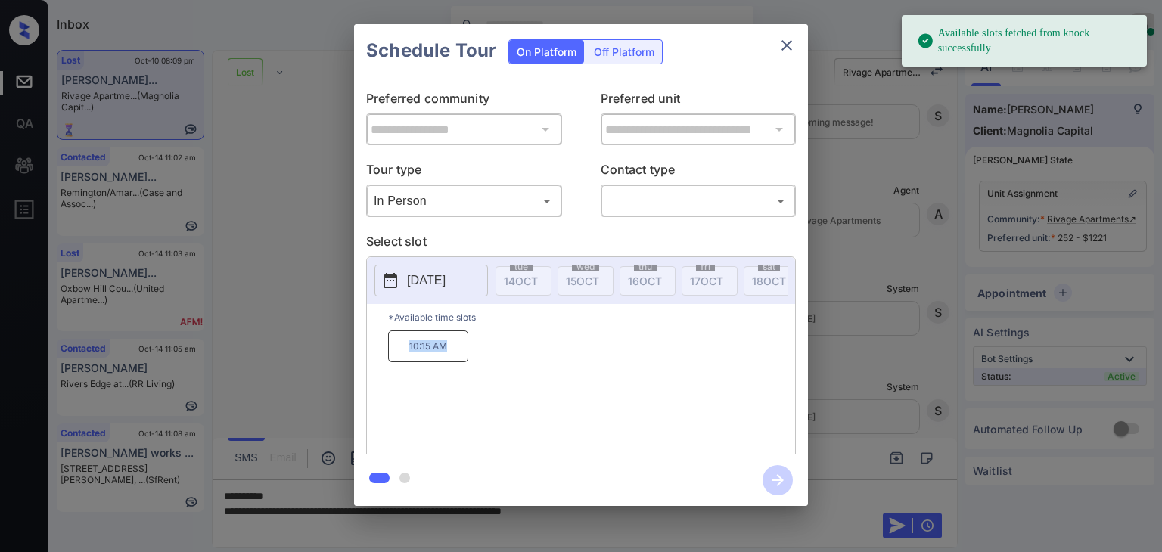
drag, startPoint x: 396, startPoint y: 350, endPoint x: 475, endPoint y: 359, distance: 79.2
click at [475, 359] on div "10:15 AM" at bounding box center [591, 391] width 407 height 121
copy p "10:15 AM"
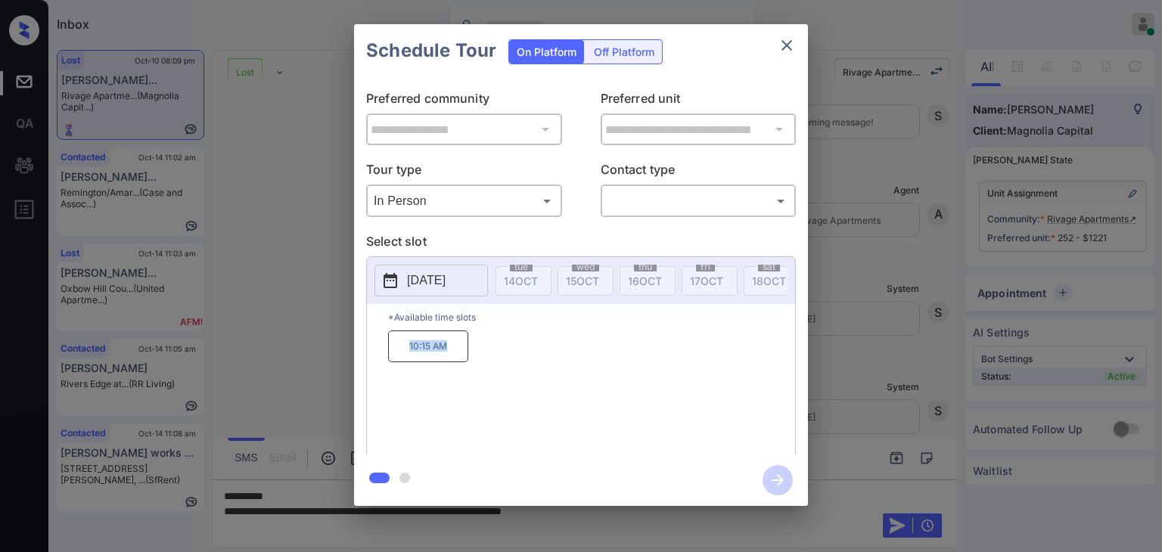
click at [793, 46] on icon "close" at bounding box center [787, 45] width 18 height 18
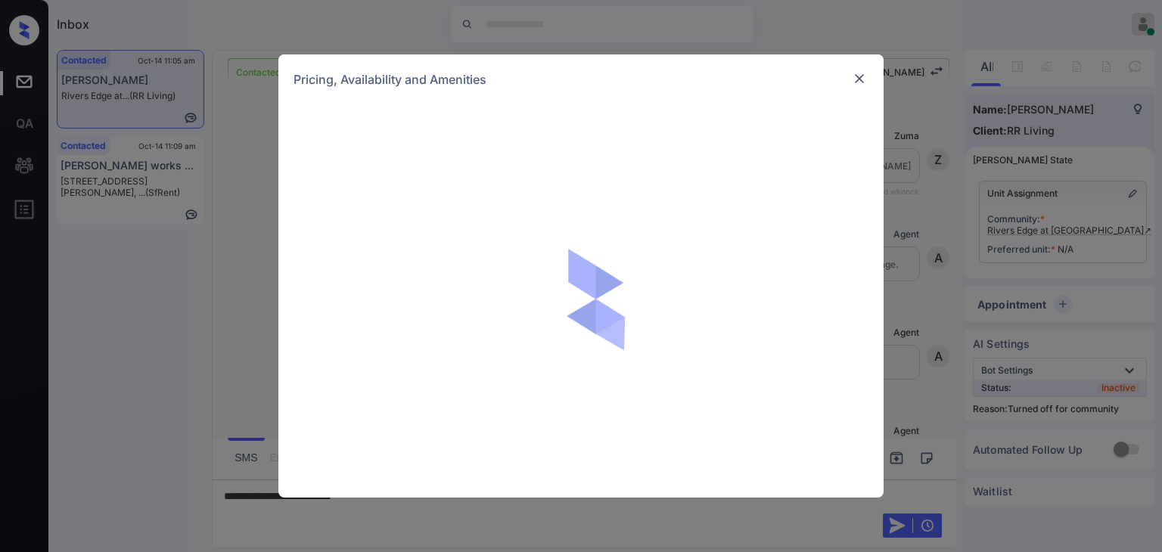
scroll to position [1326, 0]
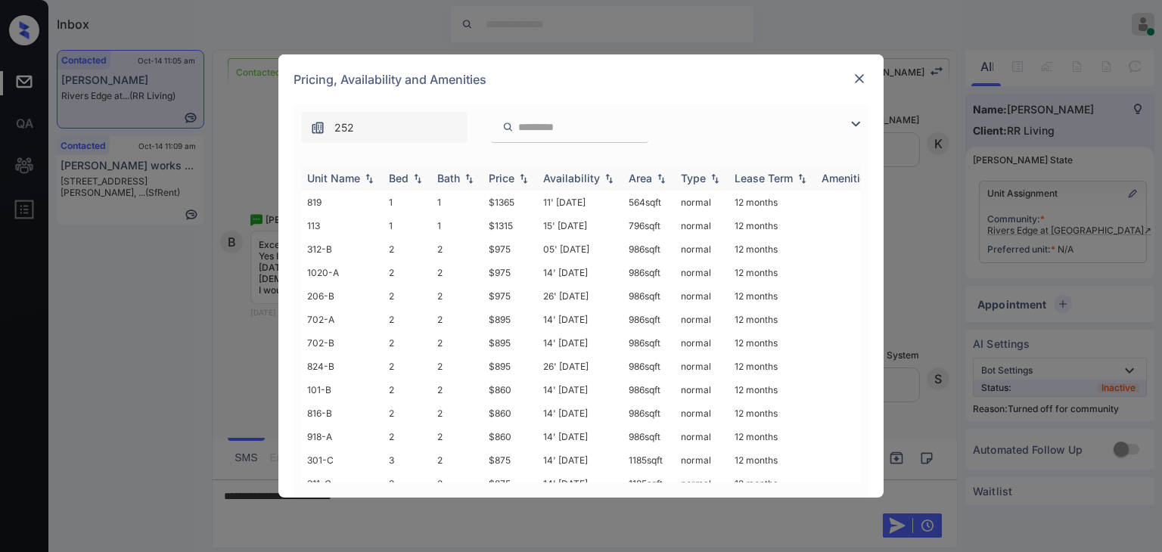
click at [394, 178] on div "Bed" at bounding box center [399, 178] width 20 height 13
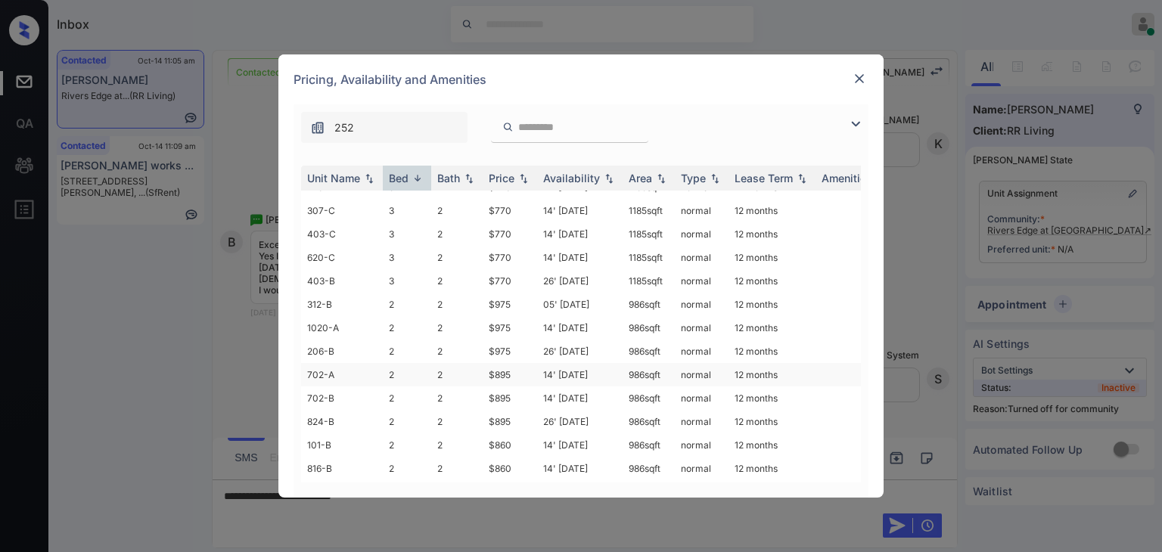
scroll to position [569, 0]
drag, startPoint x: 490, startPoint y: 454, endPoint x: 524, endPoint y: 458, distance: 34.3
click at [524, 459] on td "$1315" at bounding box center [510, 470] width 54 height 23
copy td "$1315"
click at [863, 80] on img at bounding box center [859, 78] width 15 height 15
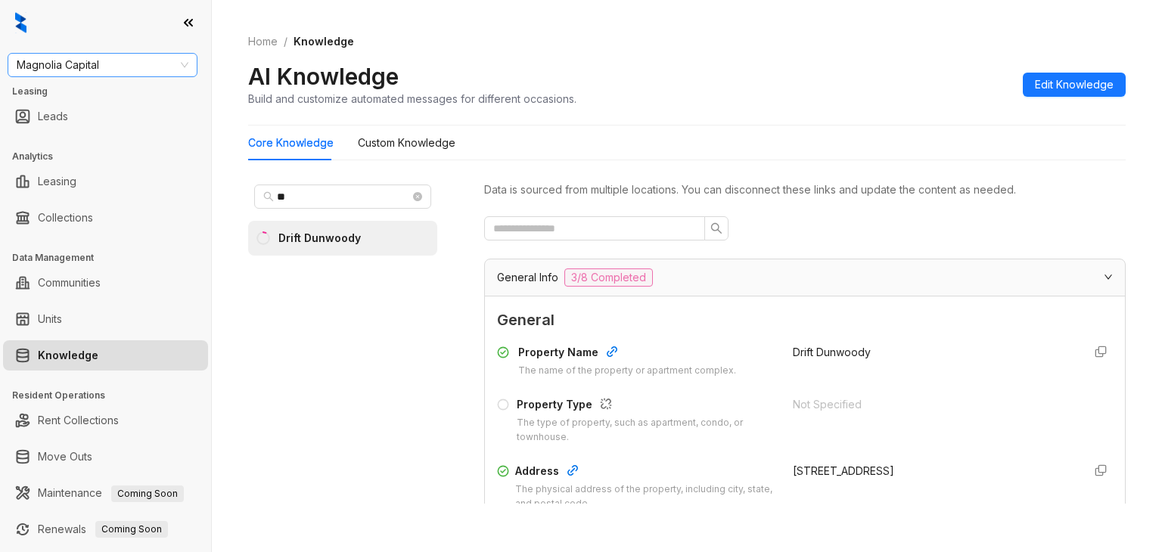
scroll to position [303, 0]
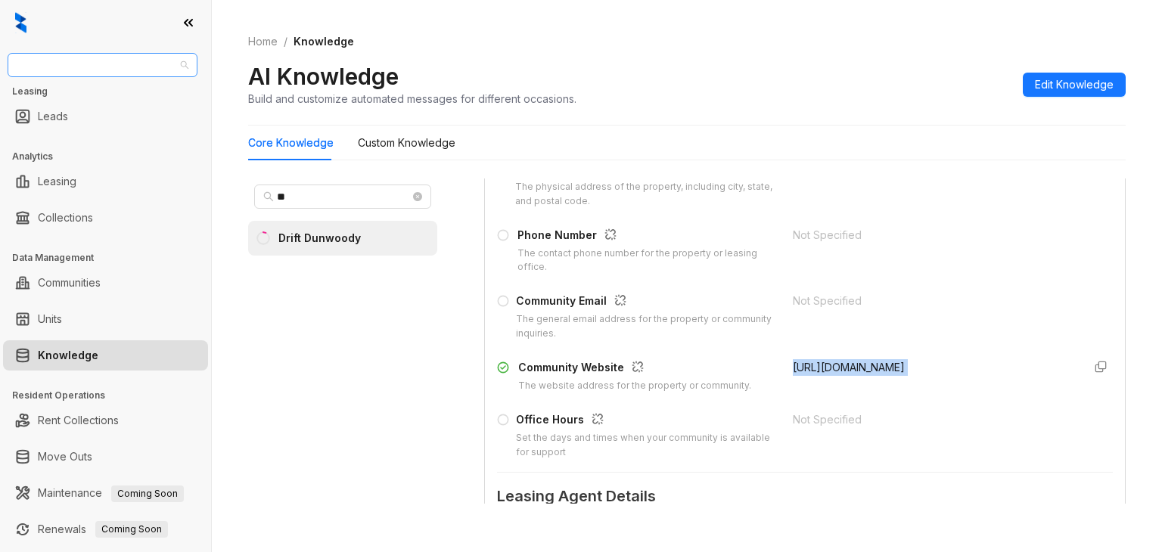
click at [110, 61] on span "Magnolia Capital" at bounding box center [103, 65] width 172 height 23
type input "**"
click at [59, 94] on div "SfRent" at bounding box center [103, 95] width 166 height 17
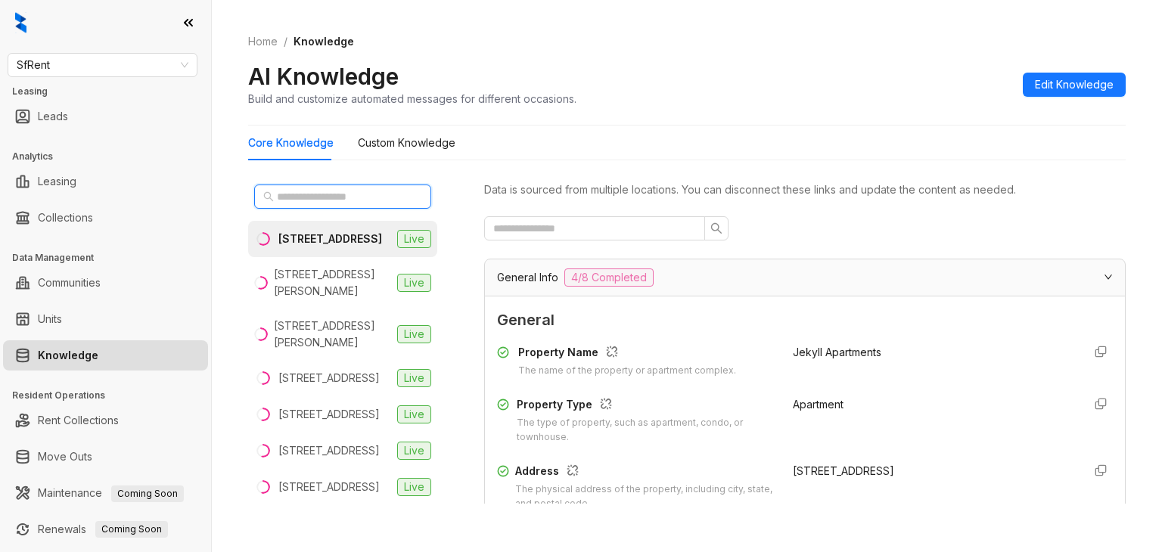
click at [300, 195] on input "text" at bounding box center [343, 196] width 133 height 17
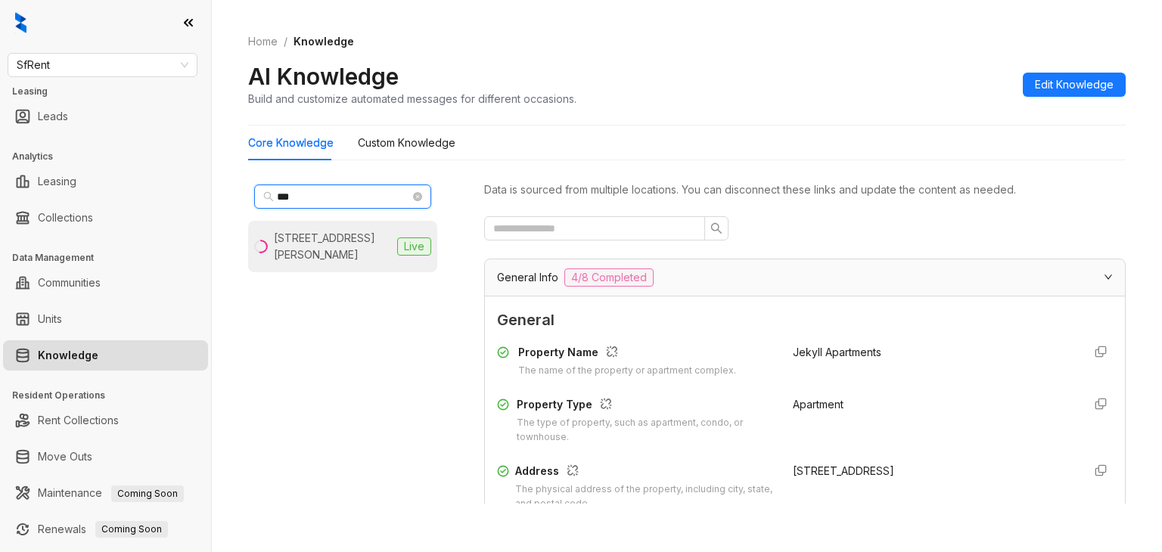
type input "***"
click at [311, 243] on div "424 Jones St, San Francisco, CA" at bounding box center [332, 246] width 117 height 33
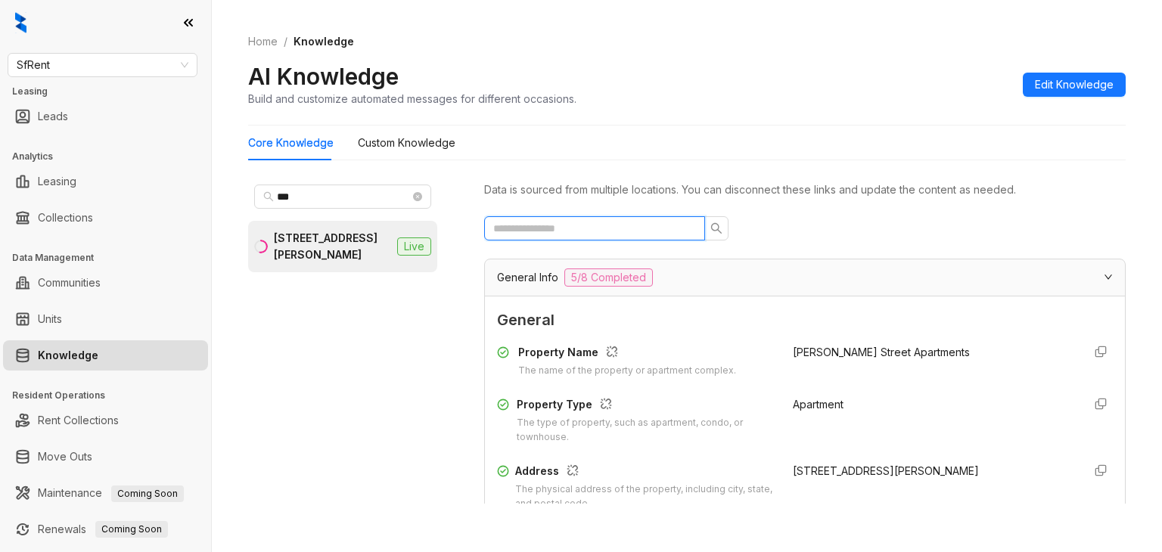
click at [524, 225] on input "text" at bounding box center [588, 228] width 191 height 17
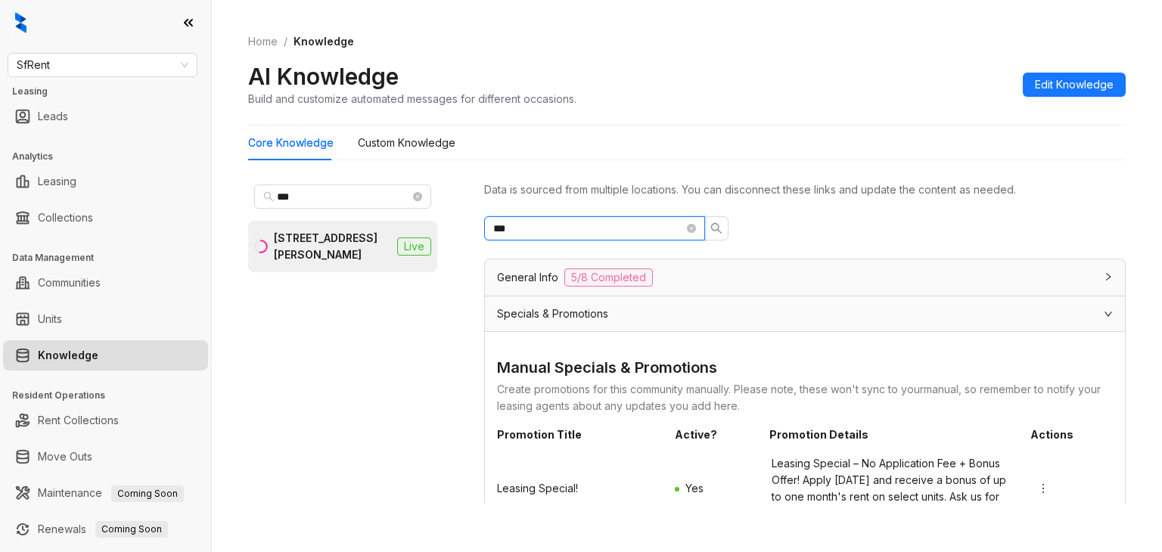
drag, startPoint x: 563, startPoint y: 226, endPoint x: 424, endPoint y: 233, distance: 139.5
click at [425, 233] on div "*** 424 Jones St, San Francisco, CA Live Data is sourced from multiple location…" at bounding box center [687, 345] width 878 height 344
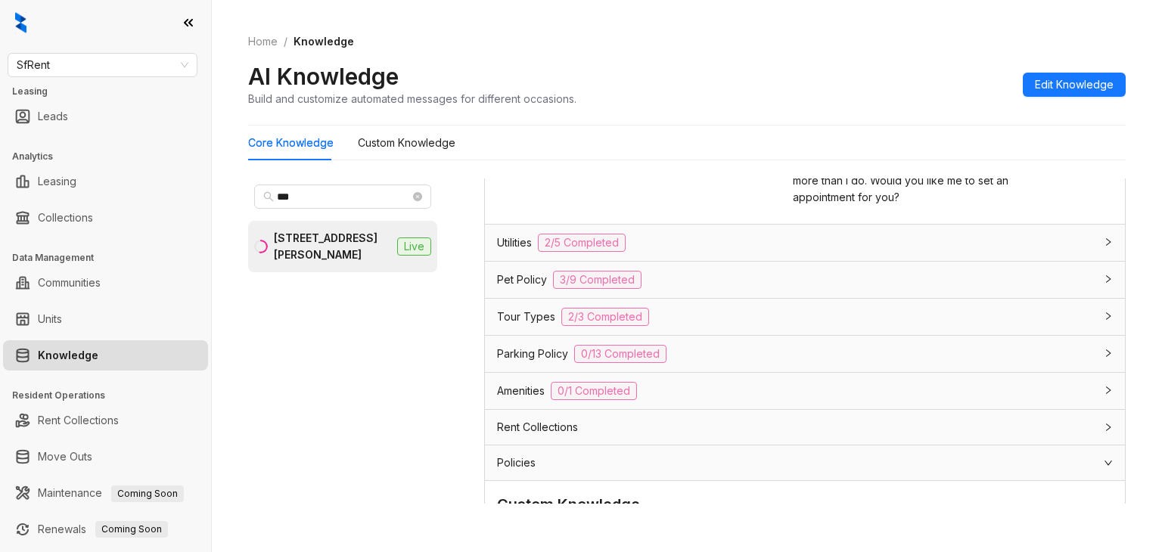
scroll to position [757, 0]
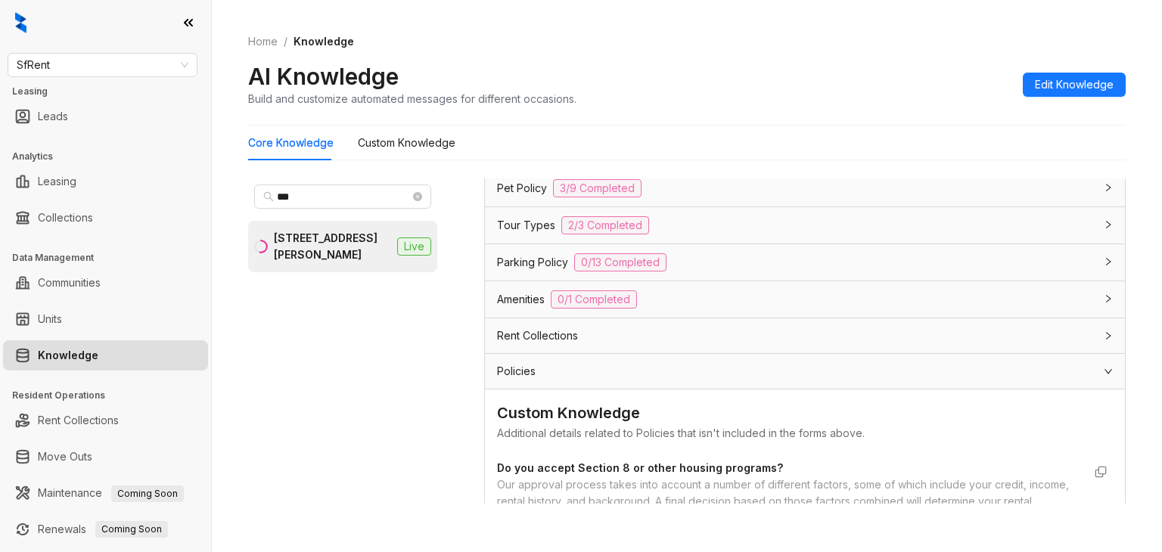
type input "******"
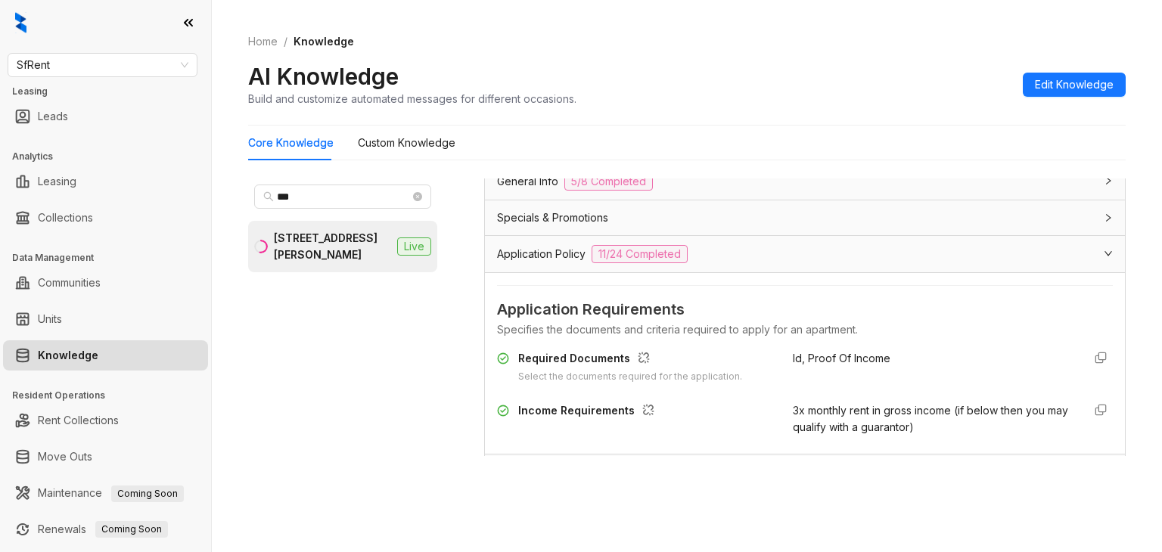
scroll to position [76, 0]
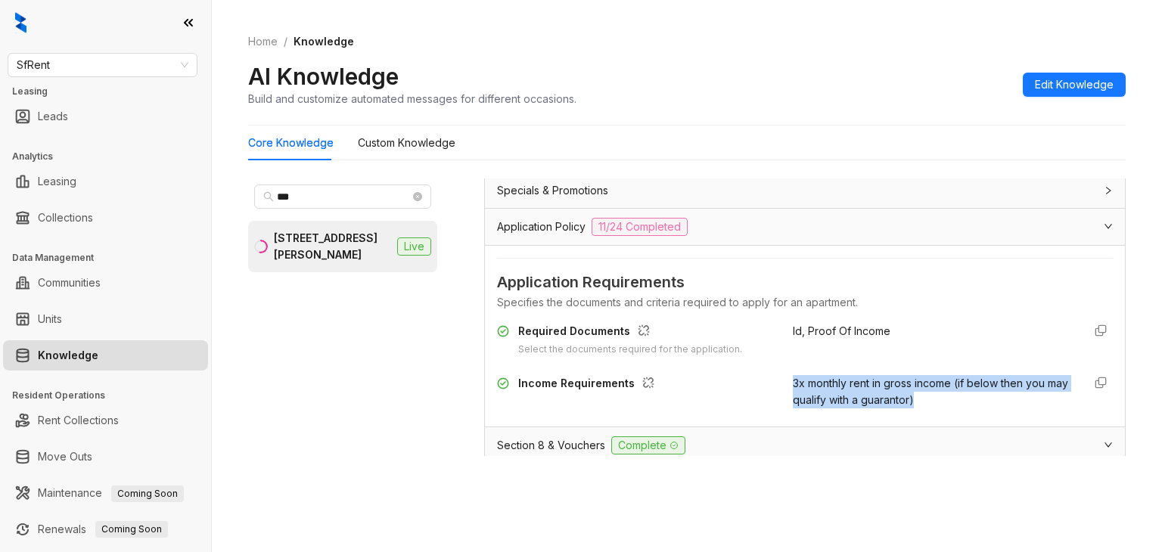
drag, startPoint x: 799, startPoint y: 390, endPoint x: 940, endPoint y: 400, distance: 141.2
click at [939, 400] on div "Income Requirements 3x monthly rent in gross income (if below then you may qual…" at bounding box center [805, 391] width 616 height 33
click at [794, 385] on span "3x monthly rent in gross income (if below then you may qualify with a guarantor)" at bounding box center [930, 392] width 275 height 30
drag, startPoint x: 845, startPoint y: 400, endPoint x: 927, endPoint y: 393, distance: 82.8
click at [927, 393] on div "Income Requirements 3x monthly rent in gross income (if below then you may qual…" at bounding box center [805, 391] width 616 height 33
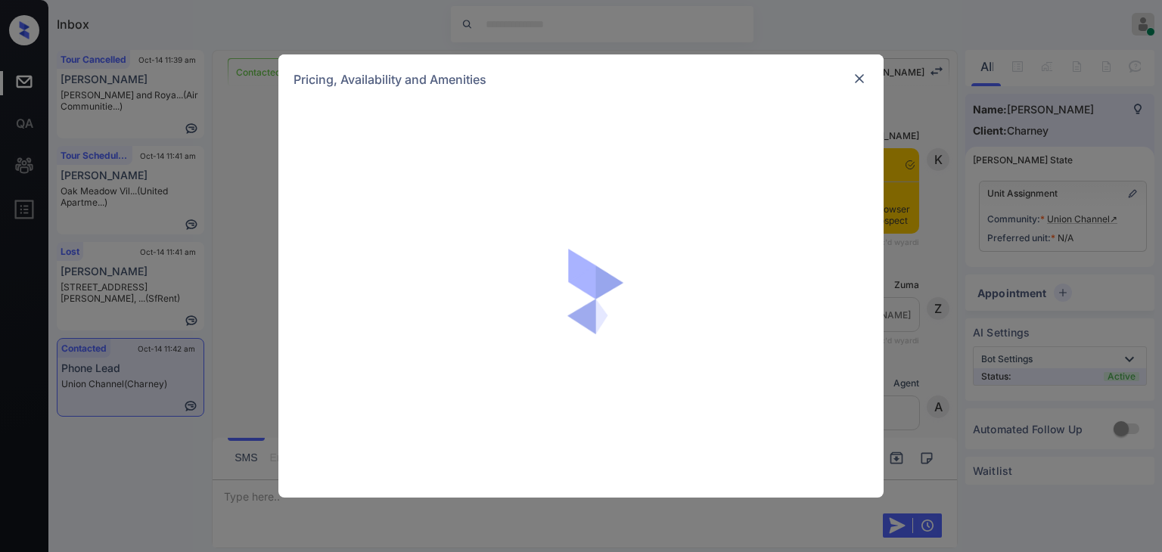
scroll to position [1845, 0]
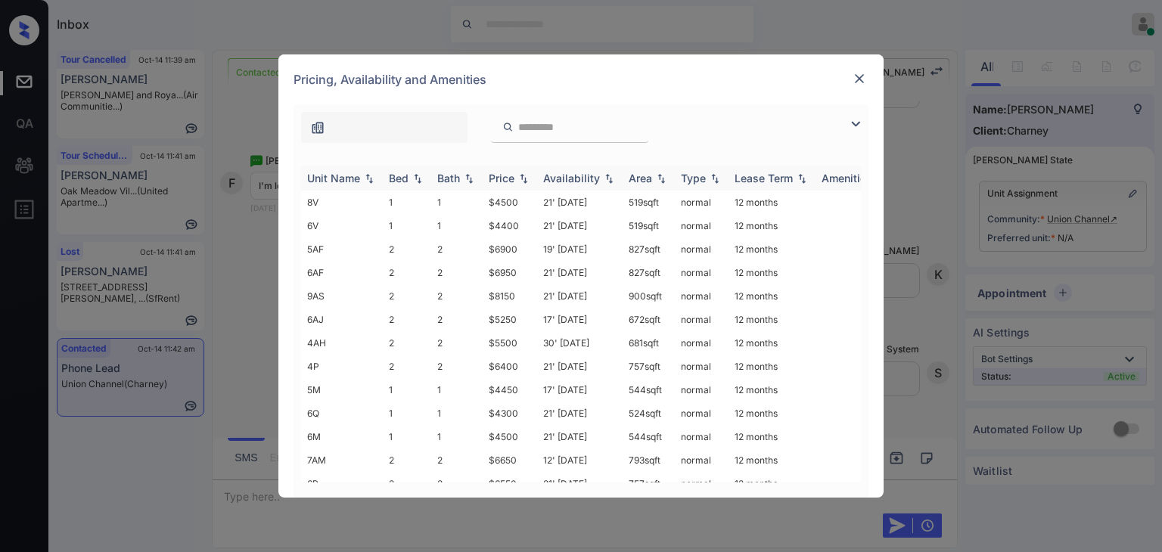
click at [399, 182] on div "Bed" at bounding box center [399, 178] width 20 height 13
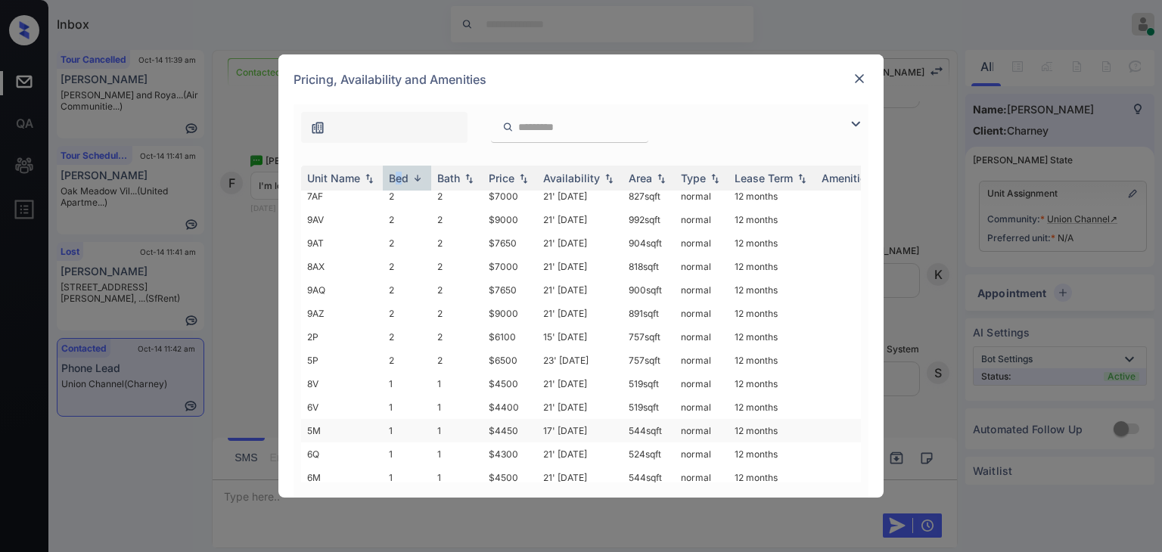
scroll to position [252, 0]
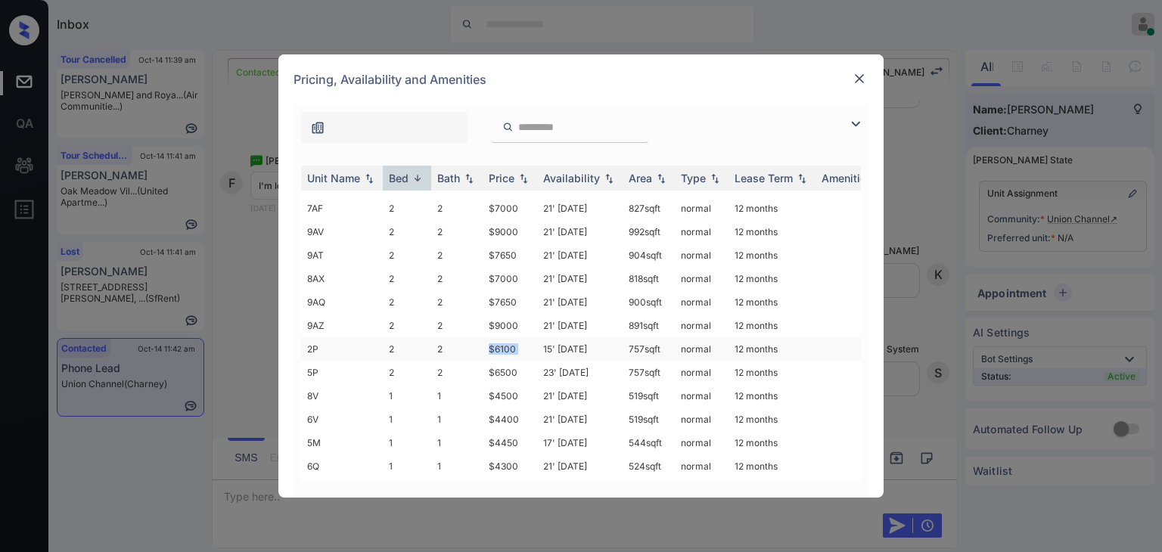
drag, startPoint x: 488, startPoint y: 346, endPoint x: 540, endPoint y: 347, distance: 51.5
click at [540, 347] on tr "2P 2 2 $6100 15' Jul 25 757 sqft normal 12 months" at bounding box center [696, 349] width 791 height 23
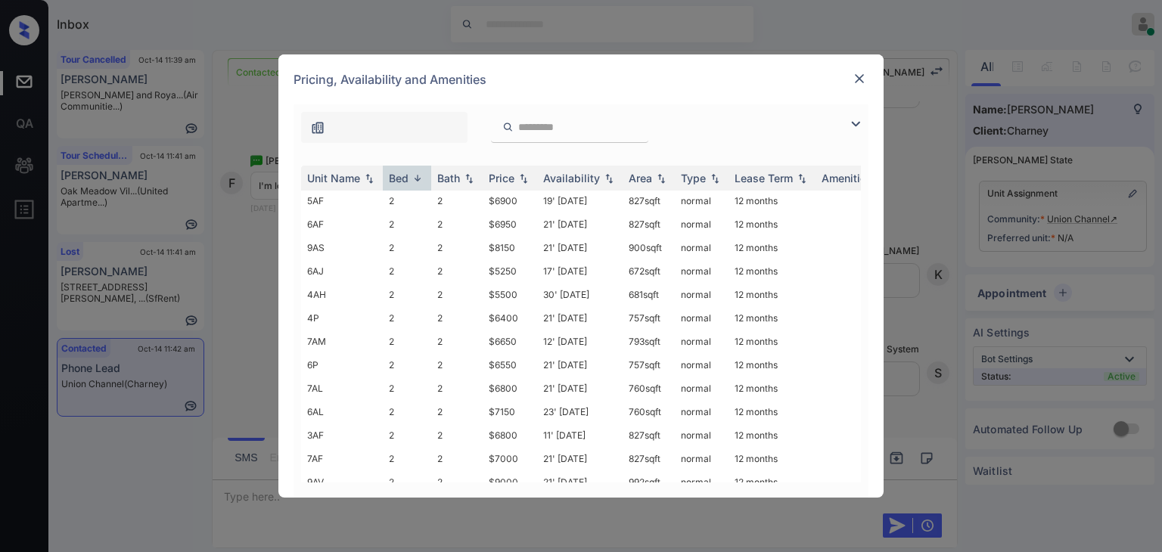
scroll to position [0, 0]
drag, startPoint x: 490, startPoint y: 276, endPoint x: 531, endPoint y: 272, distance: 40.3
click at [531, 272] on td "$5250" at bounding box center [510, 272] width 54 height 23
copy td "$5250"
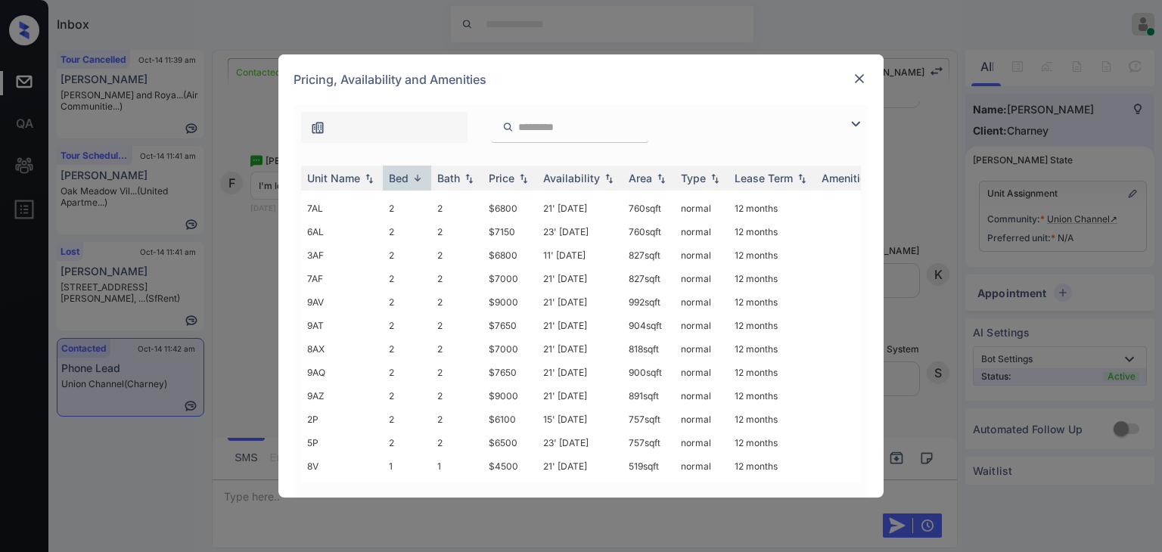
scroll to position [176, 0]
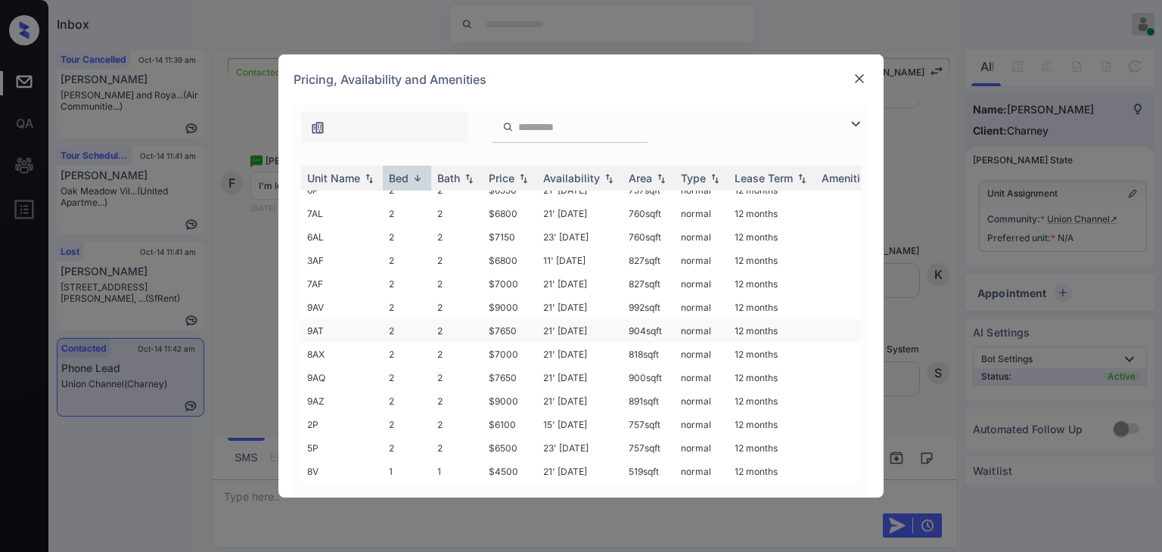
copy td "$5250"
click at [860, 78] on img at bounding box center [859, 78] width 15 height 15
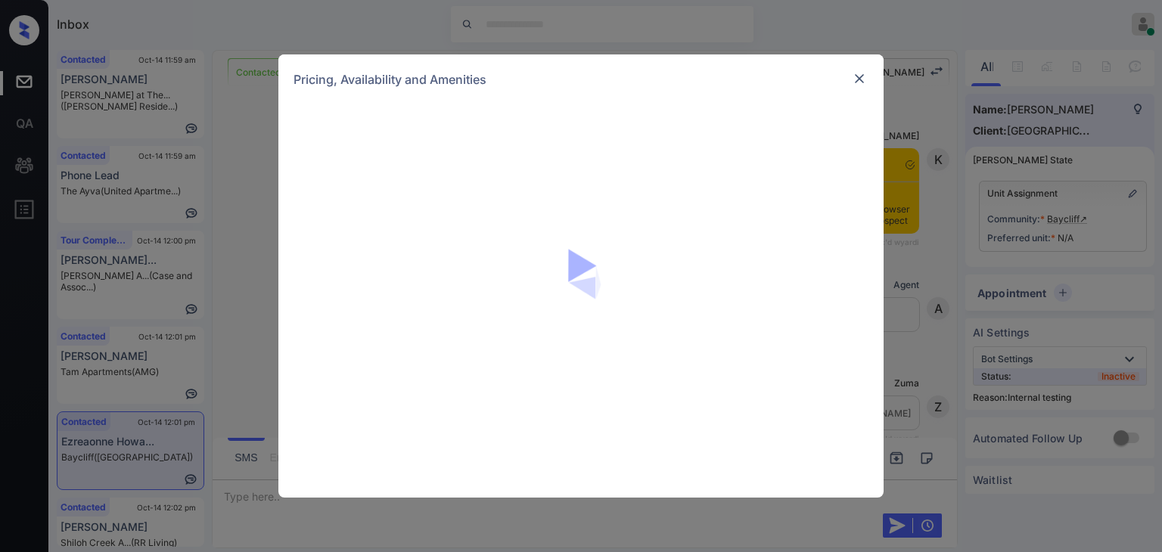
scroll to position [1599, 0]
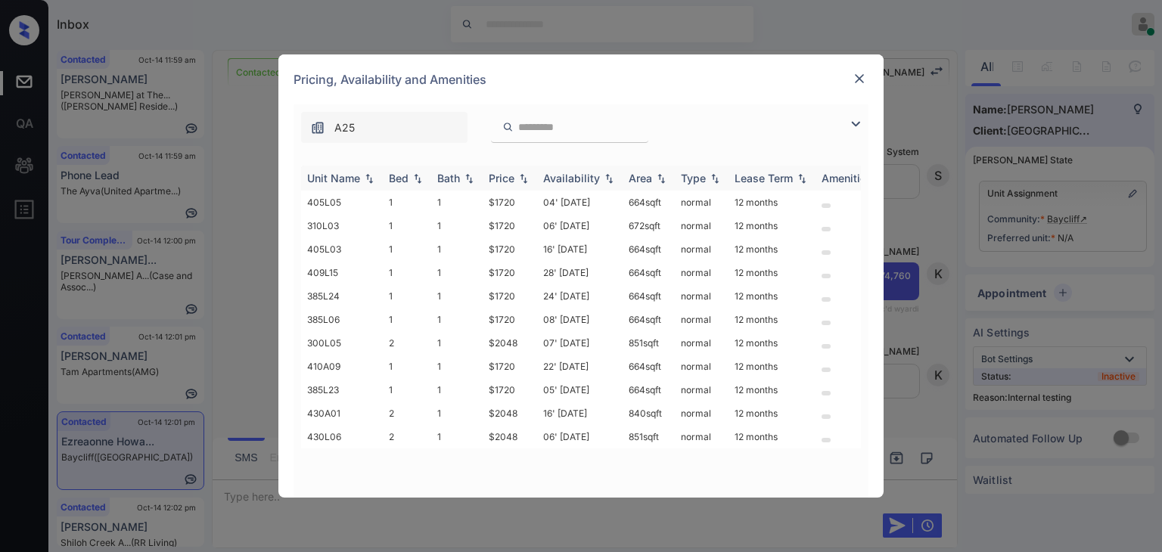
click at [400, 173] on div "Bed" at bounding box center [399, 178] width 20 height 13
click at [857, 79] on img at bounding box center [859, 78] width 15 height 15
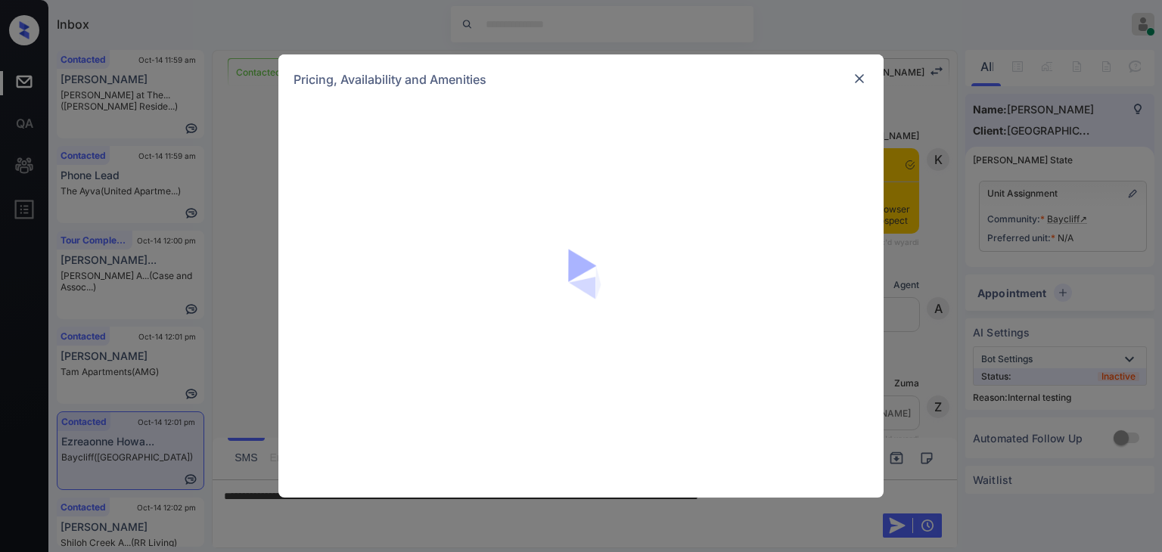
scroll to position [1599, 0]
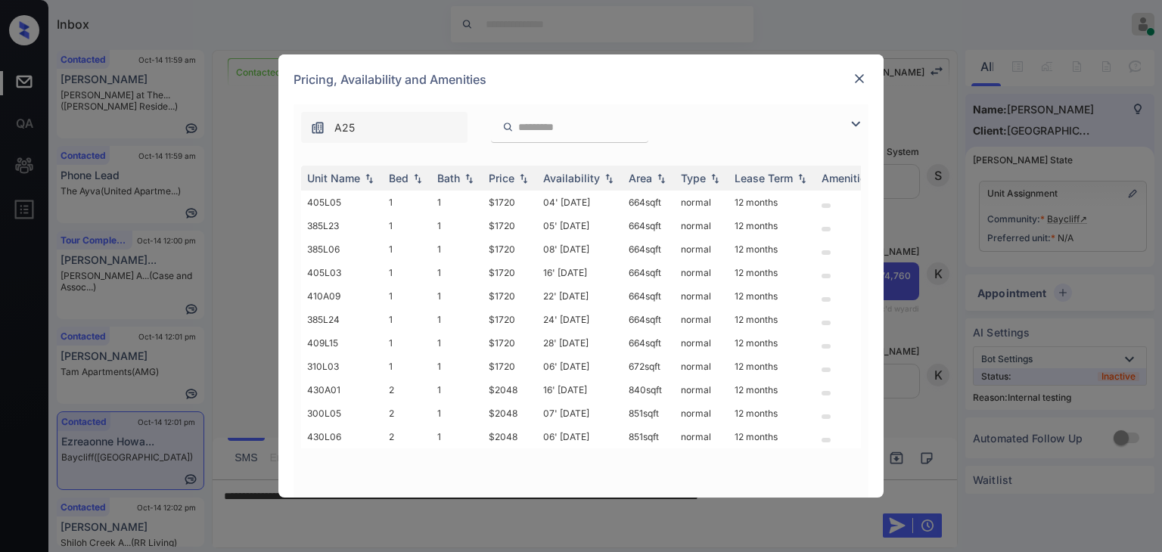
click at [861, 71] on img at bounding box center [859, 78] width 15 height 15
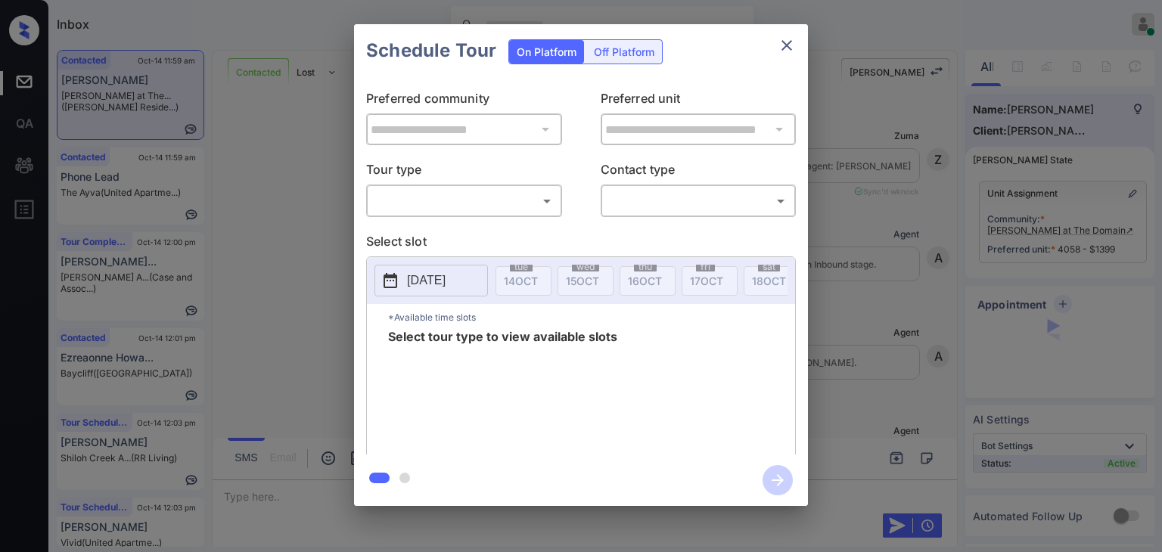
click at [428, 185] on div "​ ​" at bounding box center [464, 201] width 196 height 33
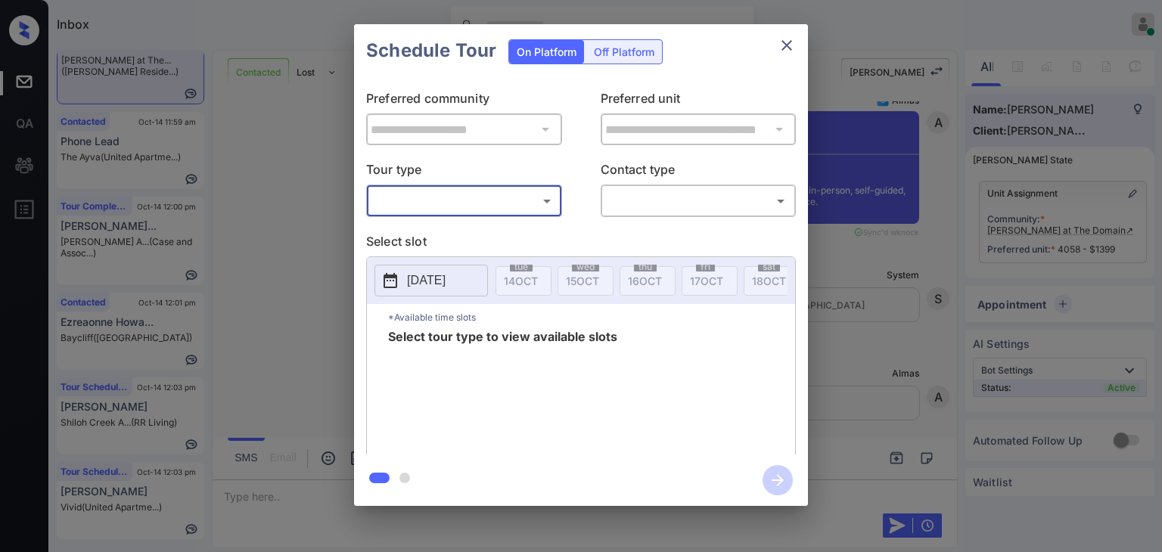
click at [415, 200] on body "Inbox [PERSON_NAME] [PERSON_NAME] Online Set yourself offline Set yourself on b…" at bounding box center [581, 276] width 1162 height 552
drag, startPoint x: 406, startPoint y: 234, endPoint x: 693, endPoint y: 222, distance: 287.8
type input "********"
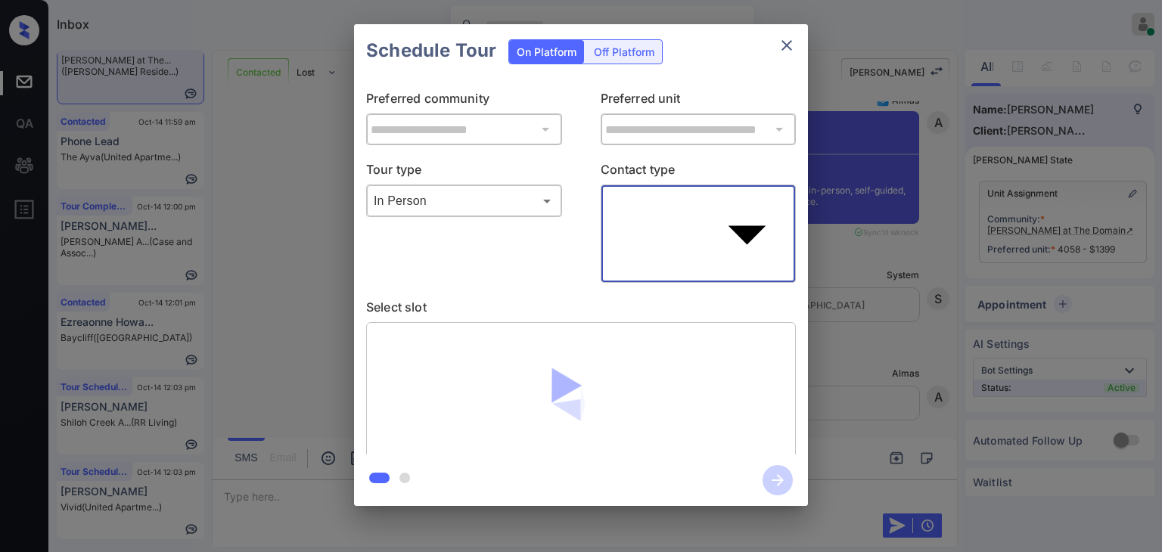
click at [720, 201] on body "Inbox [PERSON_NAME] [PERSON_NAME] Online Set yourself offline Set yourself on b…" at bounding box center [581, 276] width 1162 height 552
type input "****"
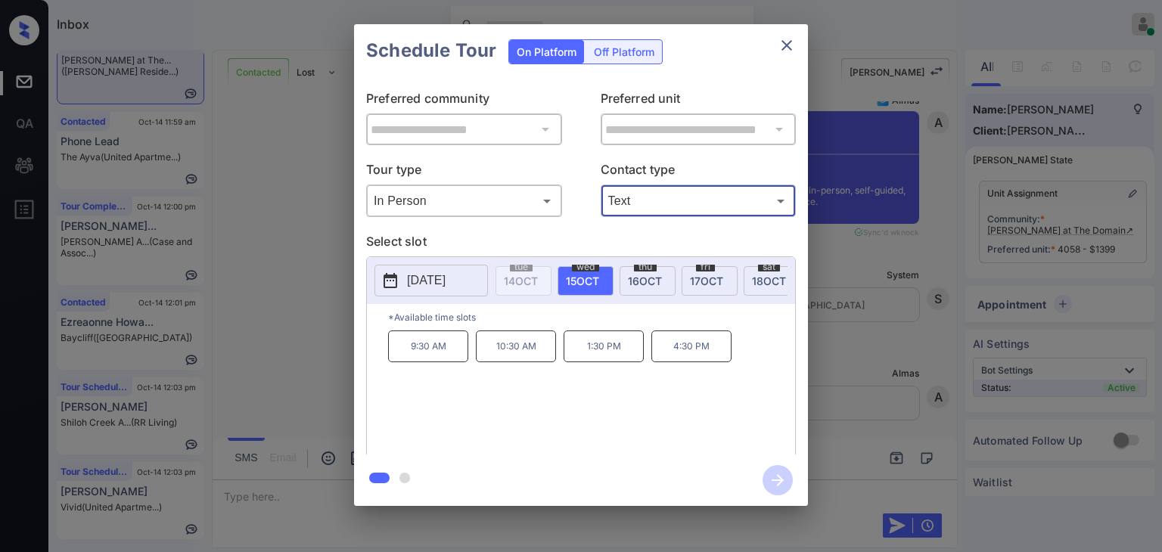
click at [779, 42] on icon "close" at bounding box center [787, 45] width 18 height 18
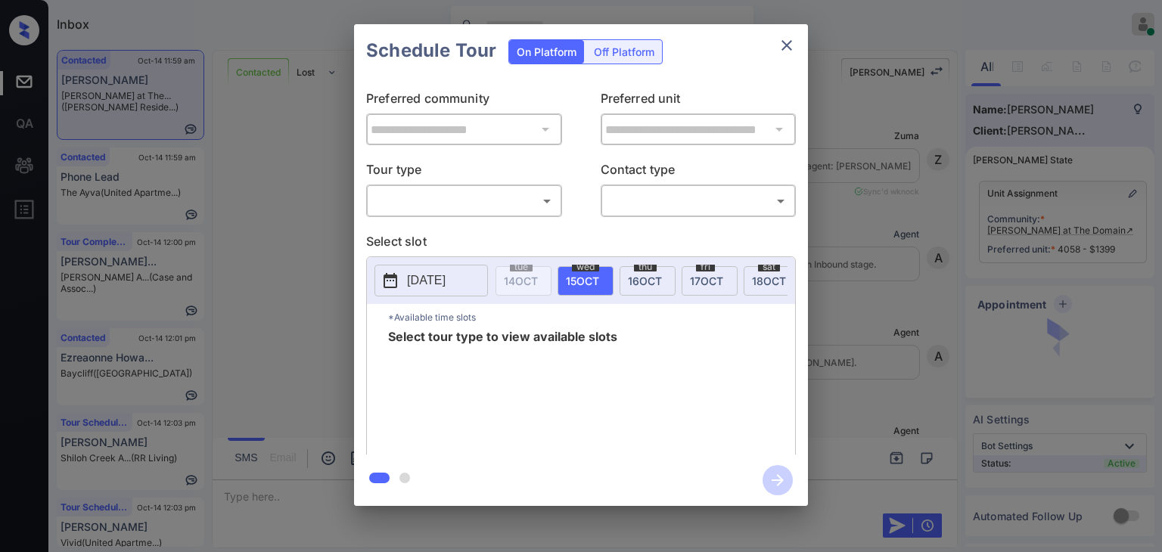
scroll to position [3369, 0]
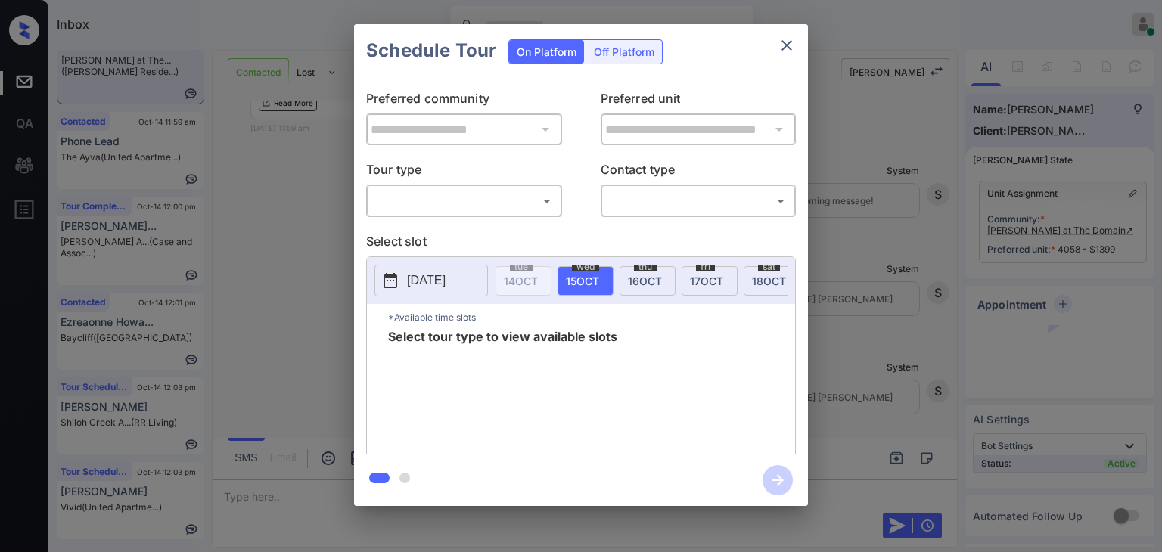
click at [442, 206] on body "Inbox [PERSON_NAME] [PERSON_NAME] Online Set yourself offline Set yourself on b…" at bounding box center [581, 276] width 1162 height 552
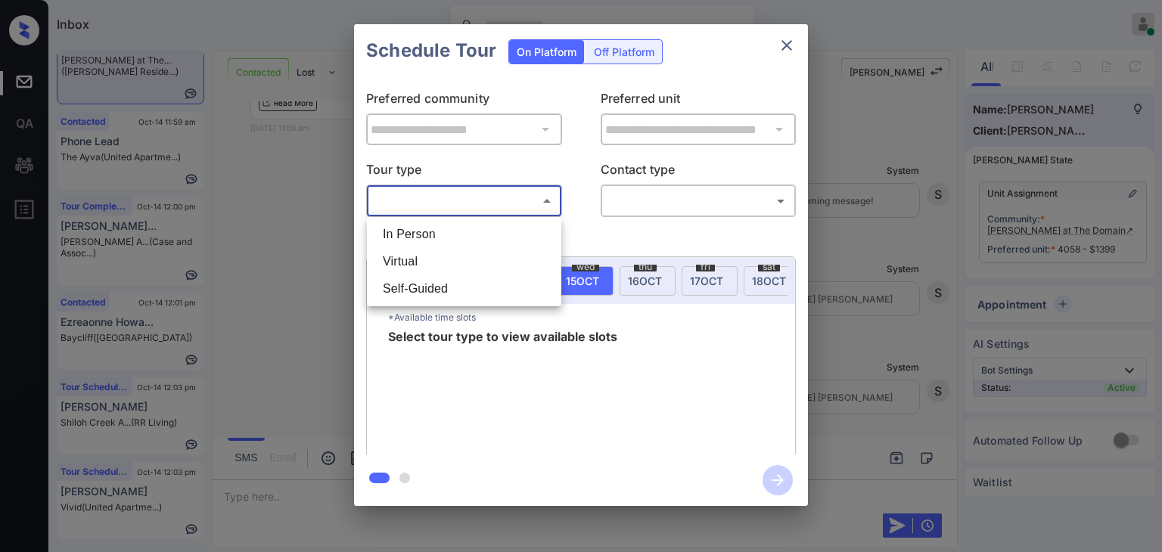
drag, startPoint x: 423, startPoint y: 235, endPoint x: 724, endPoint y: 203, distance: 302.1
click at [423, 234] on li "In Person" at bounding box center [464, 234] width 187 height 27
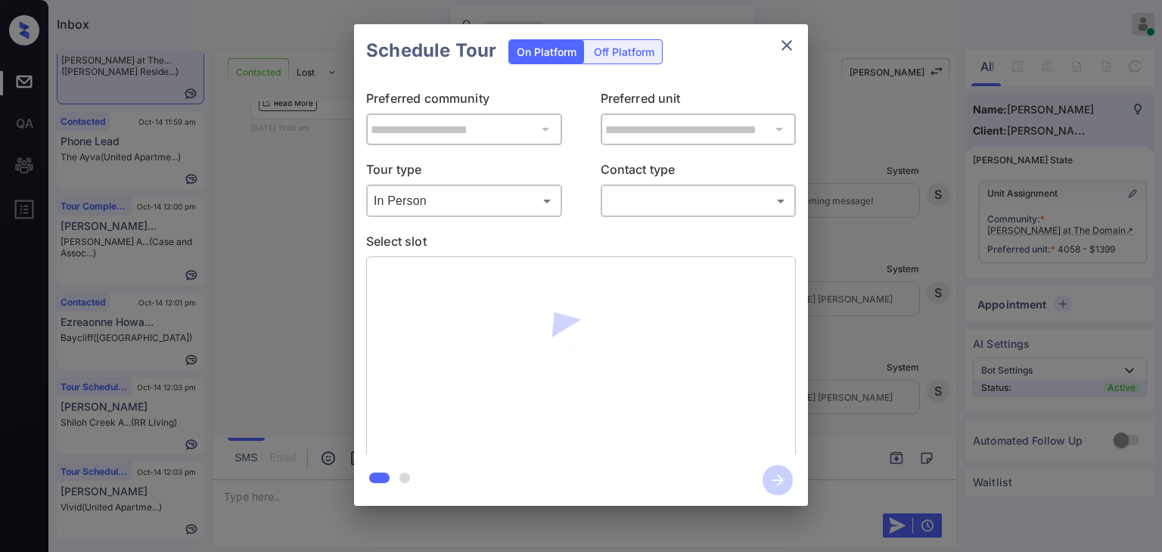
type input "********"
click at [724, 203] on div at bounding box center [581, 276] width 1162 height 552
click at [651, 206] on body "Inbox [PERSON_NAME] [PERSON_NAME] Online Set yourself offline Set yourself on b…" at bounding box center [581, 276] width 1162 height 552
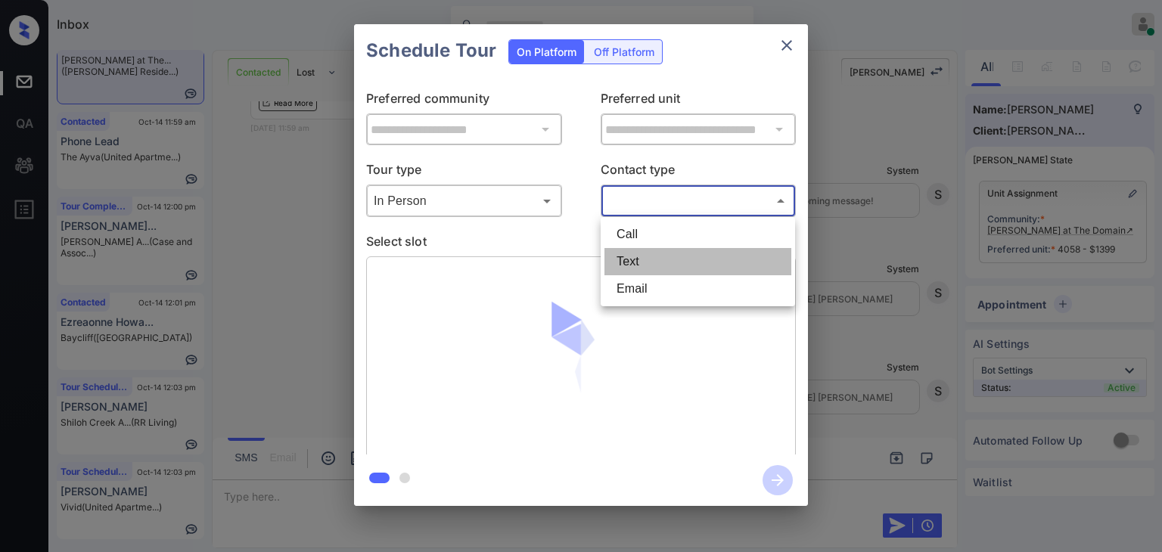
click at [633, 264] on li "Text" at bounding box center [698, 261] width 187 height 27
type input "****"
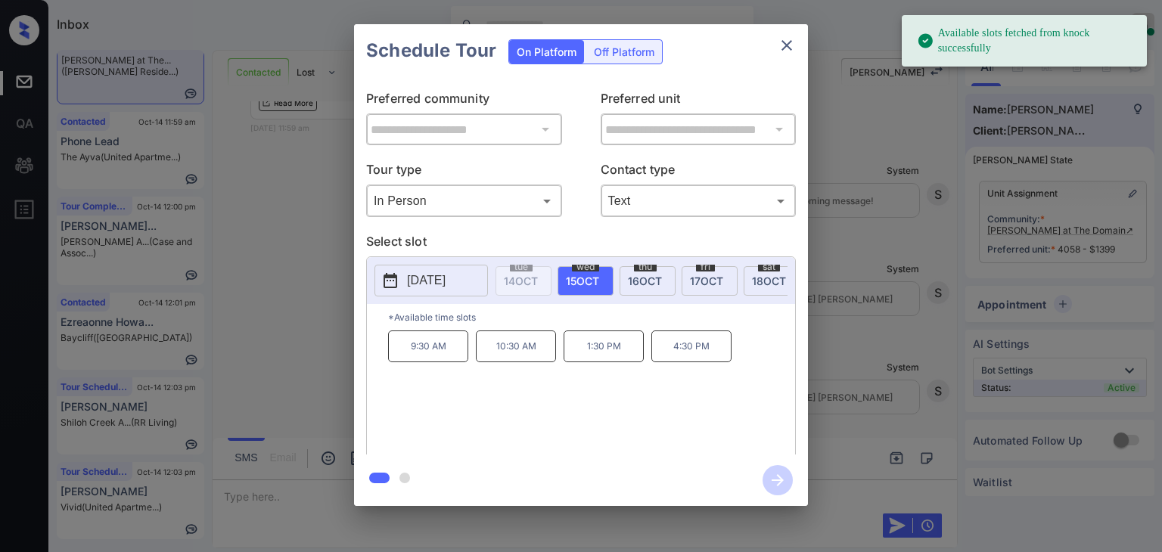
click at [775, 282] on span "18 OCT" at bounding box center [769, 281] width 34 height 13
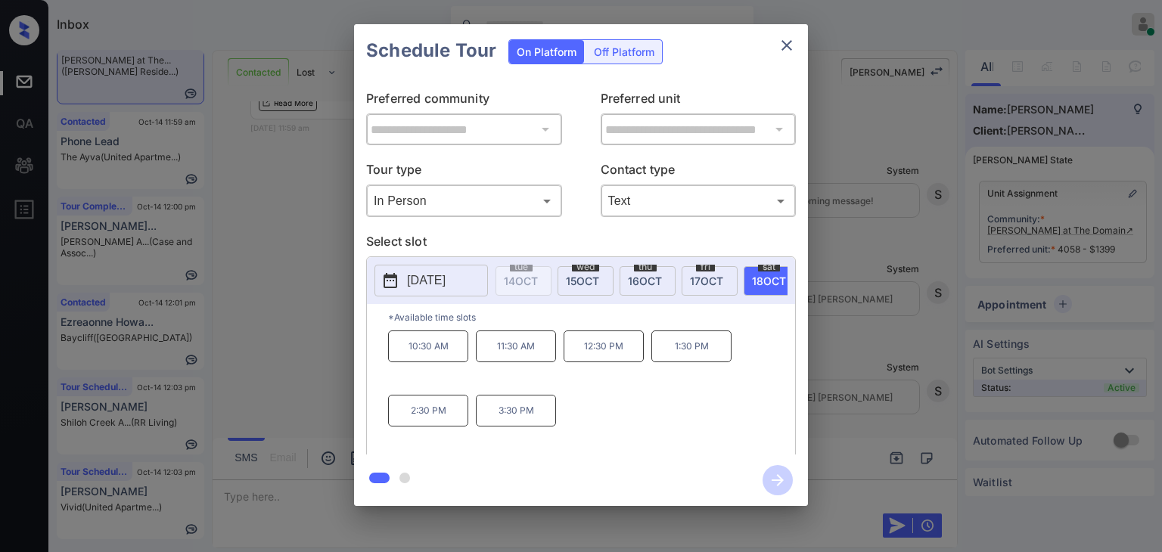
click at [294, 292] on div "**********" at bounding box center [581, 265] width 1162 height 531
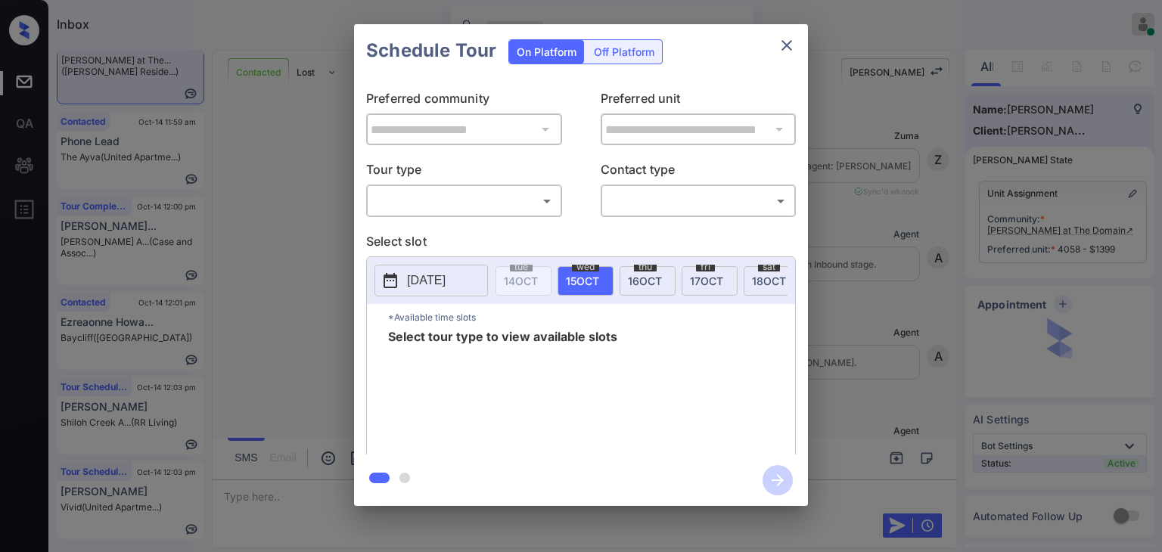
scroll to position [1401, 0]
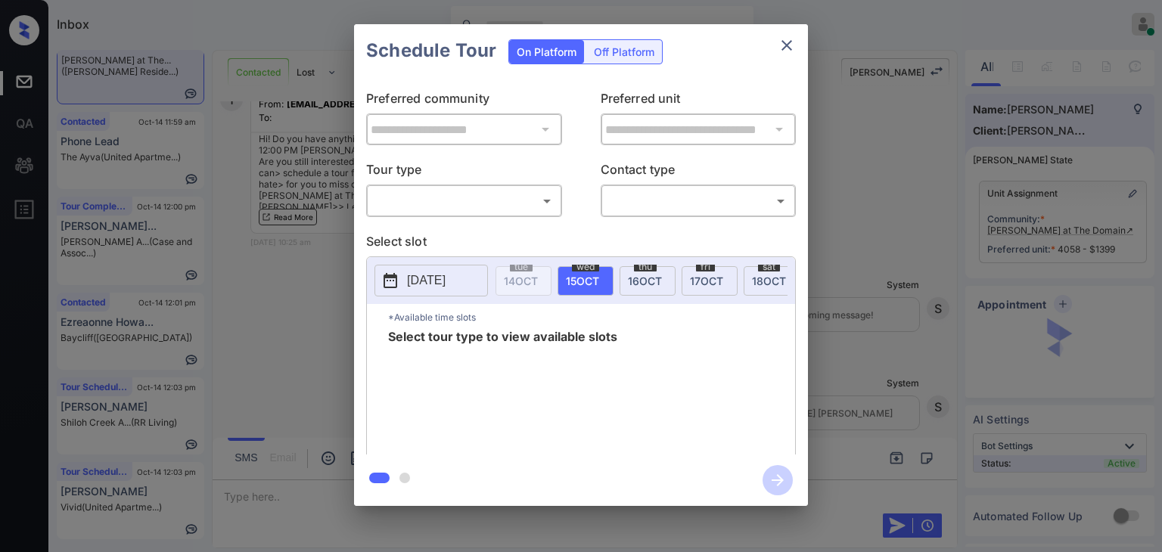
click at [429, 207] on body "Inbox [PERSON_NAME] [PERSON_NAME] Online Set yourself offline Set yourself on b…" at bounding box center [581, 276] width 1162 height 552
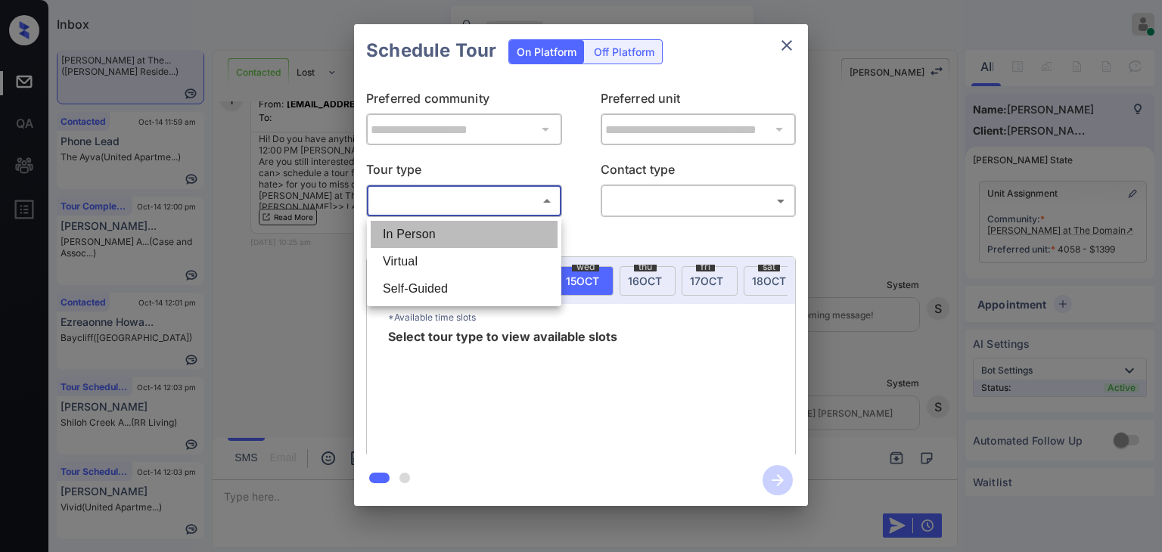
click at [418, 229] on li "In Person" at bounding box center [464, 234] width 187 height 27
type input "********"
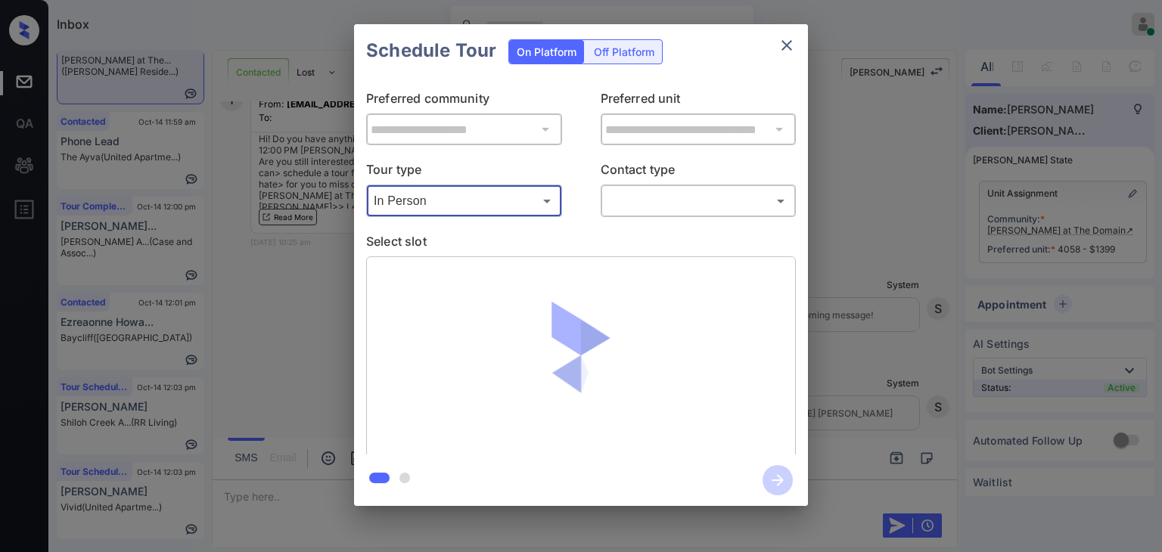
drag, startPoint x: 742, startPoint y: 195, endPoint x: 735, endPoint y: 196, distance: 7.6
click at [661, 196] on body "Inbox Danielle Dela Cruz Online Set yourself offline Set yourself on break Prof…" at bounding box center [581, 276] width 1162 height 552
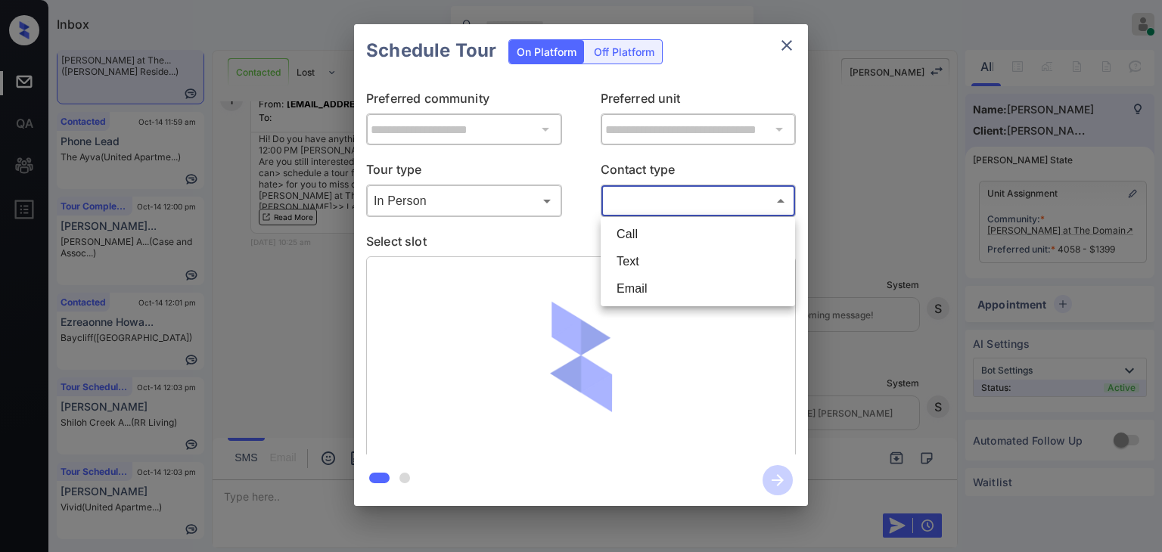
click at [630, 261] on li "Text" at bounding box center [698, 261] width 187 height 27
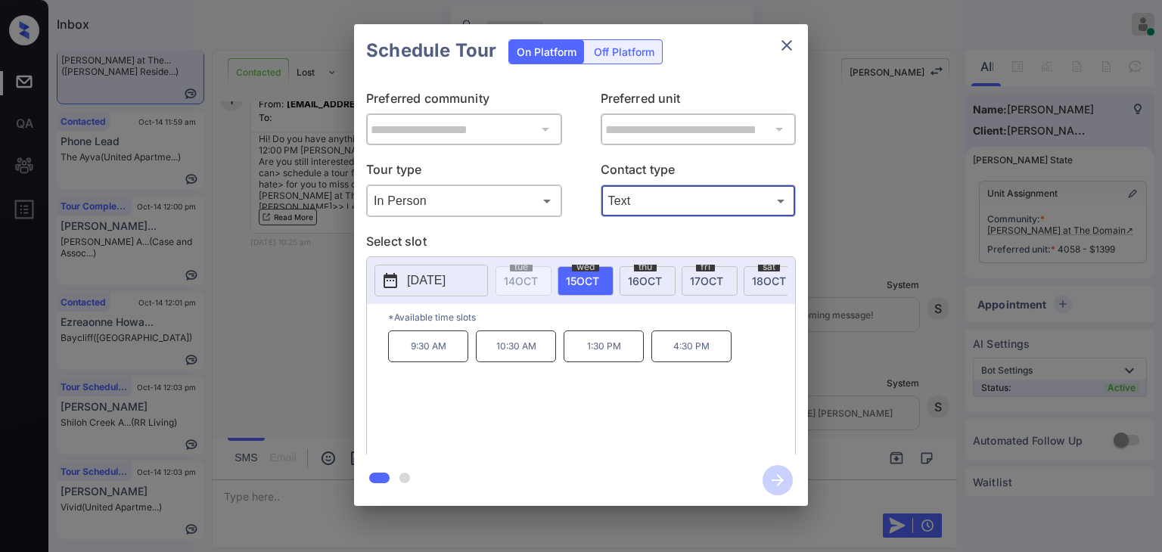
type input "****"
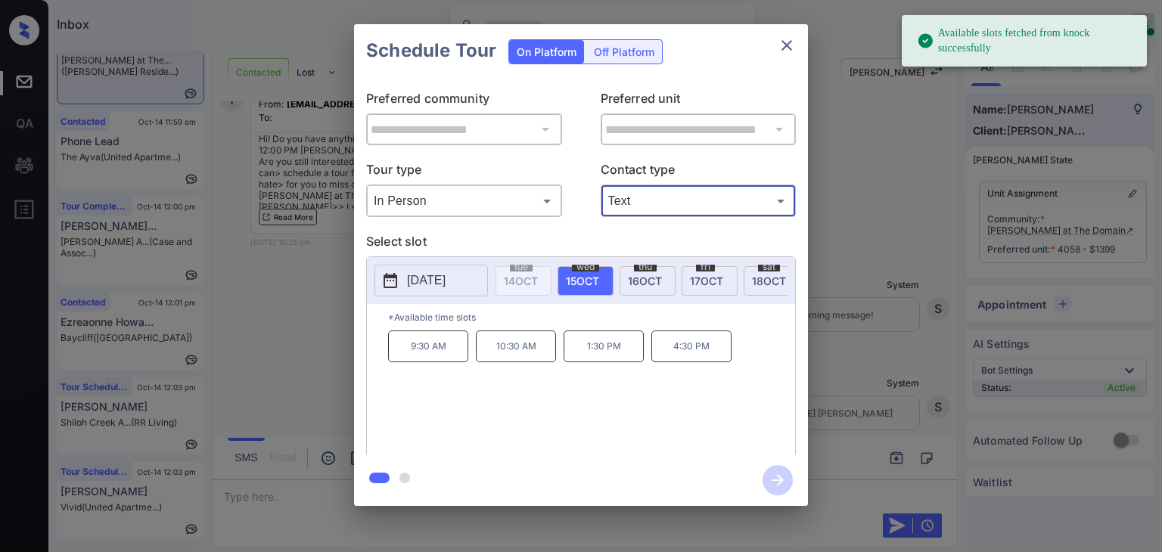
click at [758, 275] on span "18 OCT" at bounding box center [769, 281] width 34 height 13
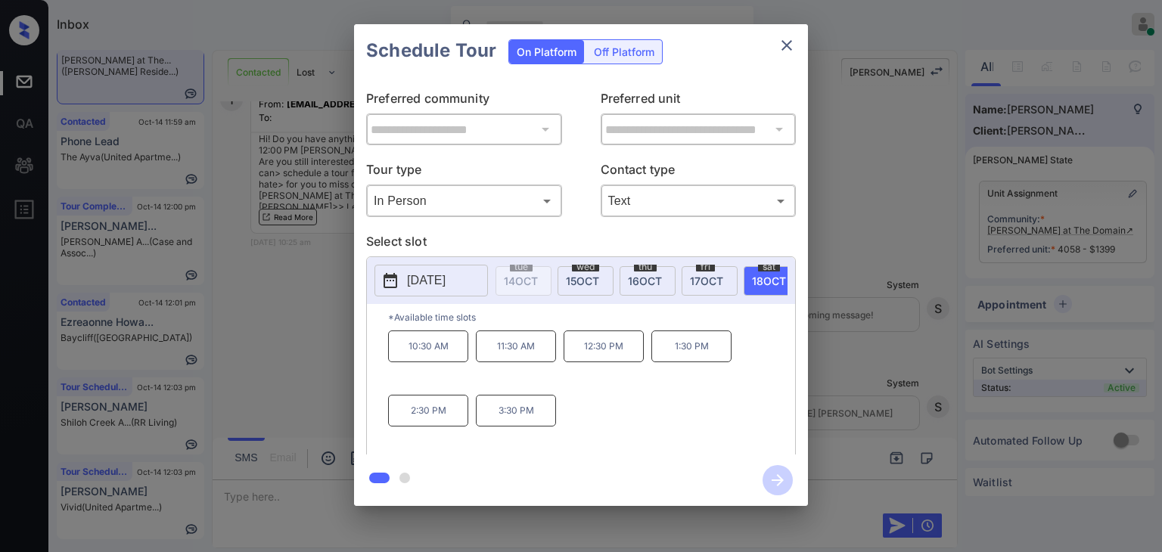
click at [699, 358] on p "1:30 PM" at bounding box center [692, 347] width 80 height 32
click at [775, 471] on icon "button" at bounding box center [778, 480] width 30 height 30
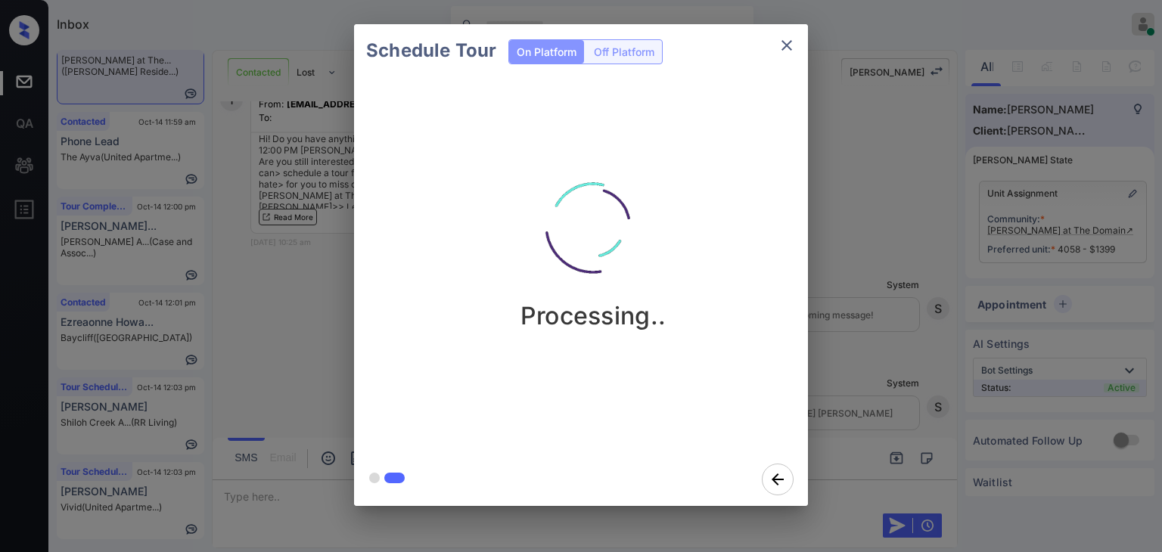
click at [266, 281] on div "Schedule Tour On Platform Off Platform Processing.." at bounding box center [581, 265] width 1162 height 531
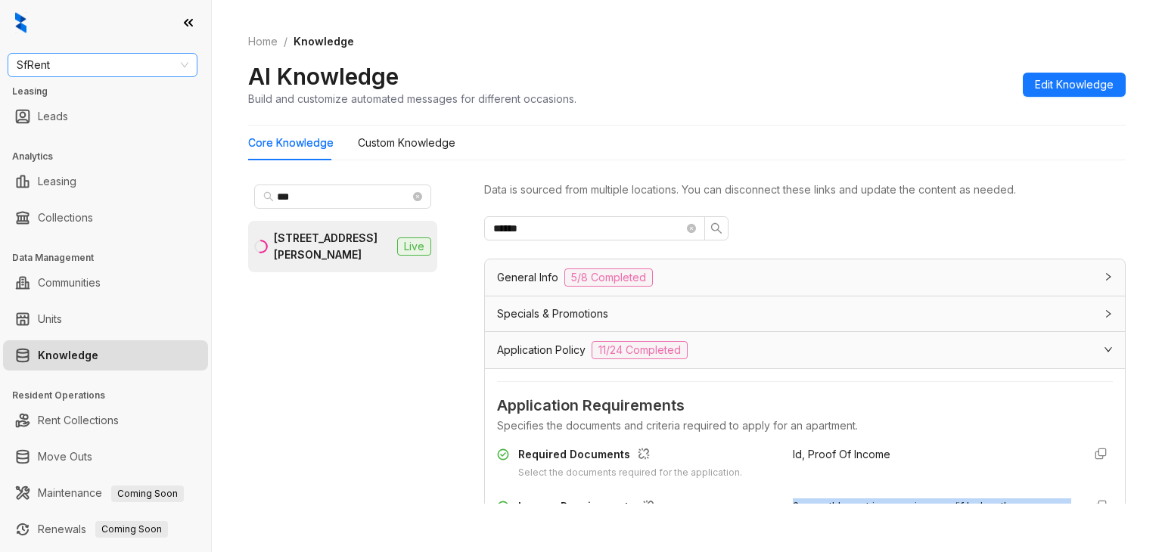
scroll to position [76, 0]
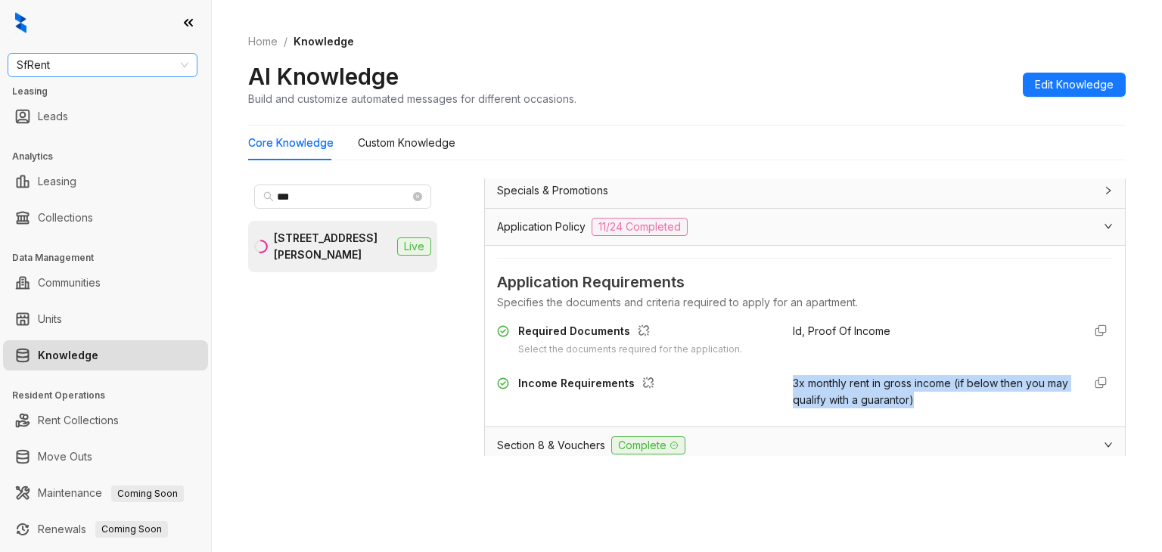
click at [120, 61] on span "SfRent" at bounding box center [103, 65] width 172 height 23
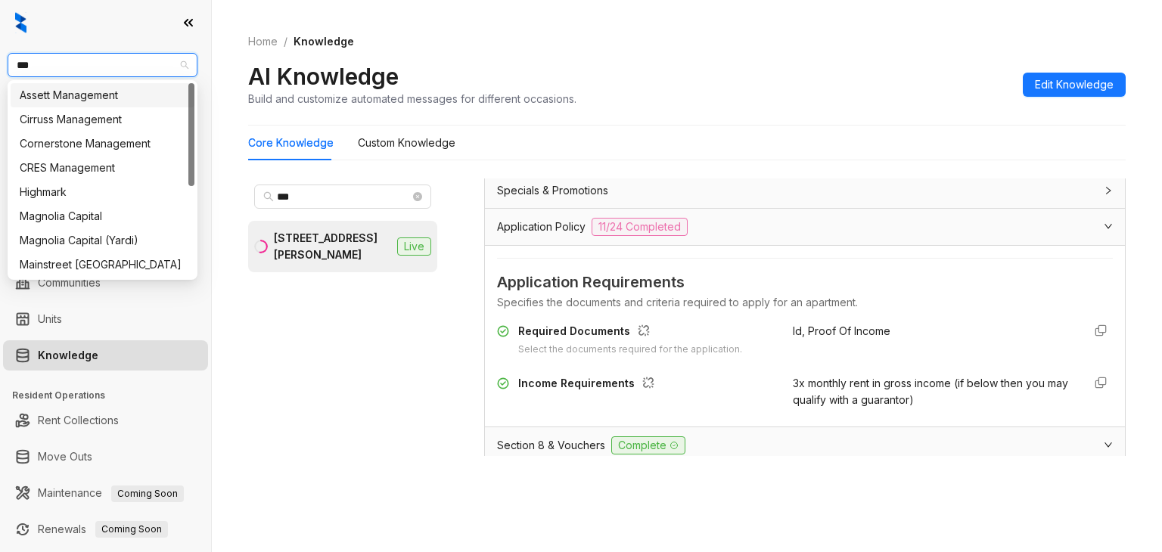
type input "****"
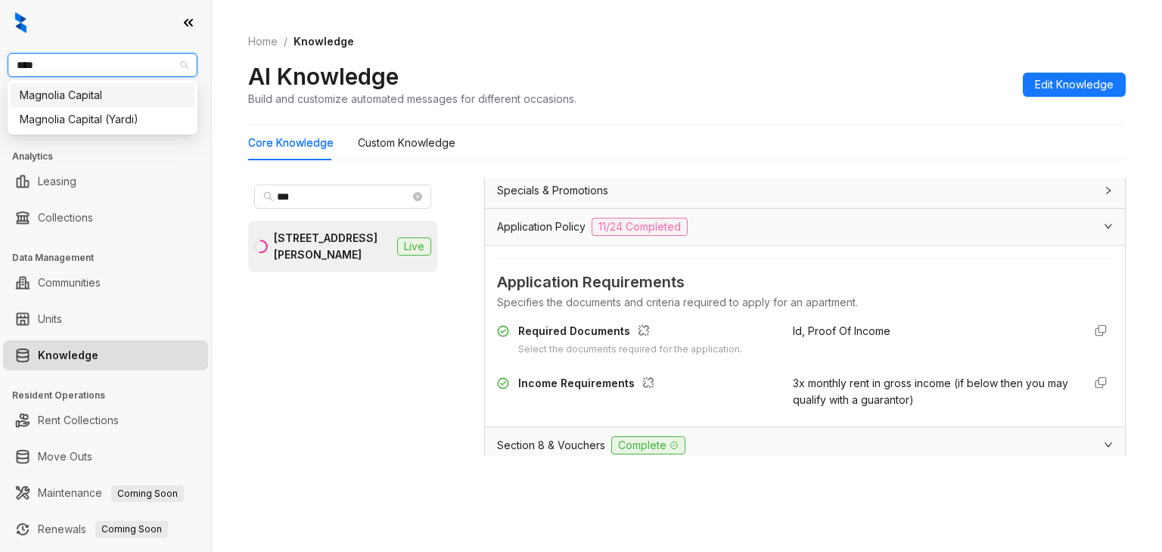
click at [77, 89] on div "Magnolia Capital" at bounding box center [103, 95] width 166 height 17
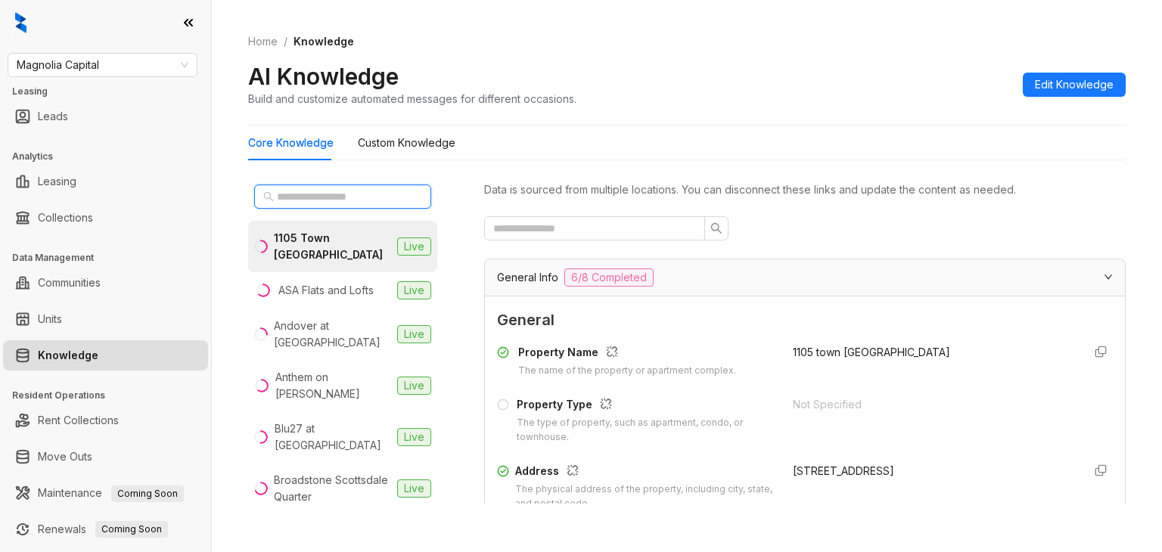
click at [301, 198] on input "text" at bounding box center [343, 196] width 133 height 17
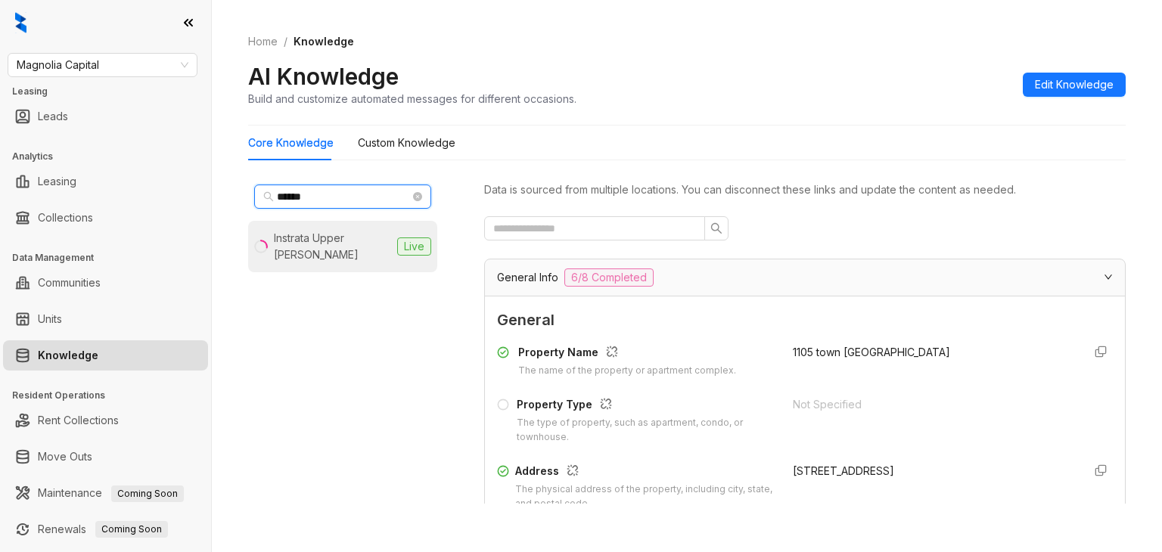
type input "******"
click at [338, 241] on div "Instrata Upper Kirby" at bounding box center [332, 246] width 117 height 33
drag, startPoint x: 339, startPoint y: 345, endPoint x: 375, endPoint y: 376, distance: 47.2
click at [339, 345] on div "****** Instrata Upper Kirby Live" at bounding box center [342, 341] width 189 height 325
click at [560, 214] on div "Data is sourced from multiple locations. You can disconnect these links and upd…" at bounding box center [805, 341] width 642 height 325
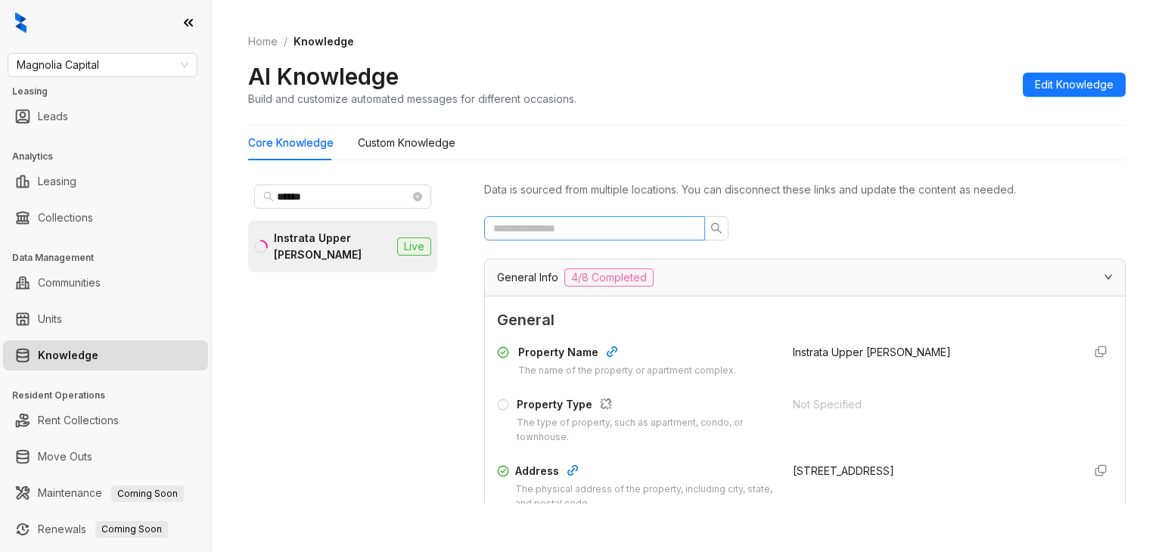
click at [563, 219] on span at bounding box center [594, 228] width 221 height 24
type input "*"
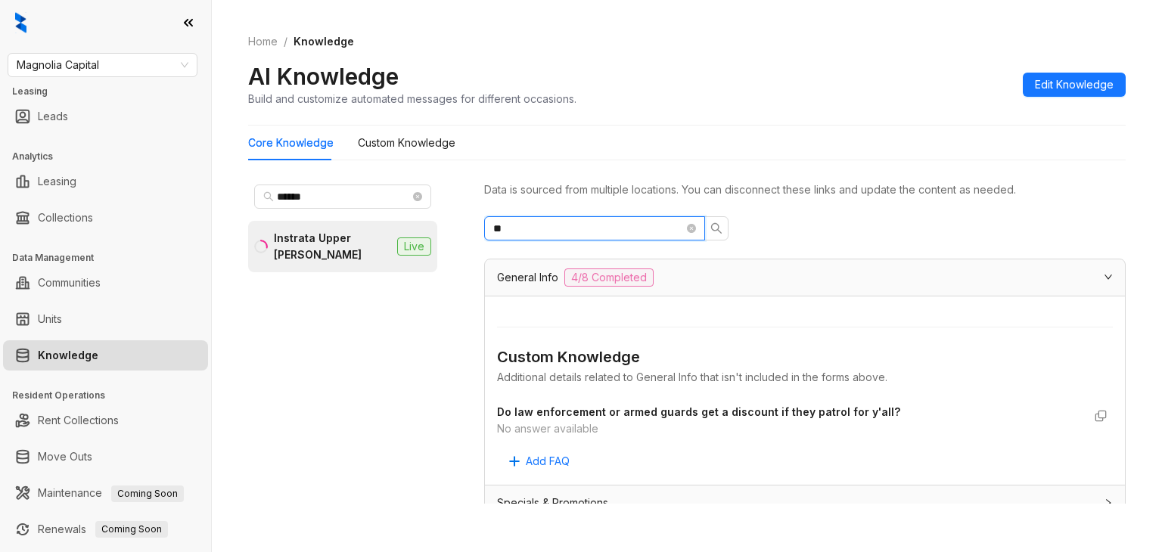
type input "*"
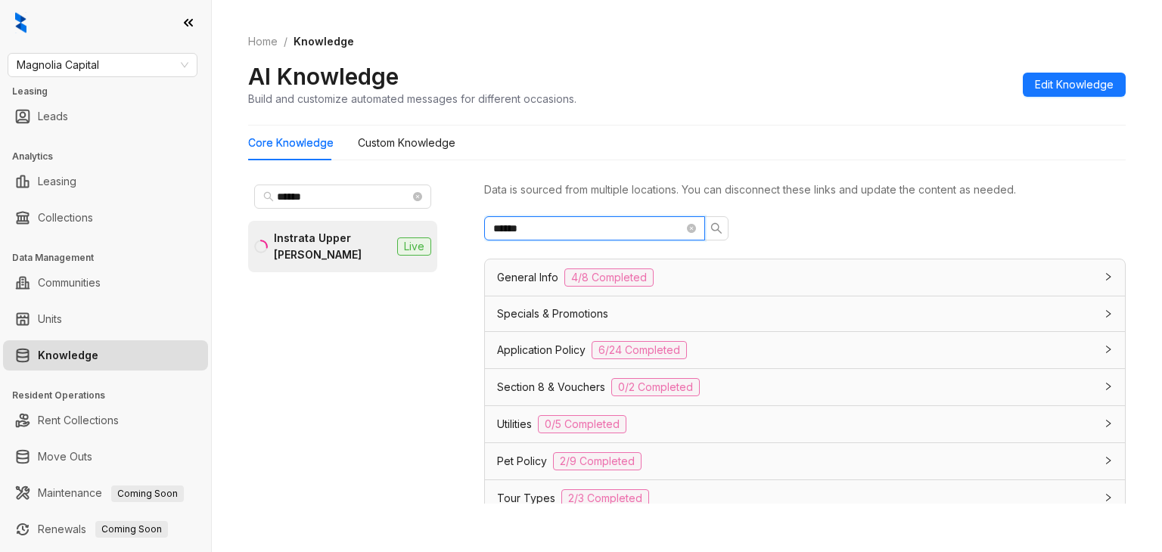
click at [566, 229] on input "******" at bounding box center [588, 228] width 191 height 17
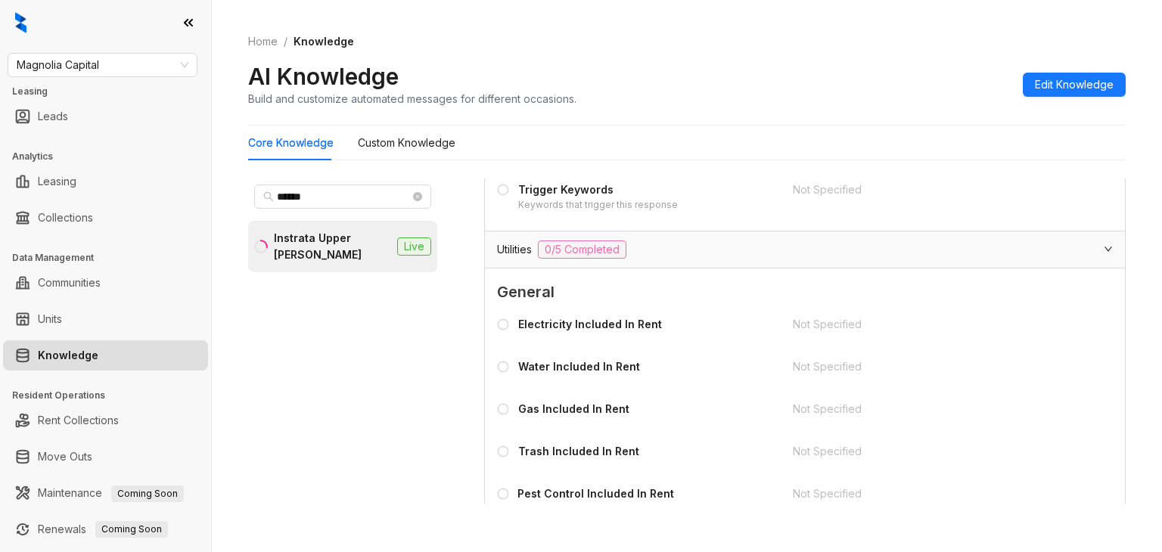
scroll to position [2952, 0]
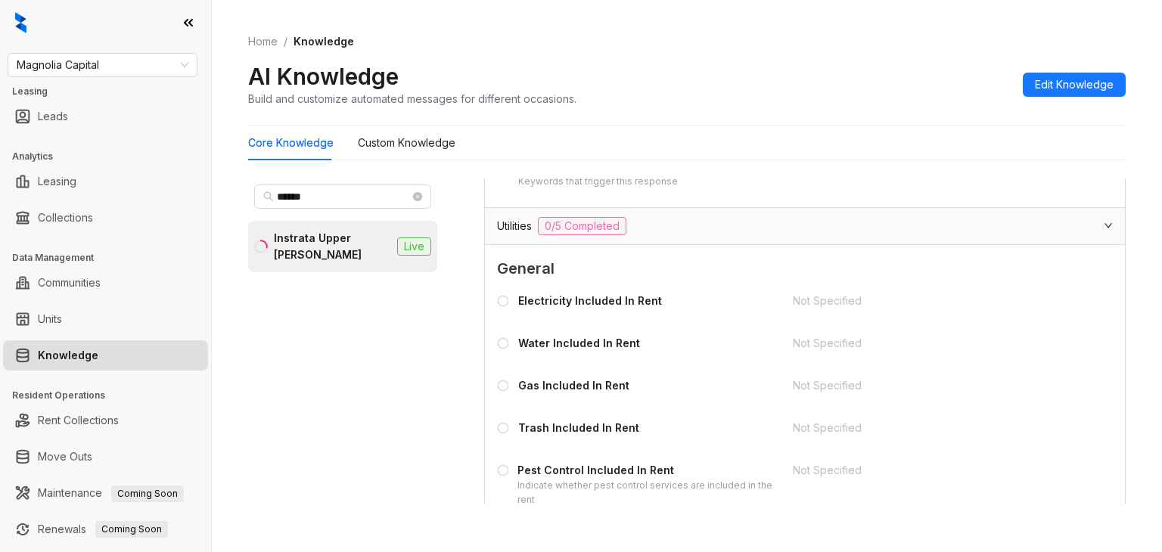
type input "*"
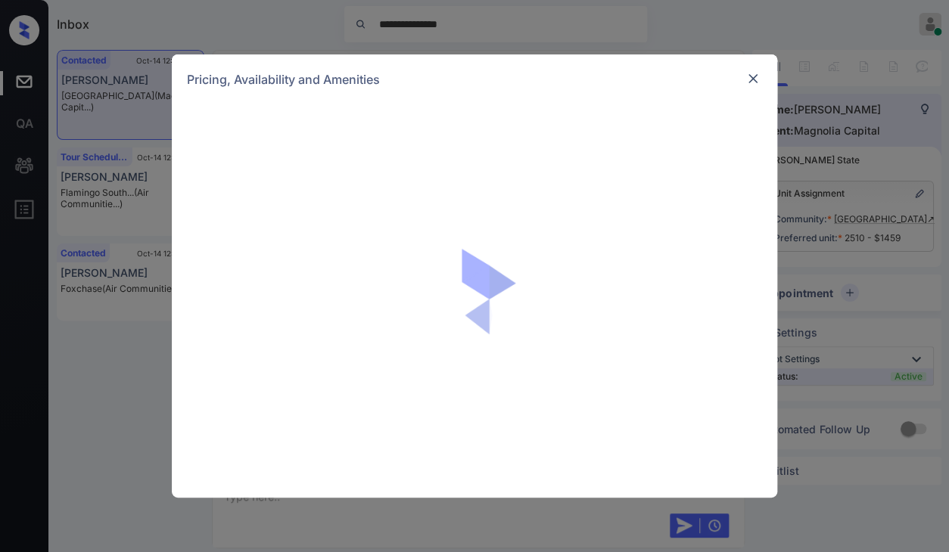
scroll to position [1950, 0]
click at [755, 80] on img at bounding box center [752, 78] width 15 height 15
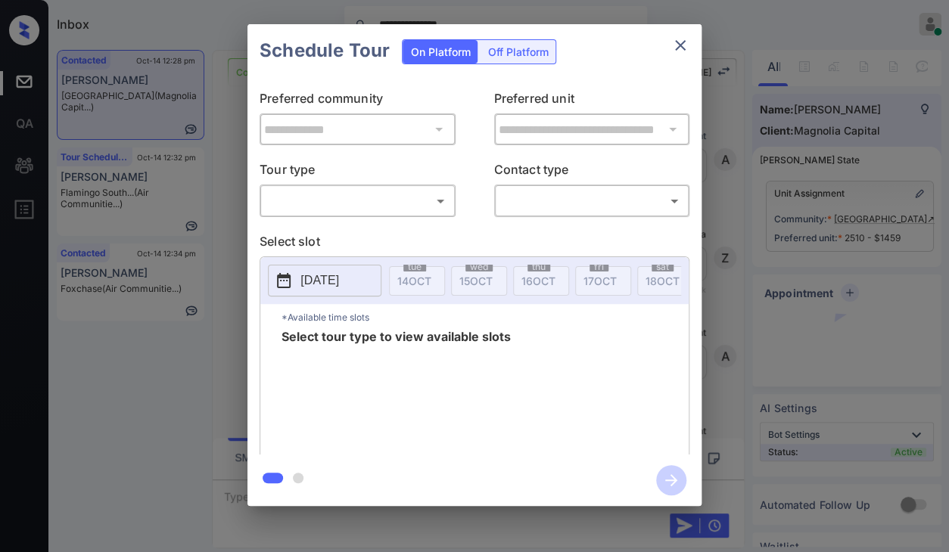
scroll to position [1950, 0]
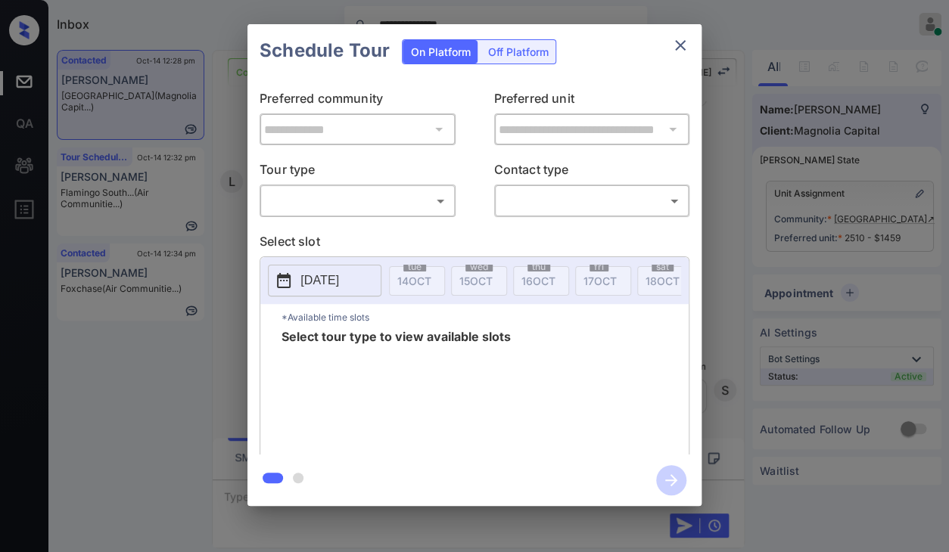
click at [339, 196] on body "**********" at bounding box center [474, 276] width 949 height 552
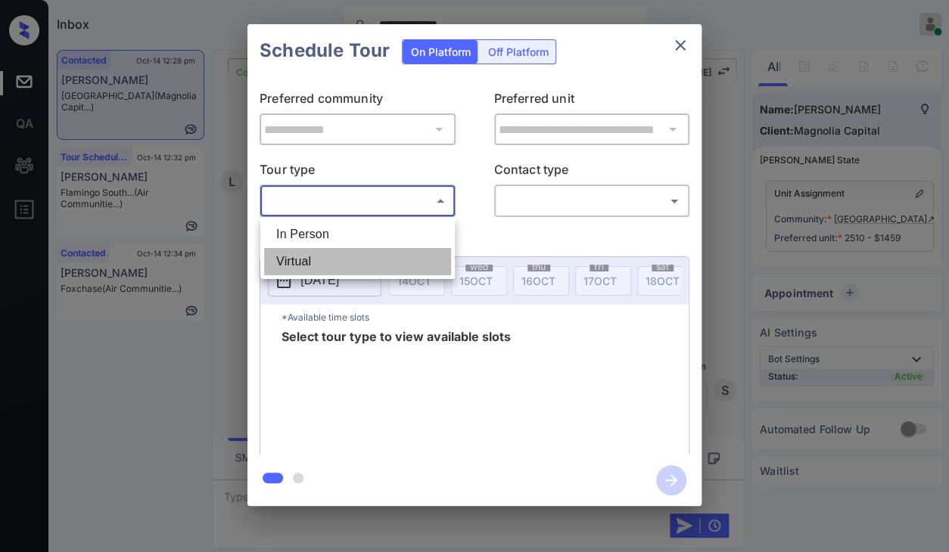
click at [314, 258] on li "Virtual" at bounding box center [357, 261] width 187 height 27
type input "*******"
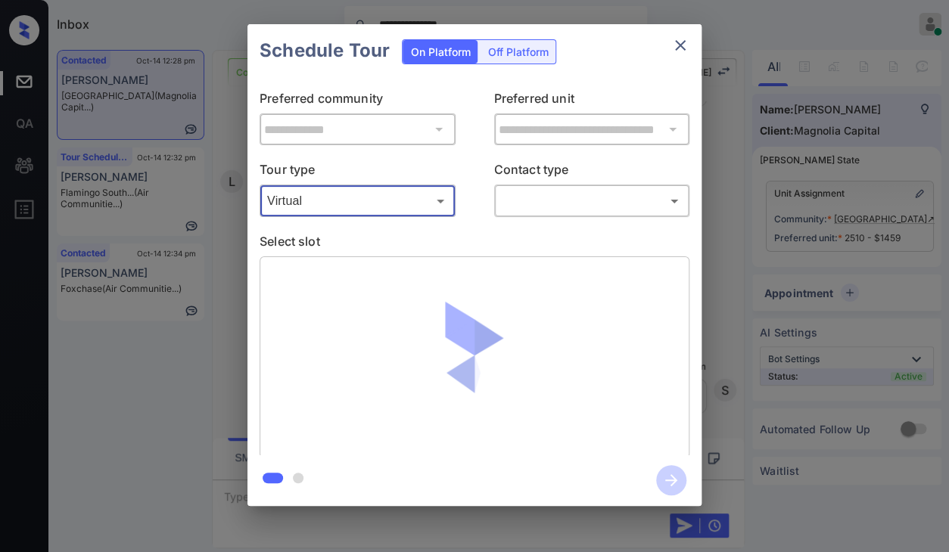
click at [681, 49] on icon "close" at bounding box center [680, 45] width 18 height 18
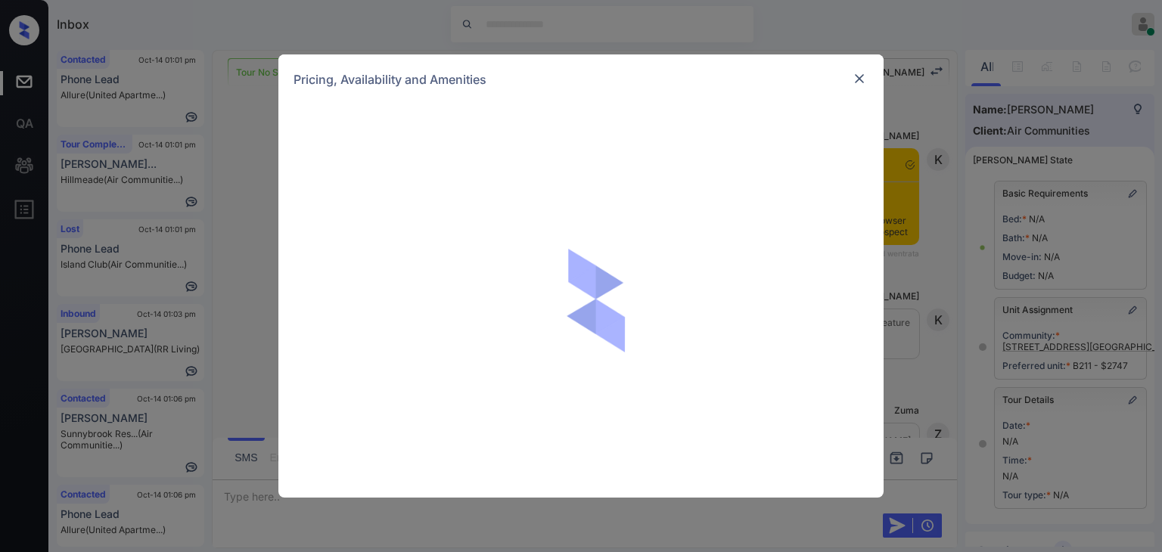
scroll to position [5750, 0]
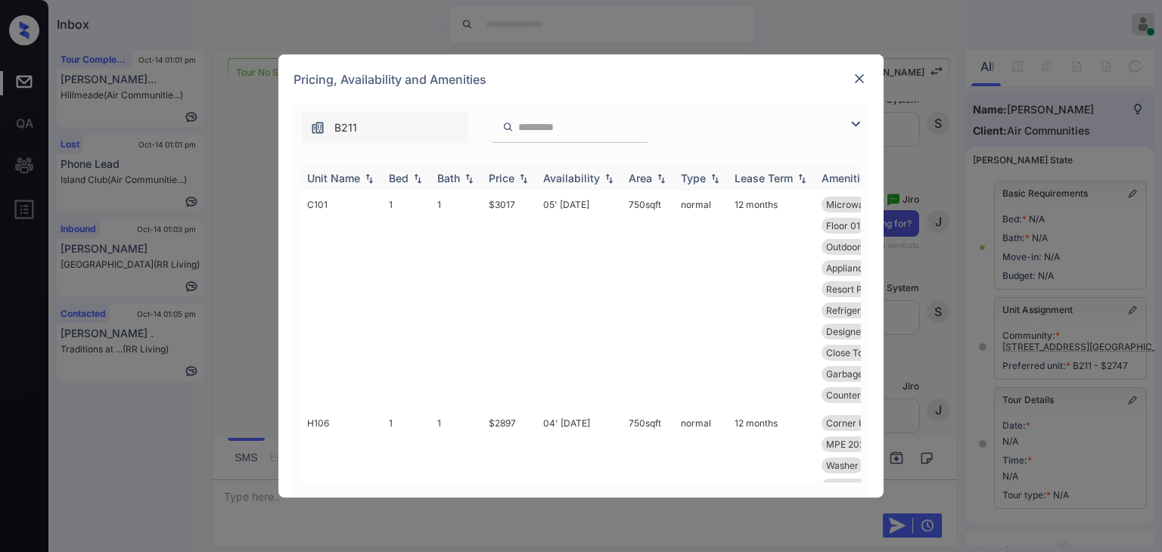
click at [404, 176] on div "Bed" at bounding box center [399, 178] width 20 height 13
click at [414, 176] on img at bounding box center [417, 178] width 15 height 11
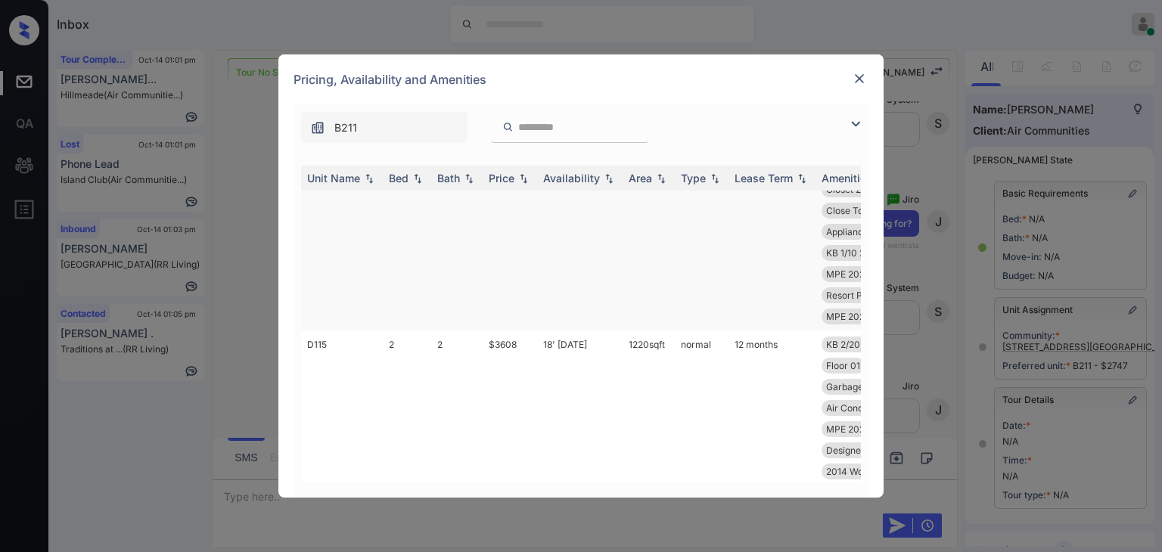
scroll to position [2652, 0]
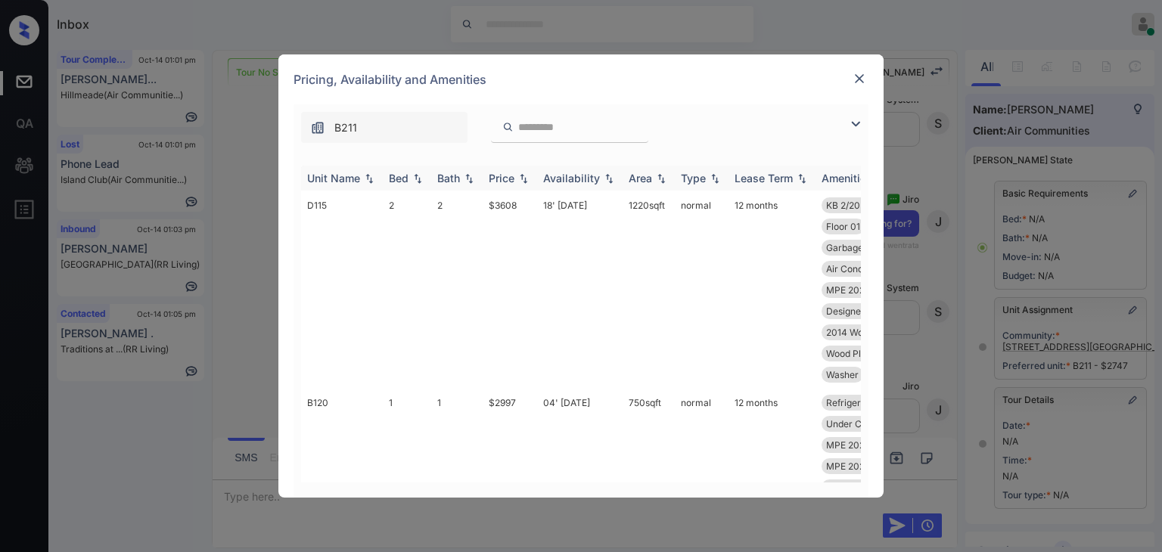
click at [400, 176] on div "Bed" at bounding box center [399, 178] width 20 height 13
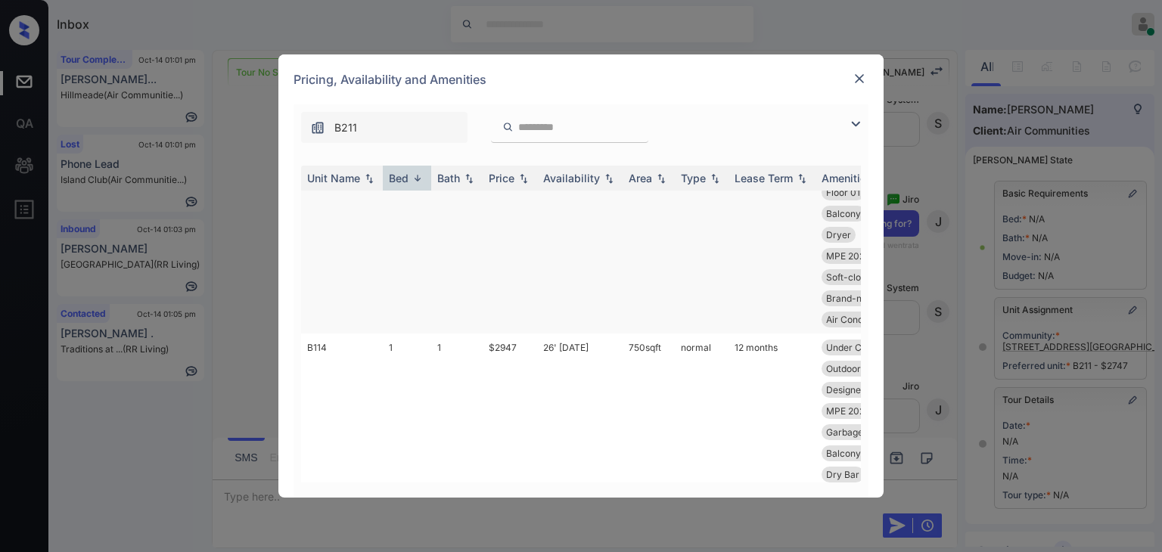
scroll to position [3812, 0]
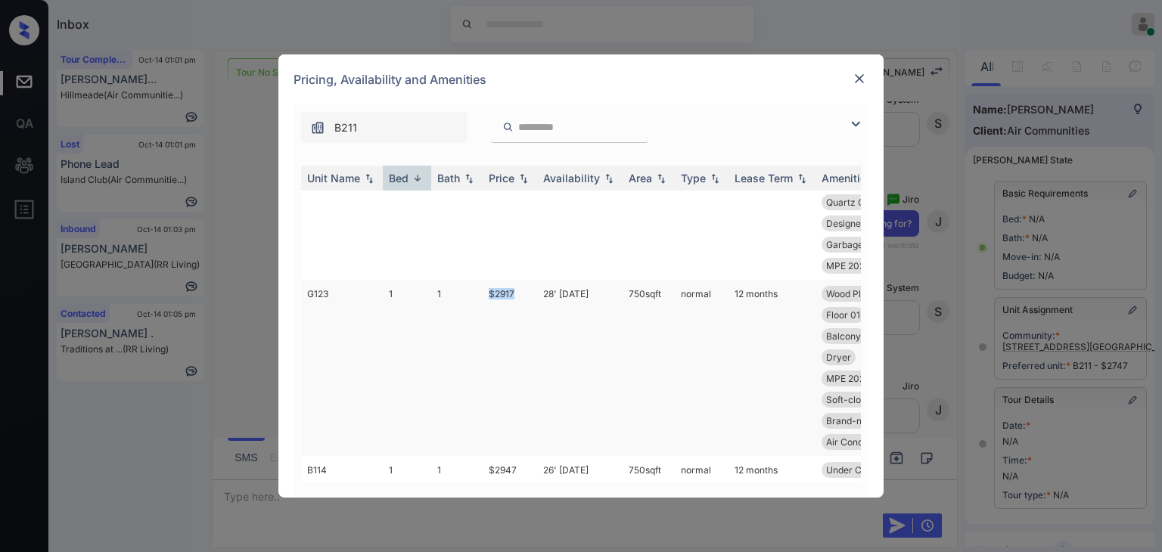
drag, startPoint x: 505, startPoint y: 315, endPoint x: 518, endPoint y: 315, distance: 12.9
click at [518, 315] on td "$2917" at bounding box center [510, 368] width 54 height 176
copy td "$2917"
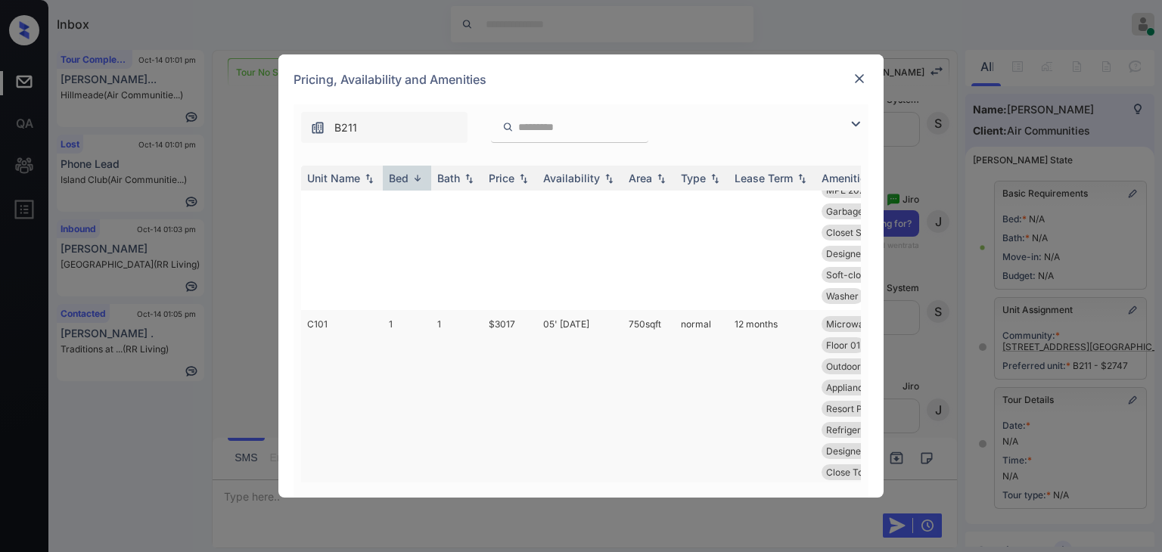
scroll to position [1542, 0]
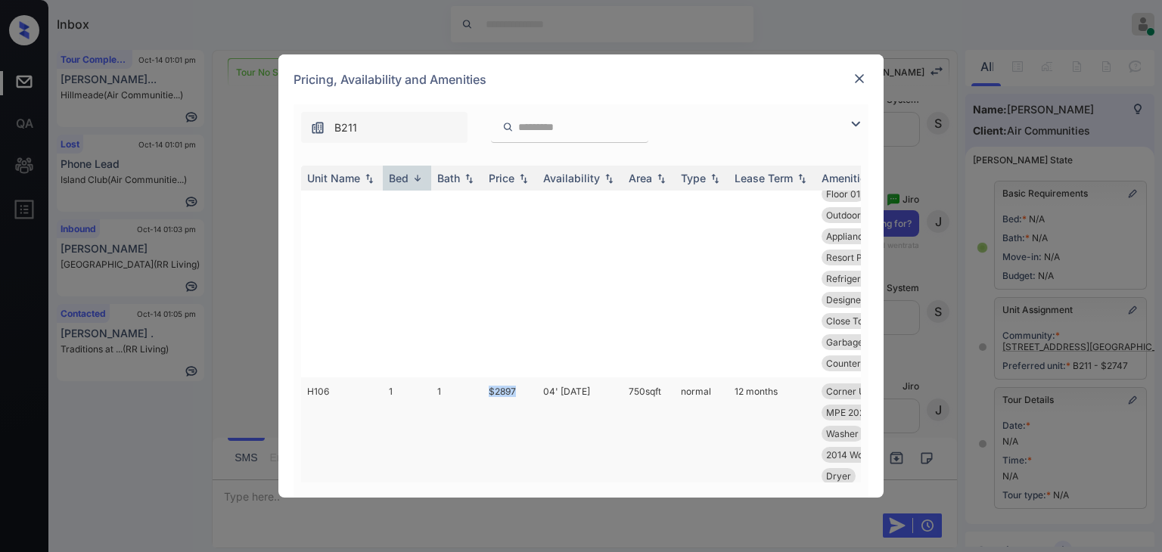
drag, startPoint x: 478, startPoint y: 392, endPoint x: 531, endPoint y: 387, distance: 52.4
click at [531, 387] on tr "H106 1 1 $2897 04' Sep 25 750 sqft normal 12 months Corner Unit Wood Plank Floo…" at bounding box center [696, 466] width 791 height 176
copy tr "$2897"
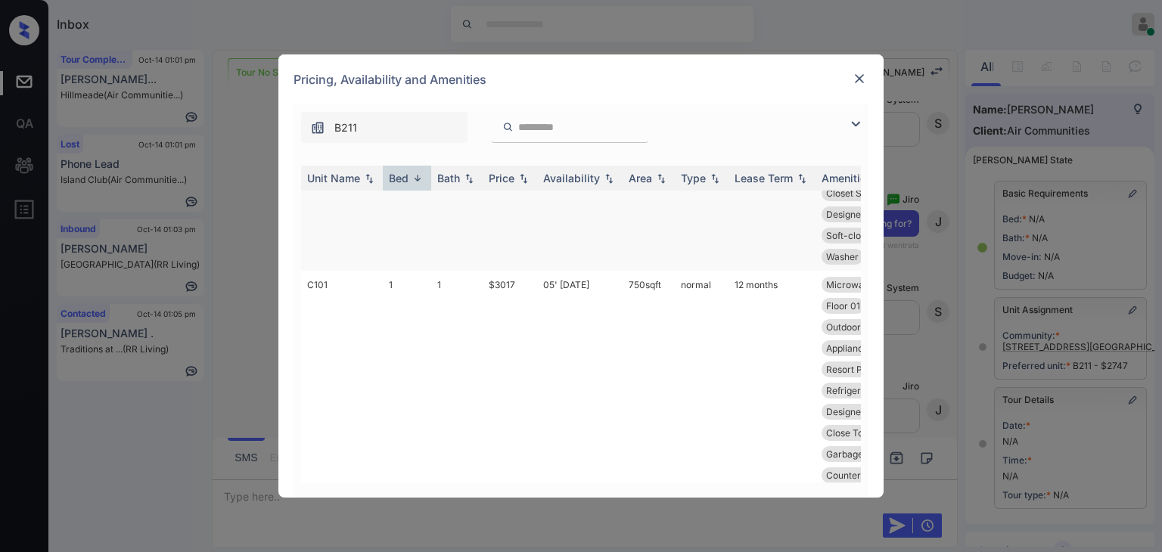
scroll to position [1466, 0]
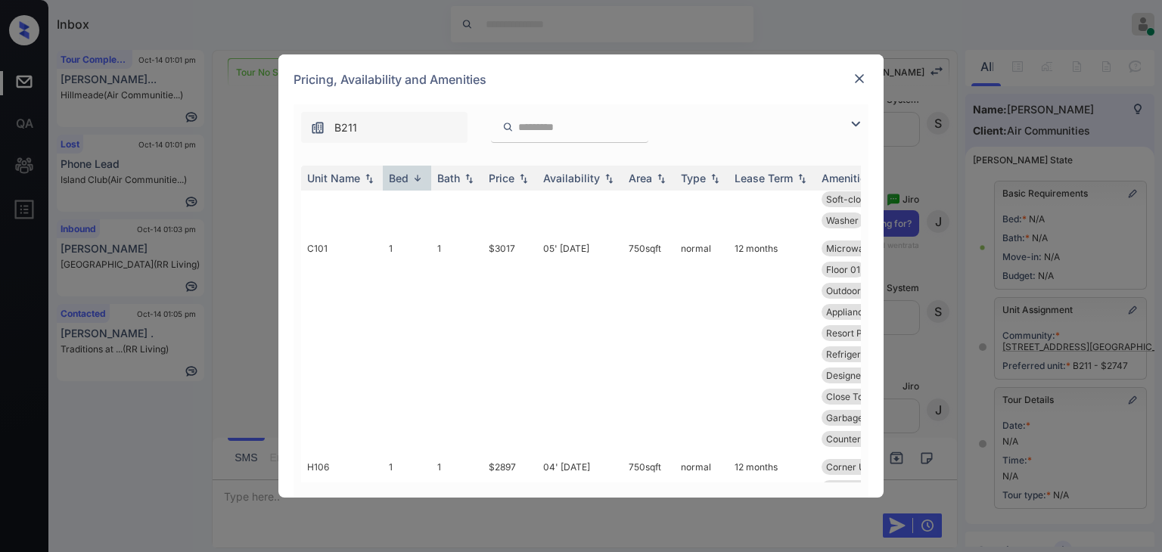
click at [869, 72] on div "Pricing, Availability and Amenities" at bounding box center [581, 79] width 605 height 50
click at [860, 75] on img at bounding box center [859, 78] width 15 height 15
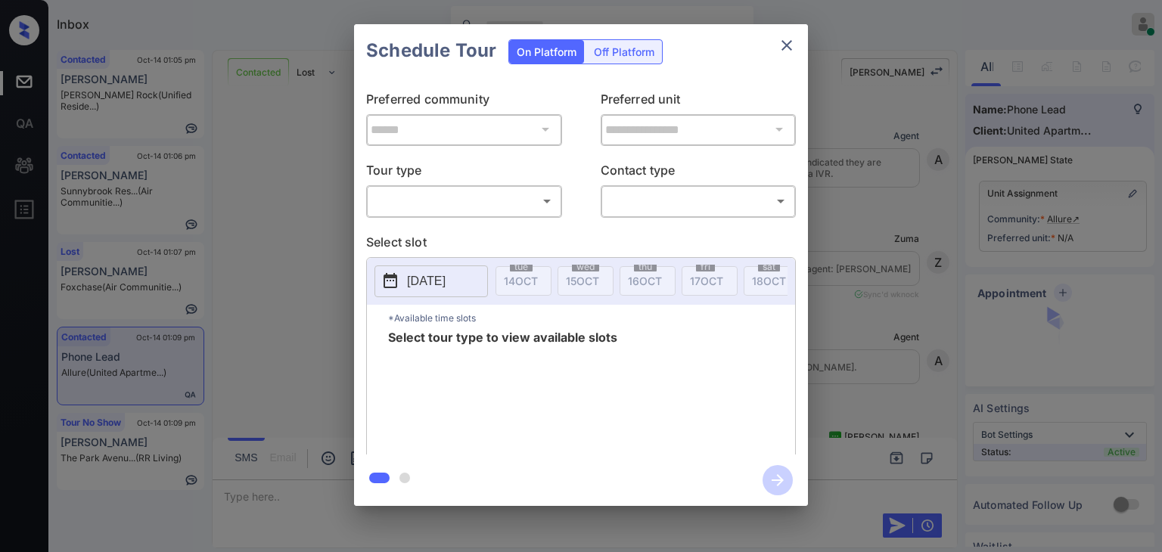
click at [500, 191] on body "Inbox [PERSON_NAME] [PERSON_NAME] Online Set yourself offline Set yourself on b…" at bounding box center [581, 276] width 1162 height 552
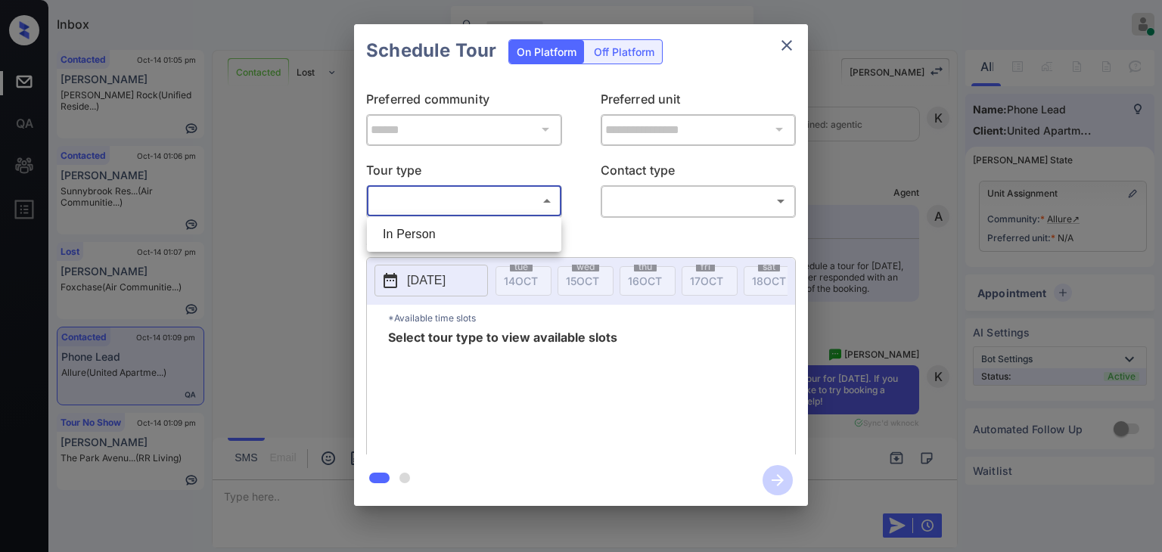
click at [406, 235] on li "In Person" at bounding box center [464, 234] width 187 height 27
type input "********"
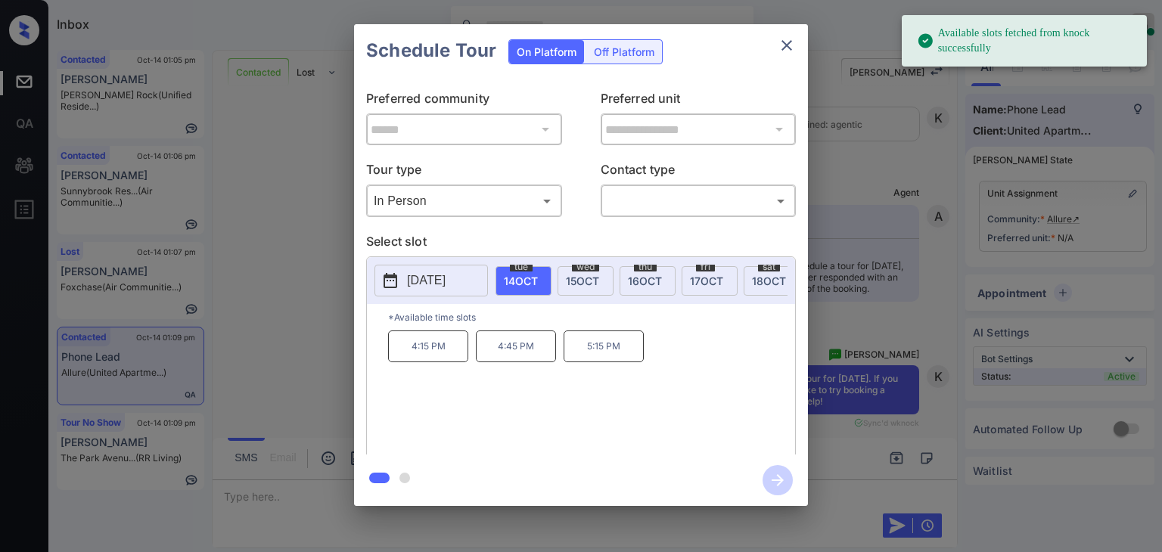
click at [431, 278] on p "2025-10-14" at bounding box center [426, 281] width 39 height 18
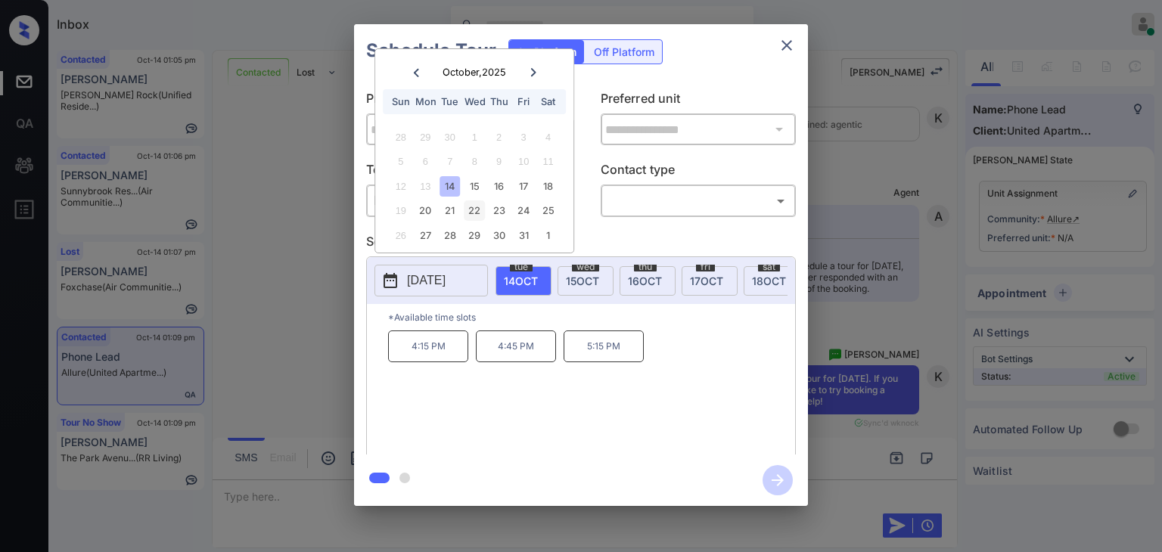
click at [473, 210] on div "22" at bounding box center [475, 211] width 20 height 20
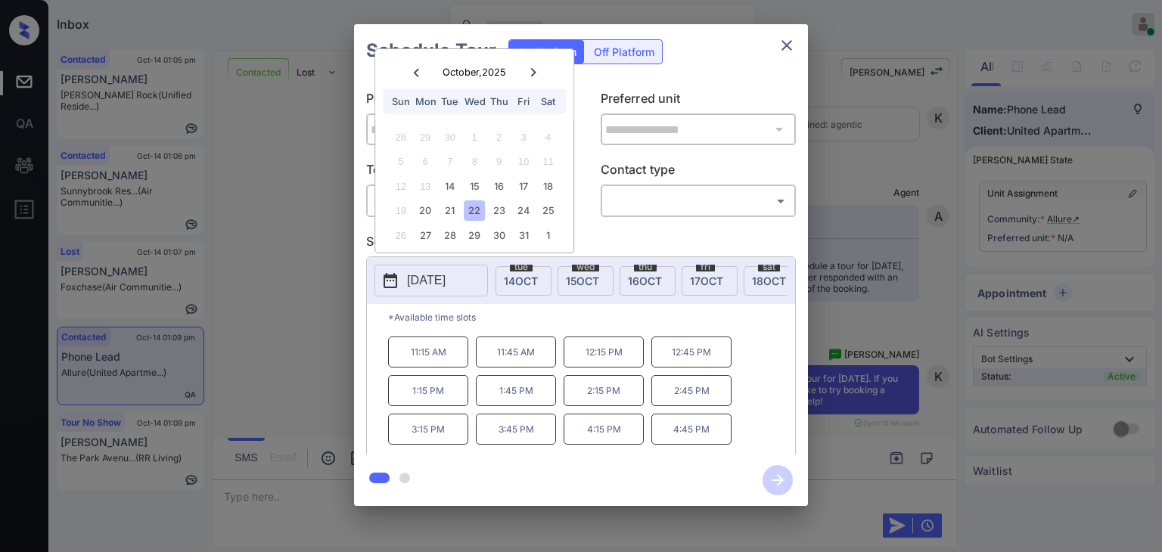
scroll to position [63, 0]
click at [787, 45] on icon "close" at bounding box center [787, 45] width 11 height 11
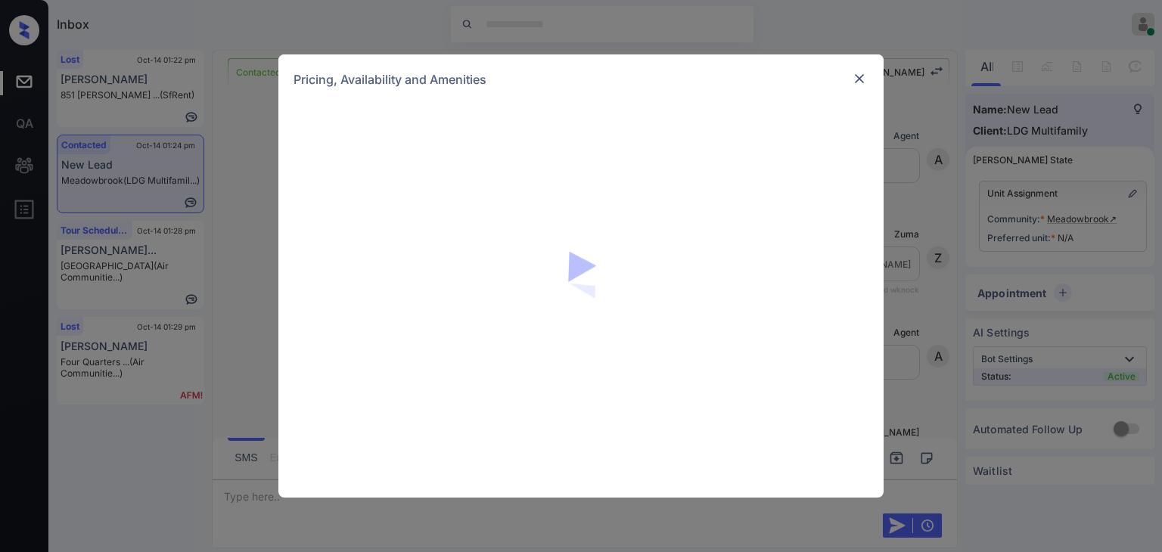
scroll to position [1405, 0]
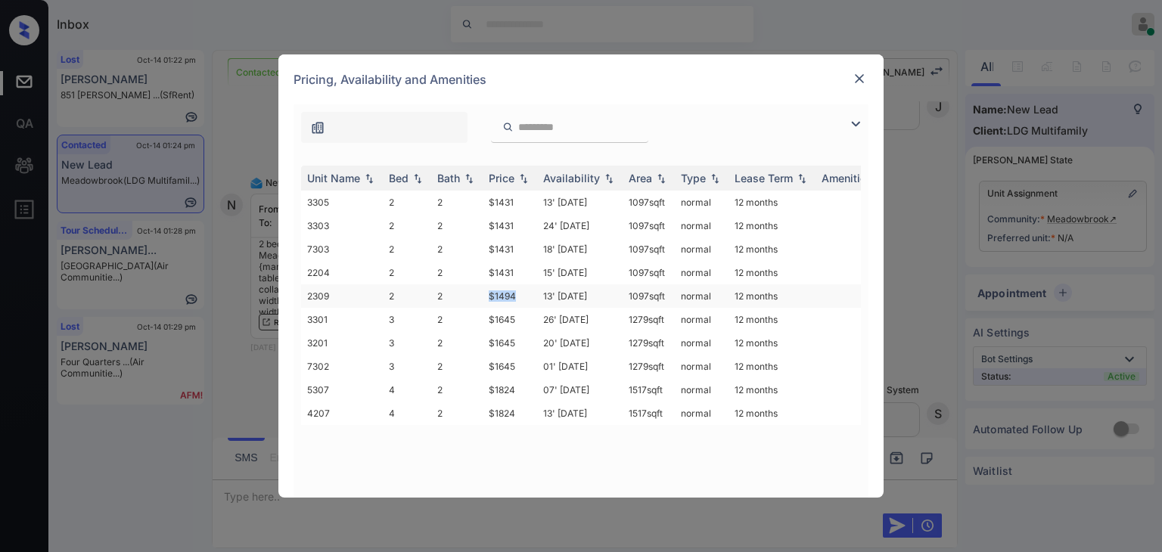
drag, startPoint x: 486, startPoint y: 296, endPoint x: 517, endPoint y: 297, distance: 31.1
click at [517, 297] on td "$1494" at bounding box center [510, 296] width 54 height 23
drag, startPoint x: 484, startPoint y: 274, endPoint x: 560, endPoint y: 263, distance: 76.4
click at [517, 270] on td "$1431" at bounding box center [510, 272] width 54 height 23
copy td "$1431"
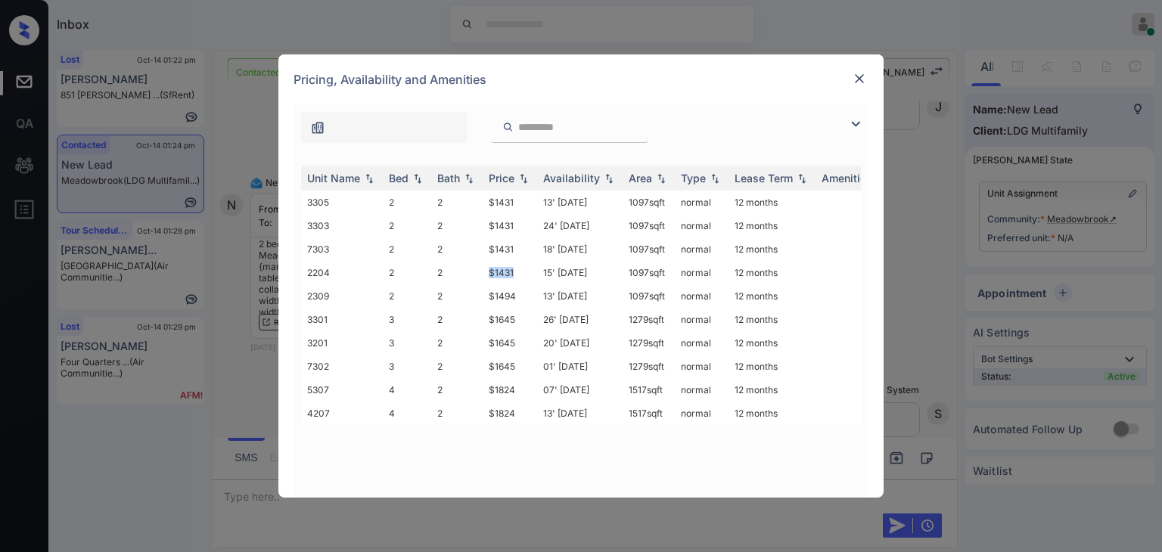
click at [864, 79] on img at bounding box center [859, 78] width 15 height 15
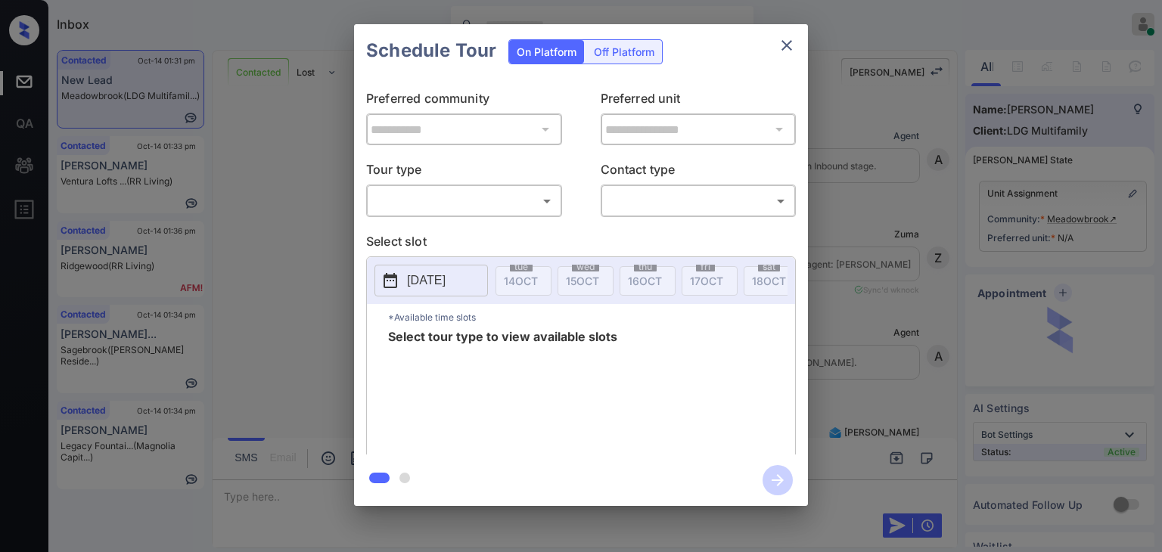
scroll to position [1449, 0]
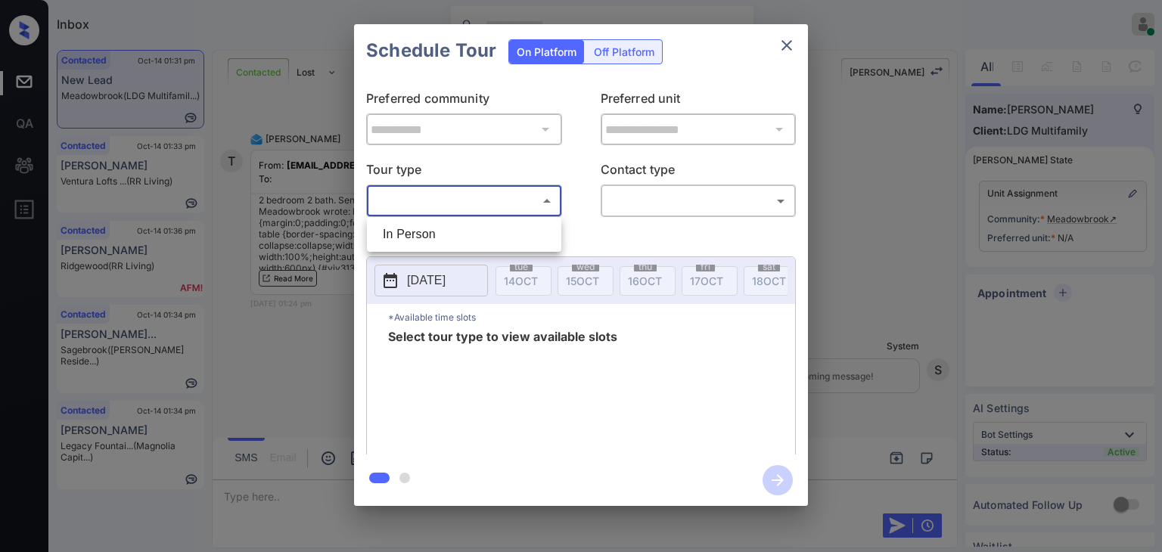
click at [481, 195] on body "Inbox Danielle Dela Cruz Online Set yourself offline Set yourself on break Prof…" at bounding box center [581, 276] width 1162 height 552
click at [419, 226] on li "In Person" at bounding box center [464, 234] width 187 height 27
type input "********"
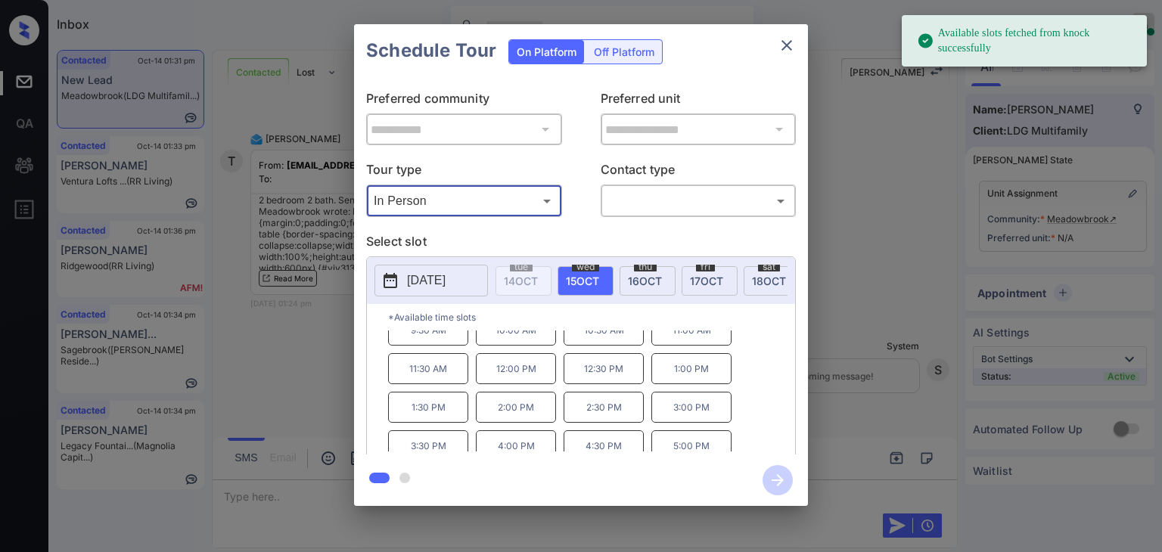
scroll to position [24, 0]
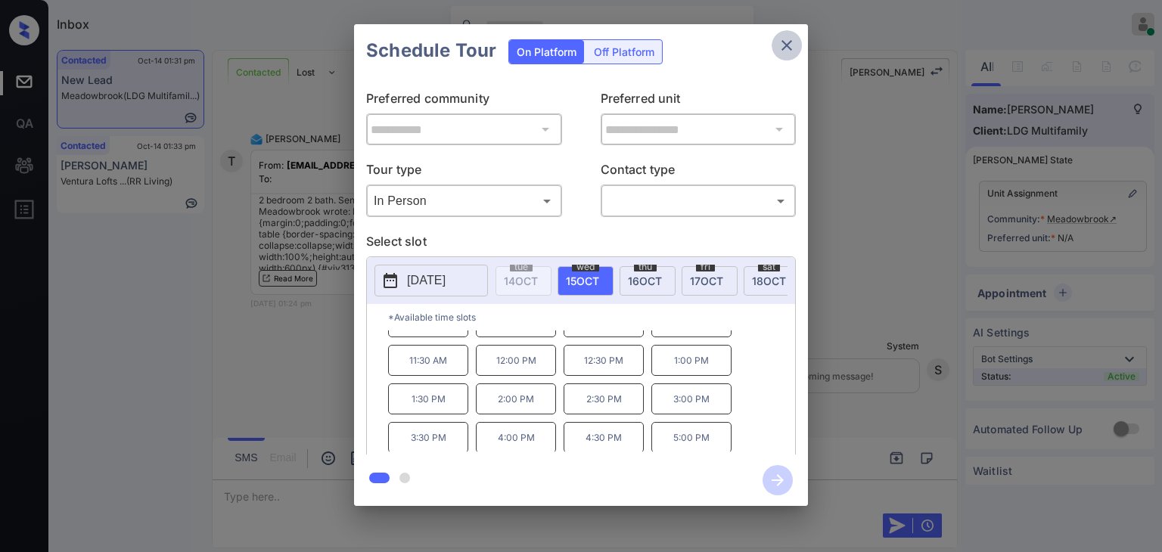
click at [790, 40] on icon "close" at bounding box center [787, 45] width 18 height 18
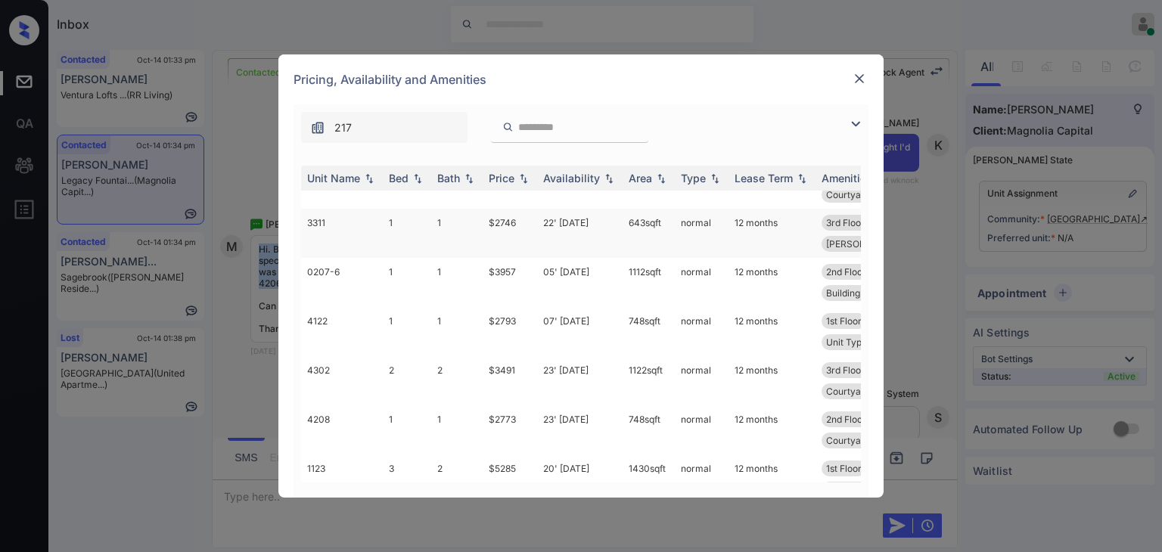
scroll to position [605, 0]
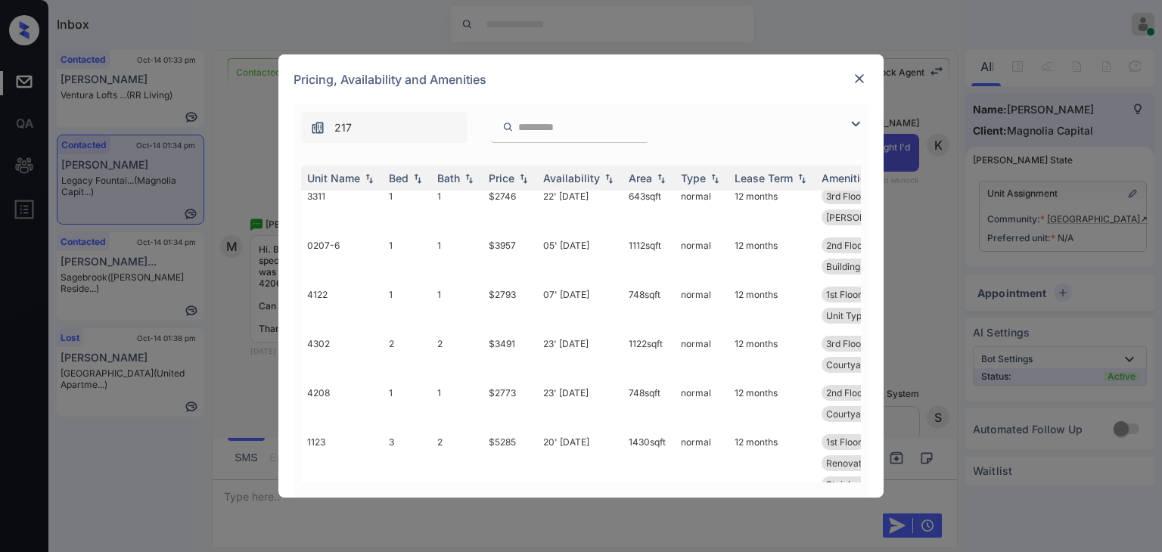
click at [230, 316] on div "**********" at bounding box center [581, 276] width 1162 height 552
click at [867, 76] on div at bounding box center [860, 79] width 18 height 18
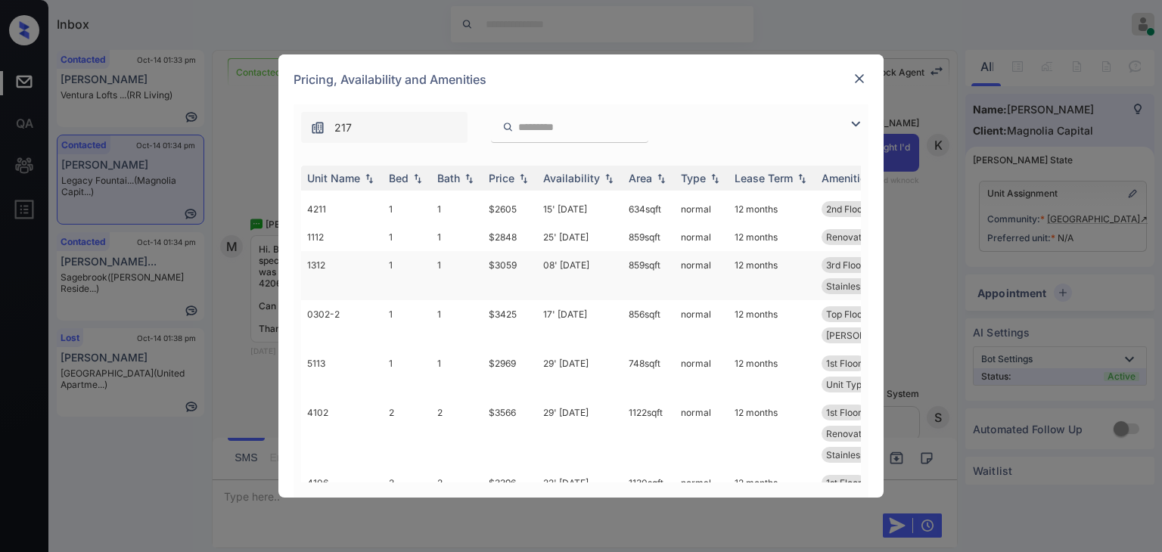
scroll to position [227, 0]
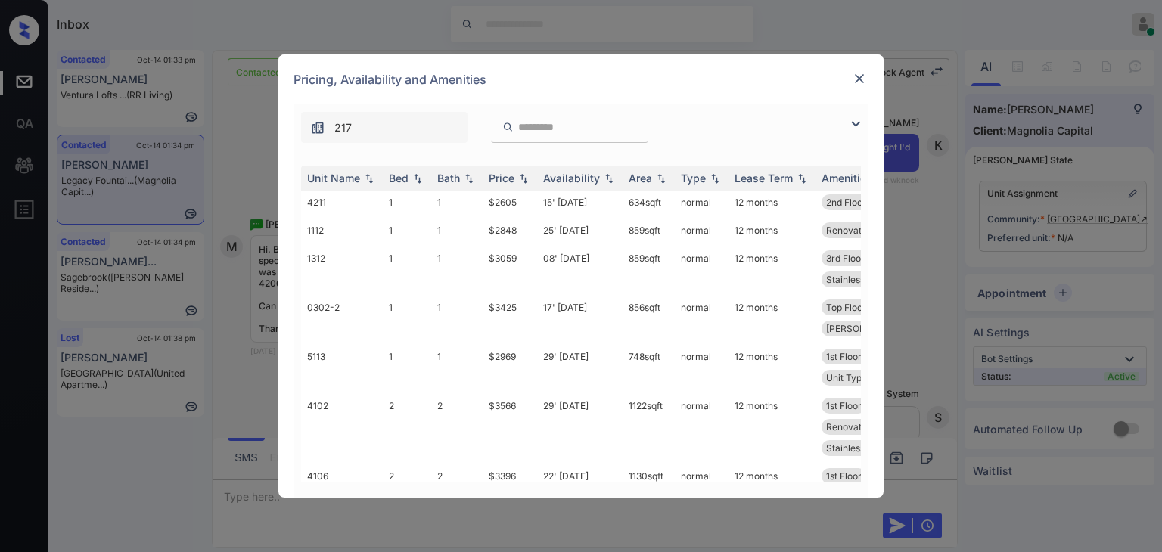
click at [854, 76] on img at bounding box center [859, 78] width 15 height 15
